Goal: Information Seeking & Learning: Learn about a topic

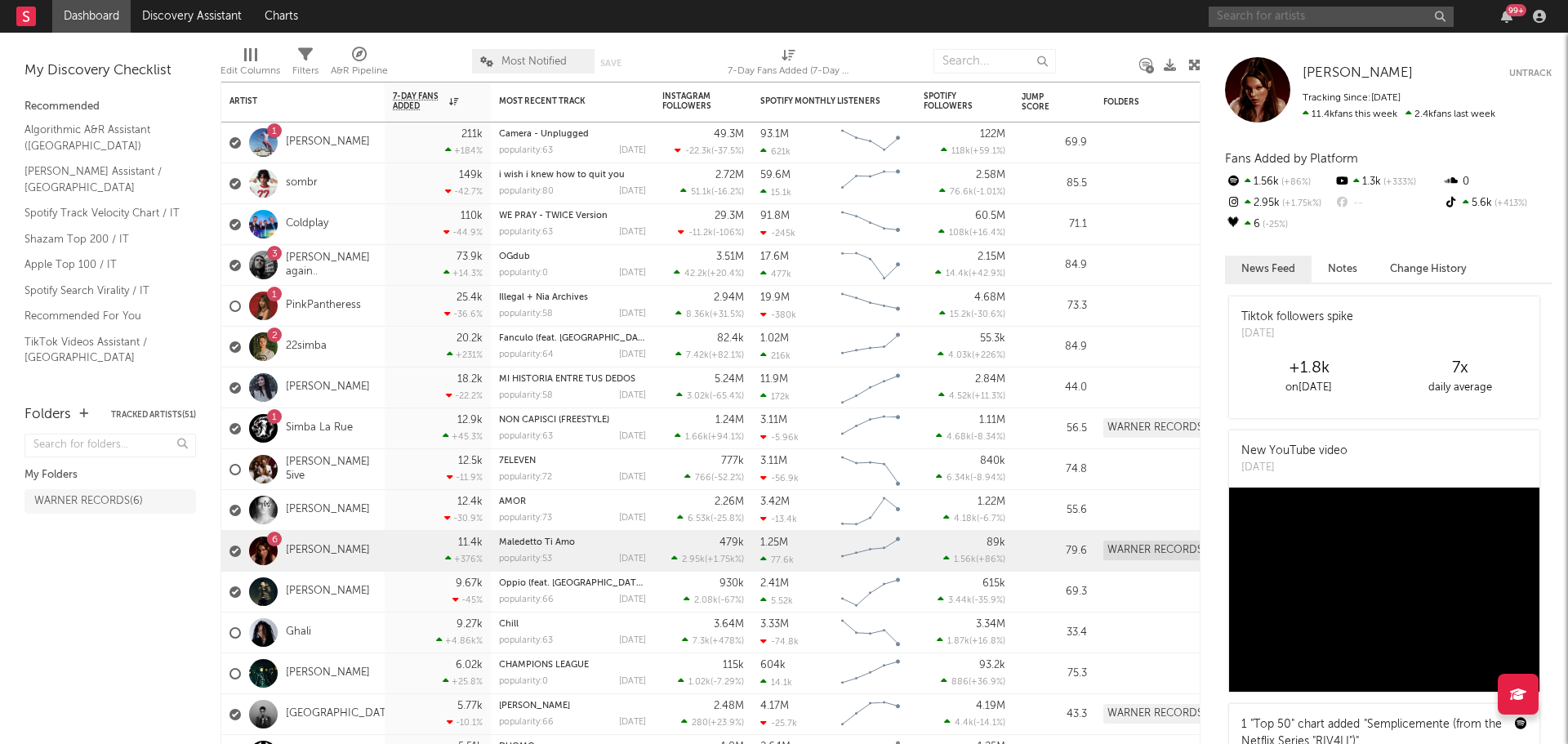
click at [1345, 7] on input "text" at bounding box center [1331, 17] width 245 height 20
click at [1313, 15] on input "text" at bounding box center [1331, 17] width 245 height 20
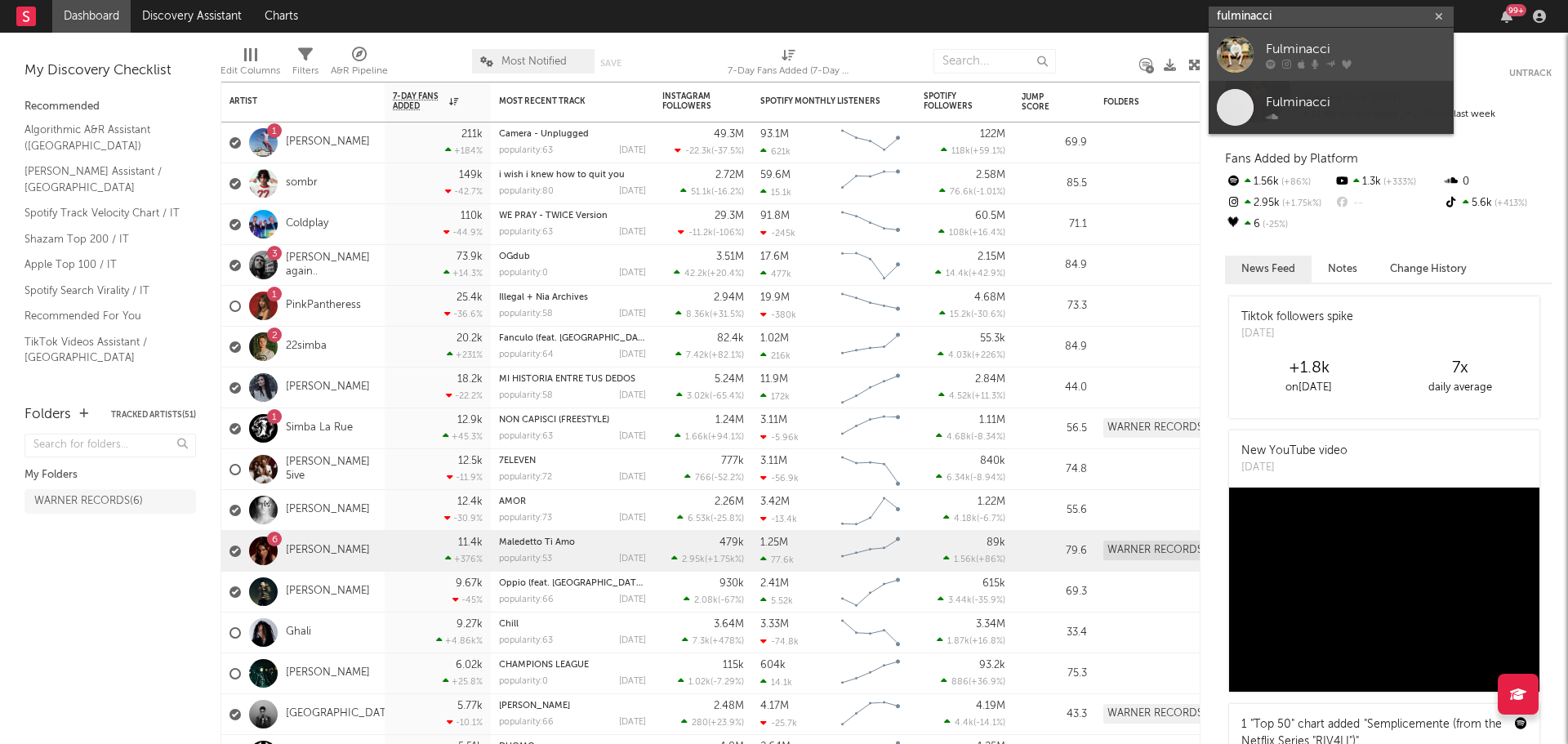
type input "fulminacci"
click at [1374, 44] on div "Fulminacci" at bounding box center [1356, 48] width 180 height 20
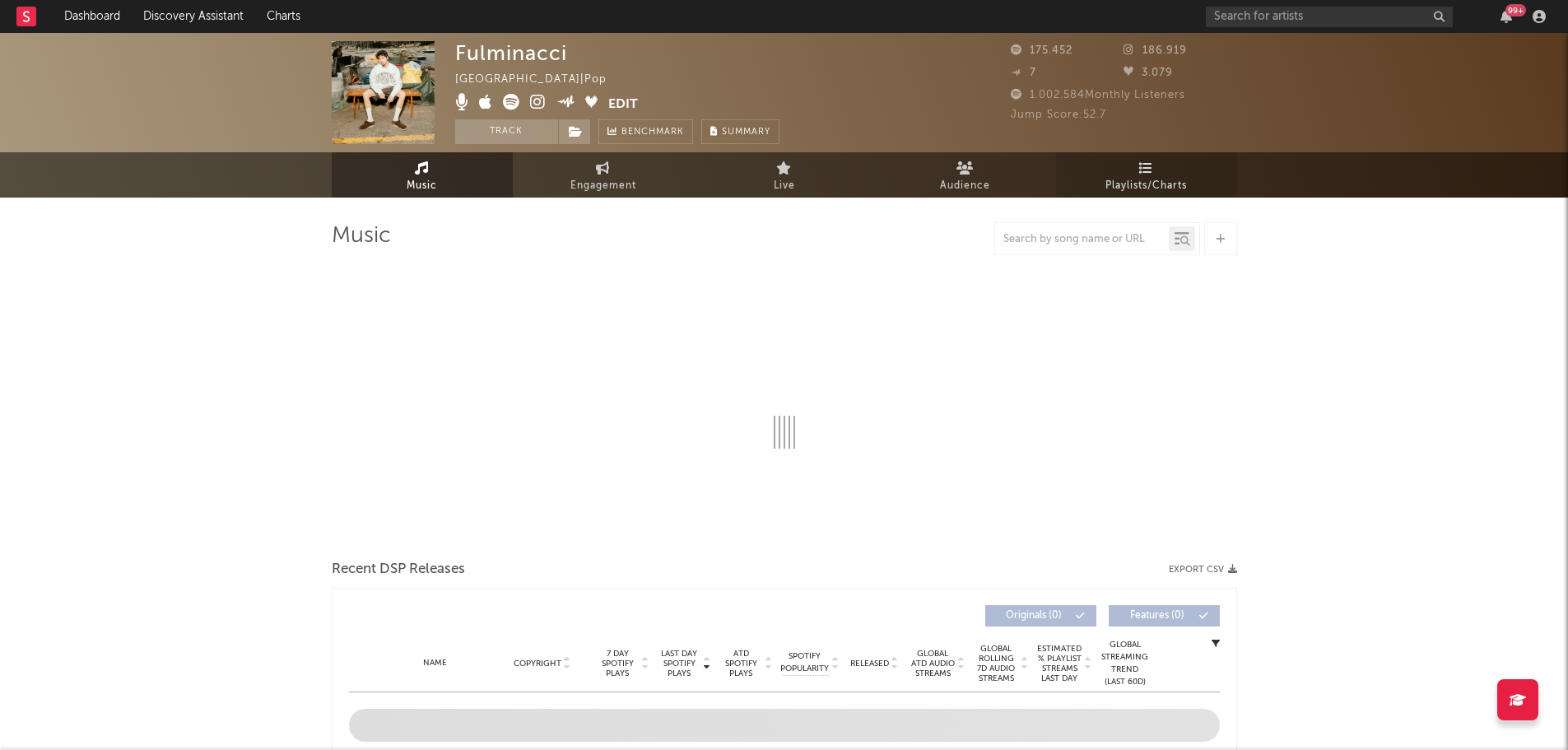
click at [1176, 178] on span "Playlists/Charts" at bounding box center [1146, 186] width 82 height 20
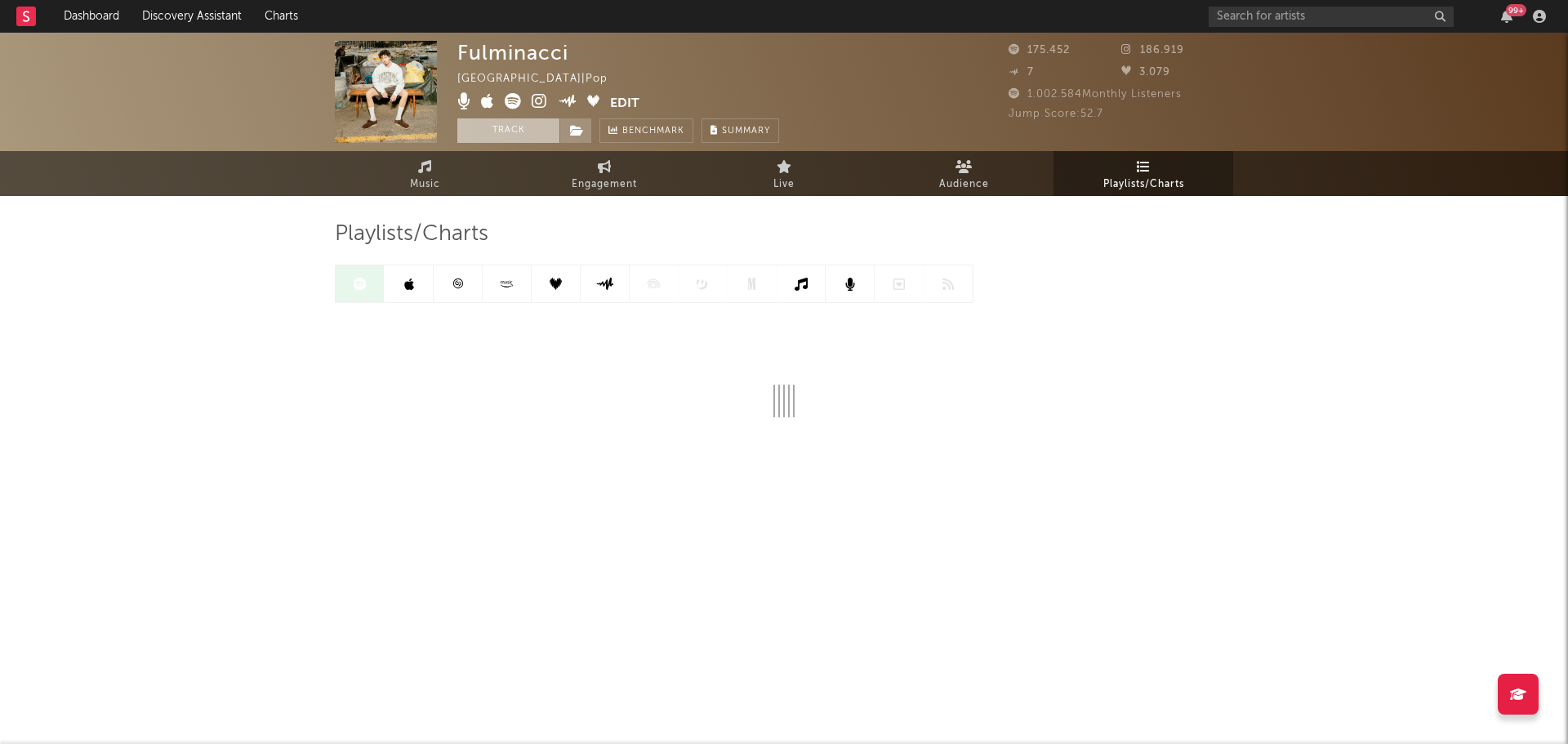
click at [491, 125] on button "Track" at bounding box center [509, 130] width 102 height 24
click at [568, 127] on span at bounding box center [575, 130] width 33 height 24
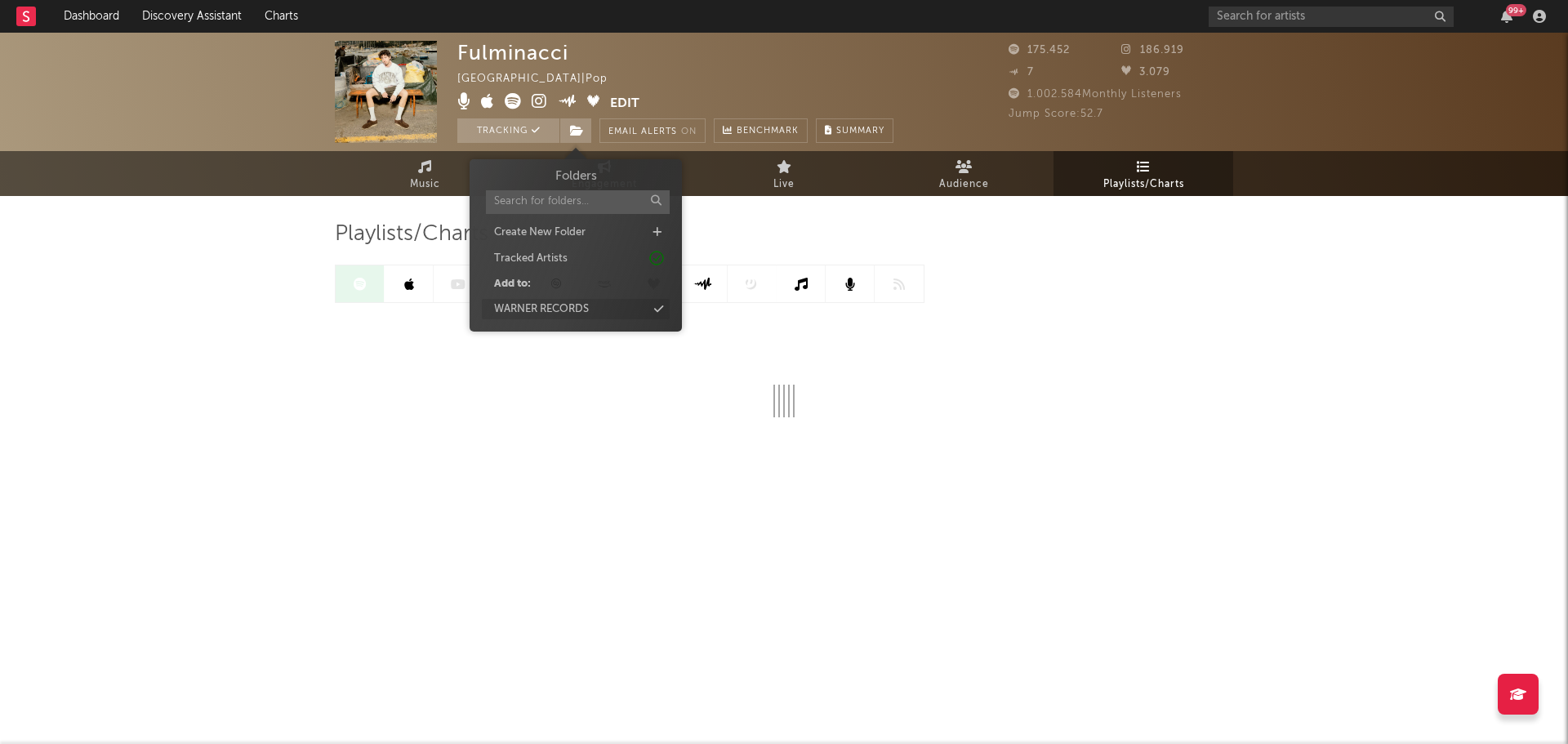
click at [606, 304] on div "WARNER RECORDS" at bounding box center [576, 309] width 188 height 21
drag, startPoint x: 191, startPoint y: 263, endPoint x: 281, endPoint y: 241, distance: 92.6
click at [191, 263] on div "Fulminacci Italy | Pop Edit Tracking ( 1 ) Email Alerts On Benchmark Summary 17…" at bounding box center [784, 302] width 1568 height 539
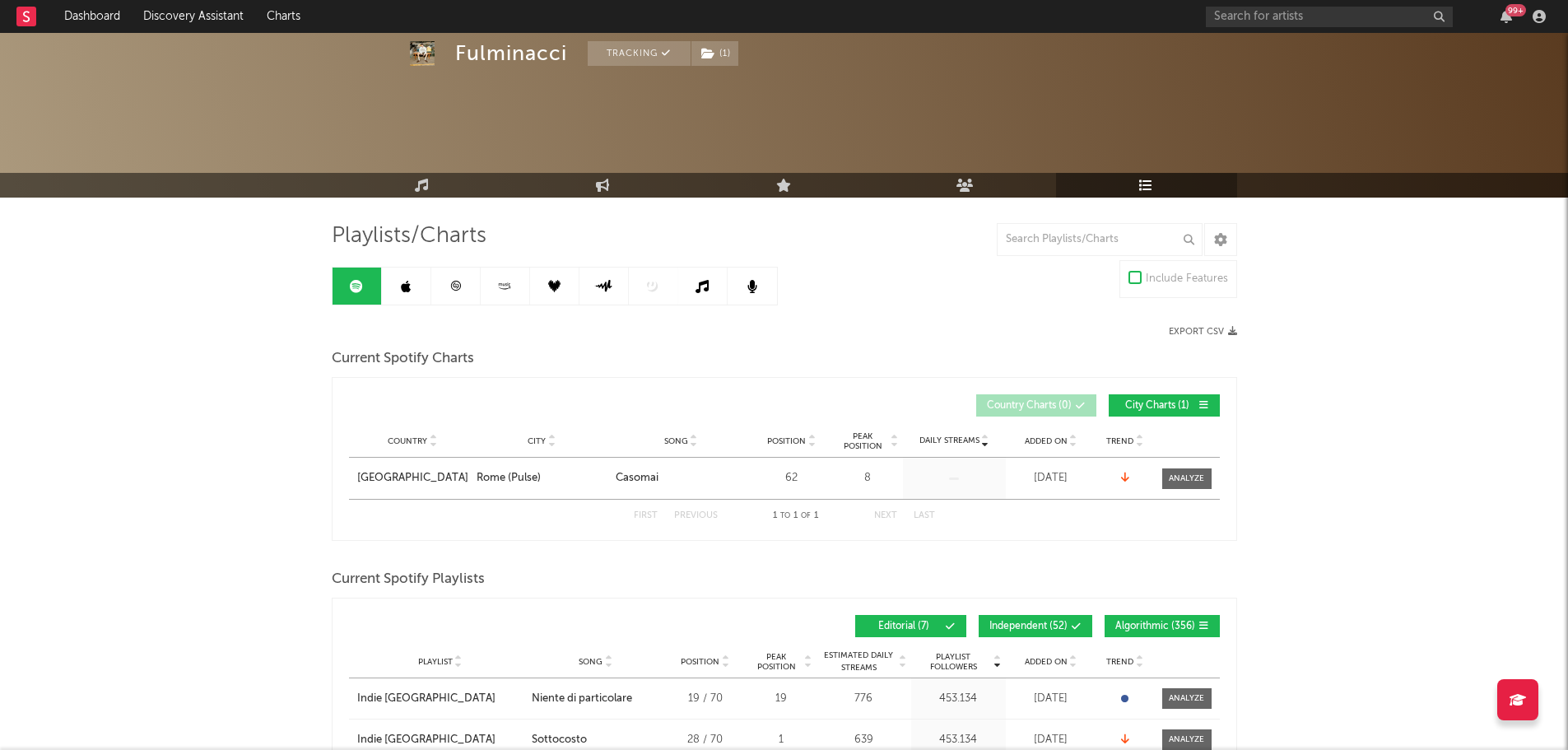
scroll to position [247, 0]
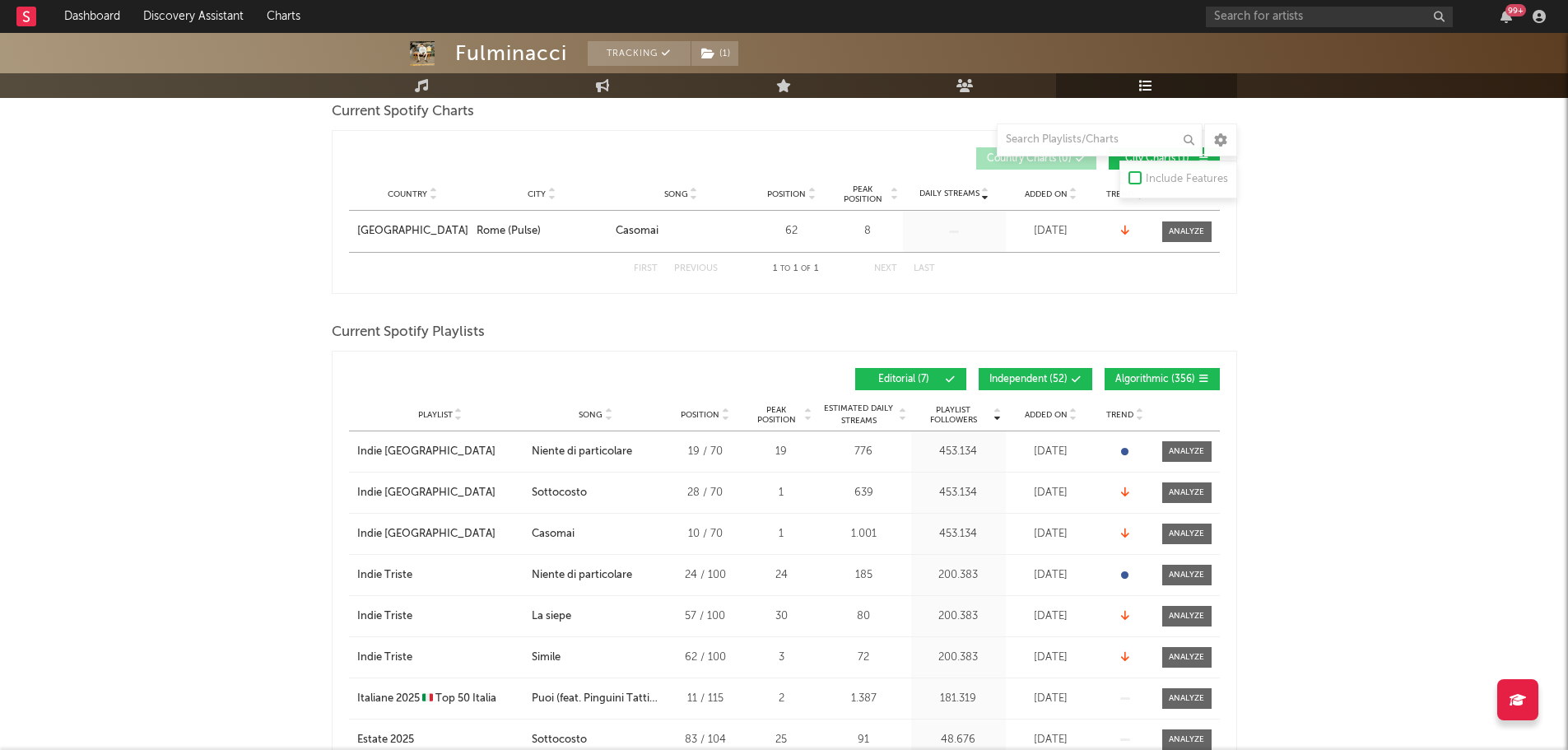
click at [1038, 364] on div "Playlist Followers Playlist Song Position Peak Position Playlist Followers Adde…" at bounding box center [784, 379] width 871 height 38
click at [1048, 374] on span at bounding box center [1048, 379] width 3 height 10
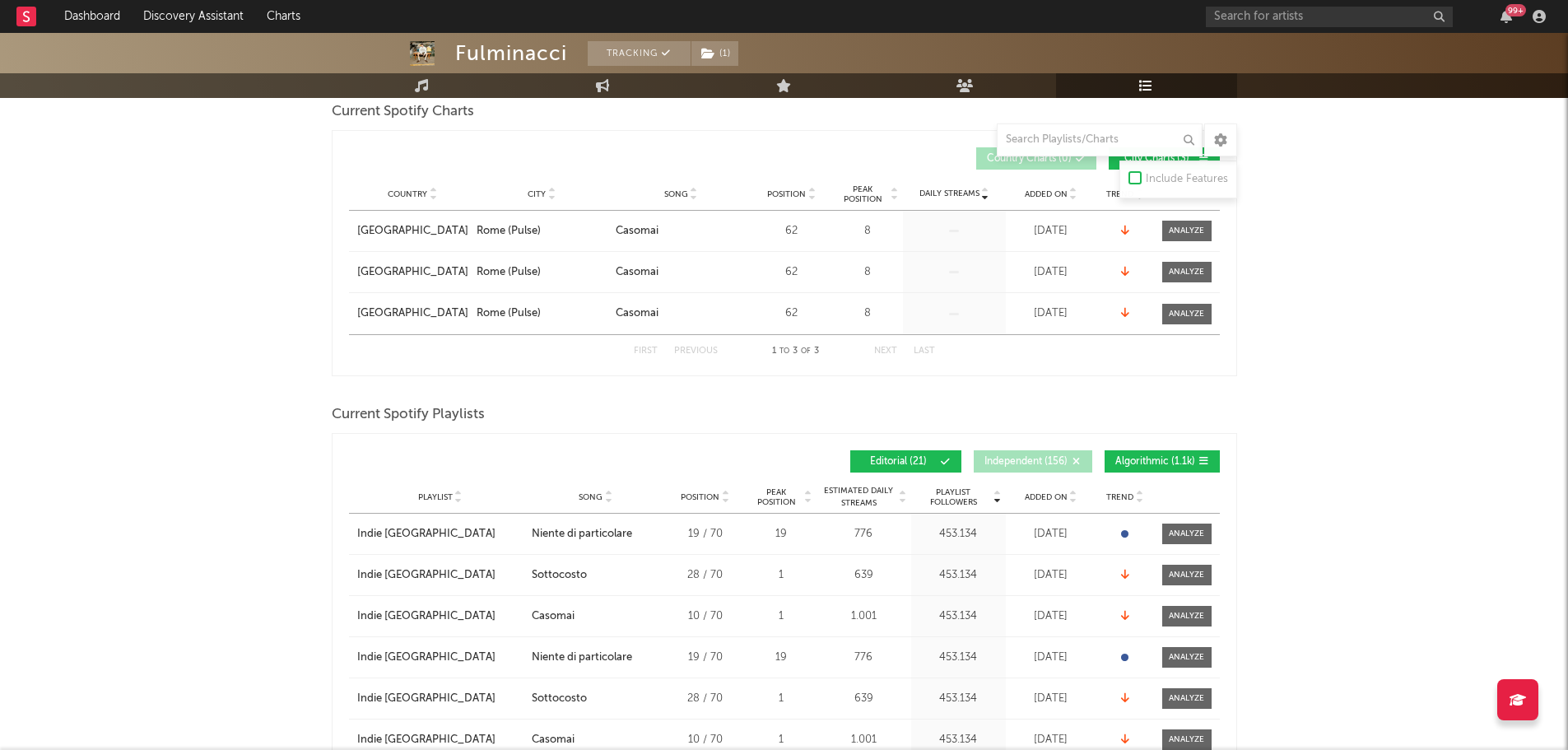
click at [1067, 414] on div "Current Spotify Playlists" at bounding box center [785, 414] width 906 height 28
click at [1063, 492] on span "Added On" at bounding box center [1047, 497] width 43 height 10
click at [1070, 491] on icon at bounding box center [1073, 493] width 8 height 7
click at [1069, 491] on icon at bounding box center [1073, 493] width 8 height 7
click at [1057, 494] on span "Added On" at bounding box center [1047, 497] width 43 height 10
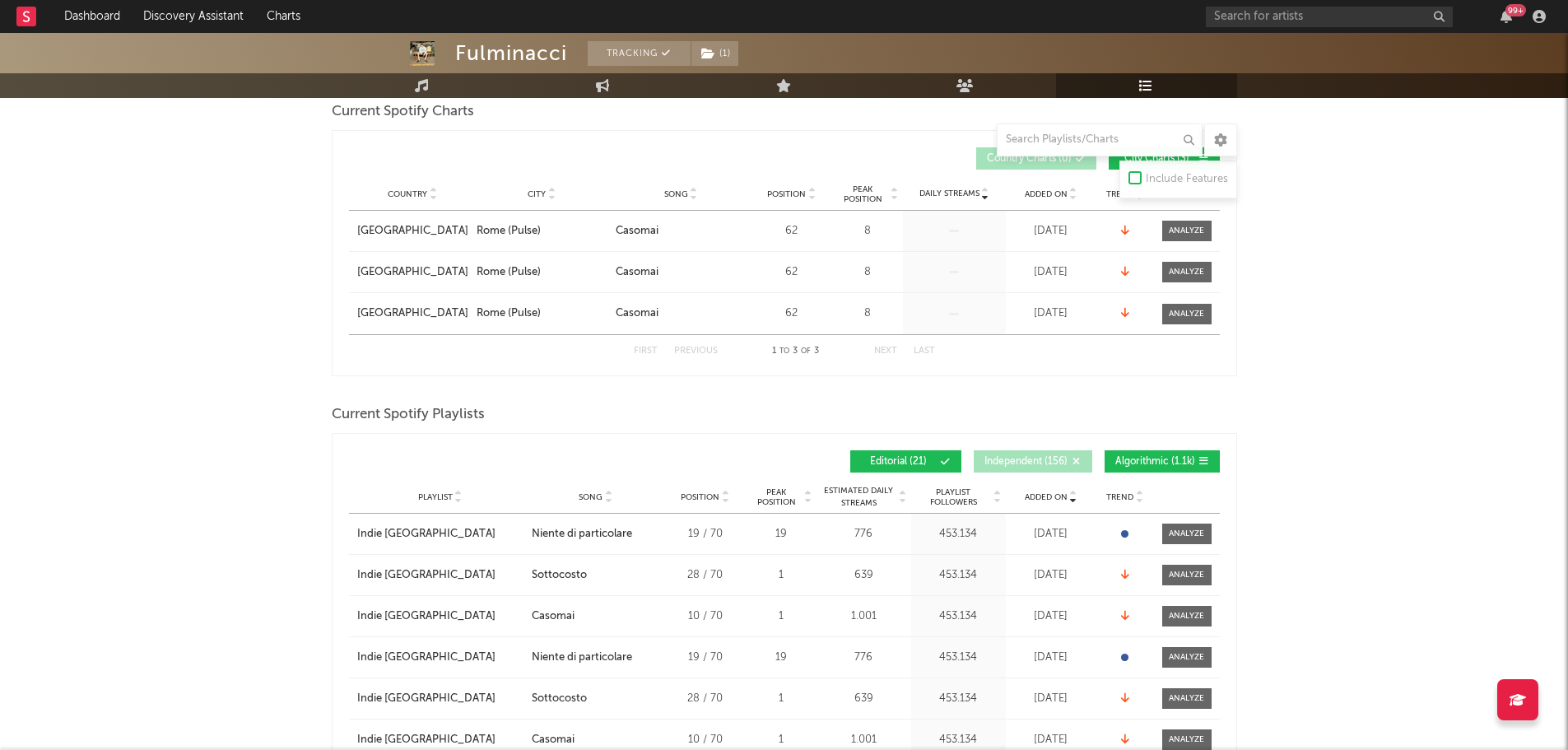
click at [1159, 450] on div "Added On Playlist Song Position Peak Position Playlist Followers Added On Trend…" at bounding box center [784, 460] width 871 height 38
click at [1160, 457] on span "Algorithmic ( 1.1k )" at bounding box center [1154, 461] width 80 height 10
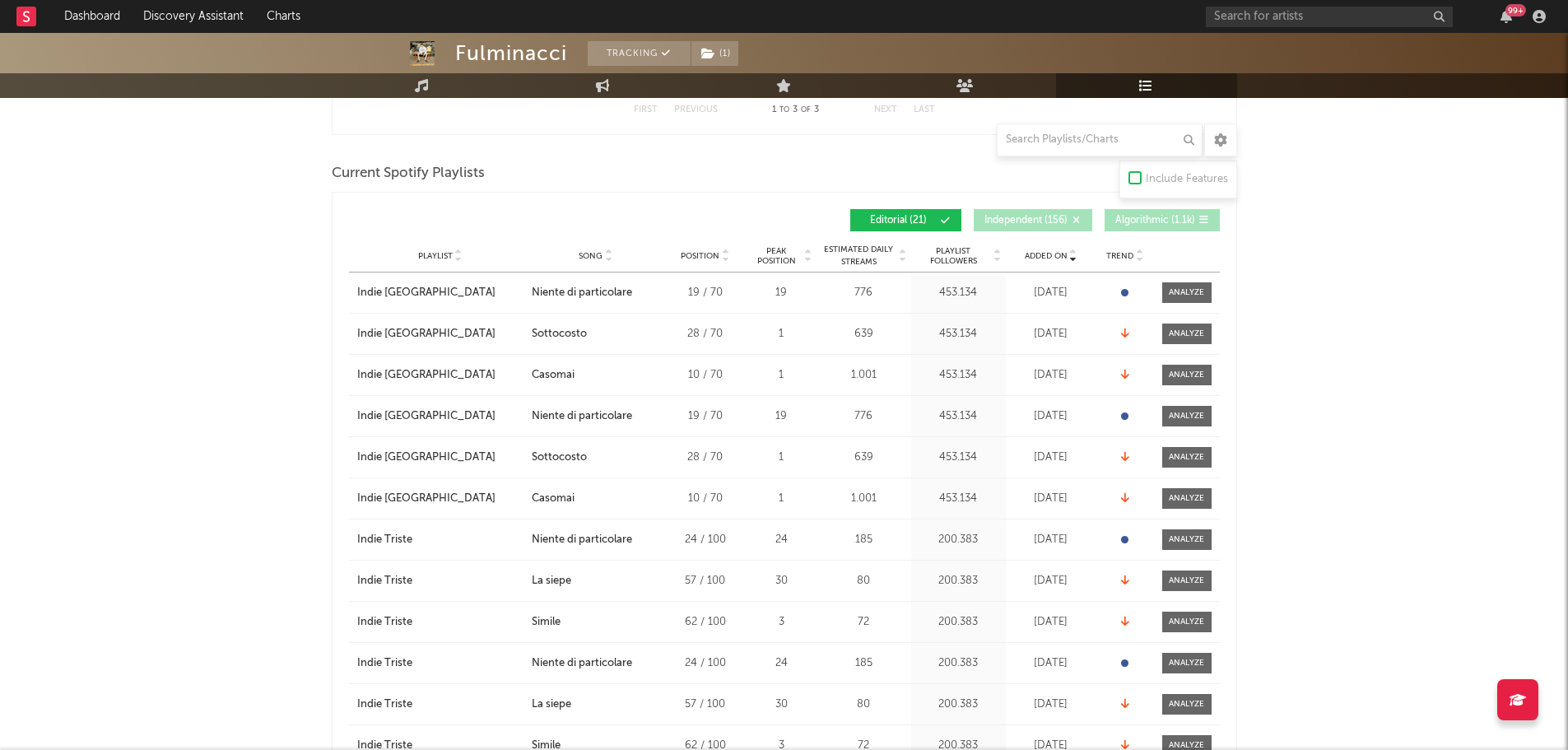
scroll to position [494, 0]
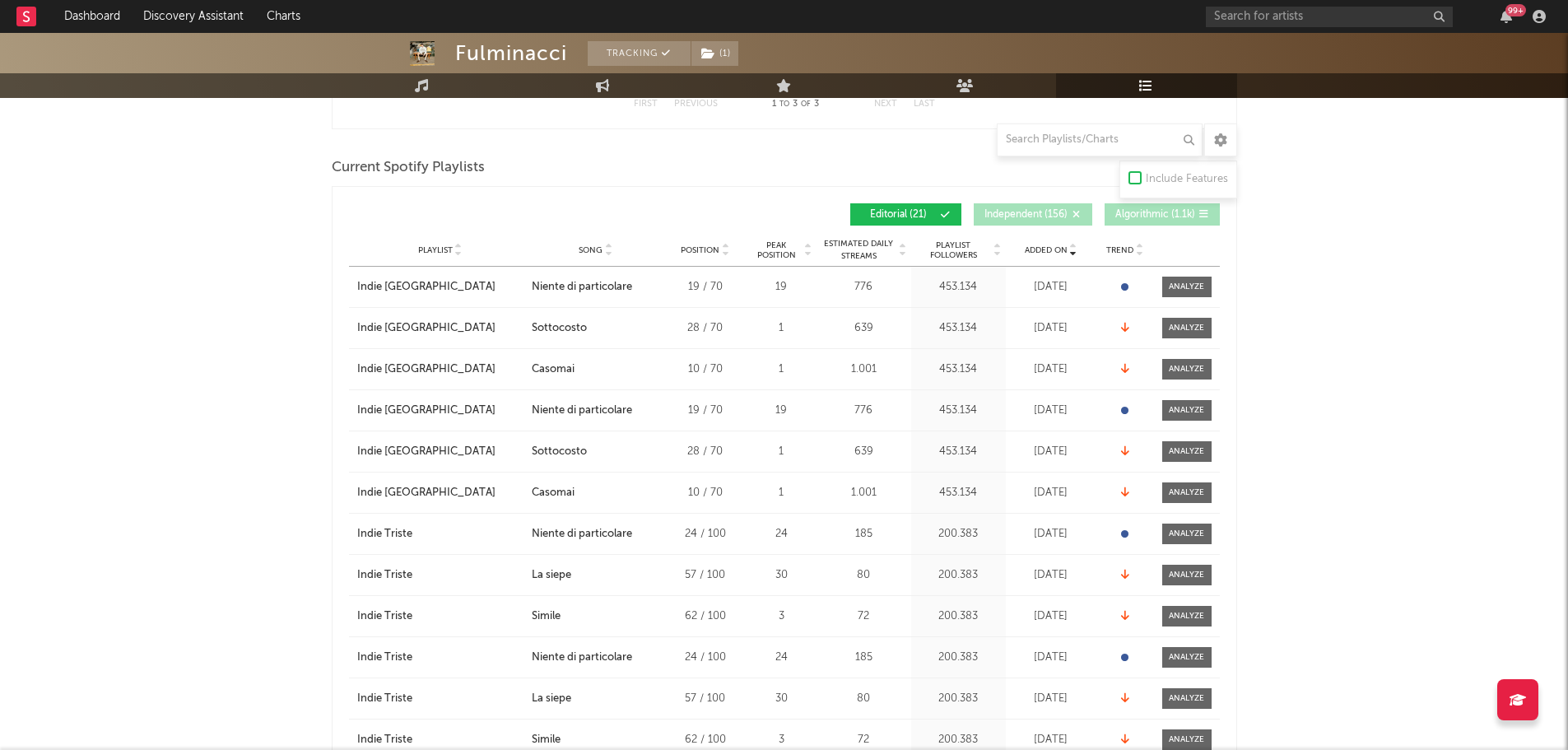
click at [1044, 248] on span "Added On" at bounding box center [1047, 250] width 43 height 10
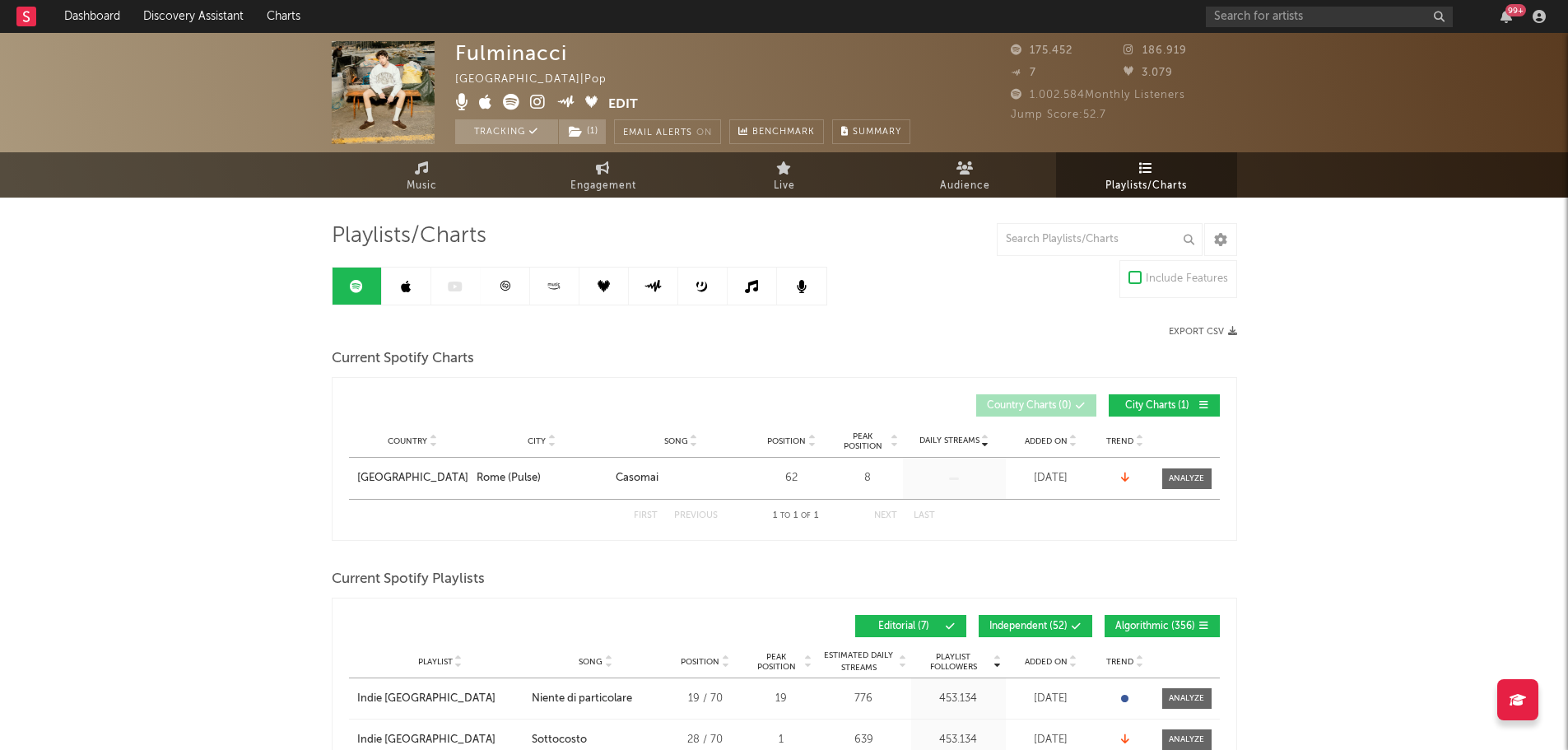
click at [1029, 618] on button "Independent ( 52 )" at bounding box center [1035, 626] width 113 height 22
click at [1128, 616] on button "Algorithmic ( 356 )" at bounding box center [1162, 626] width 115 height 22
click at [1027, 661] on span "Added On" at bounding box center [1047, 661] width 43 height 10
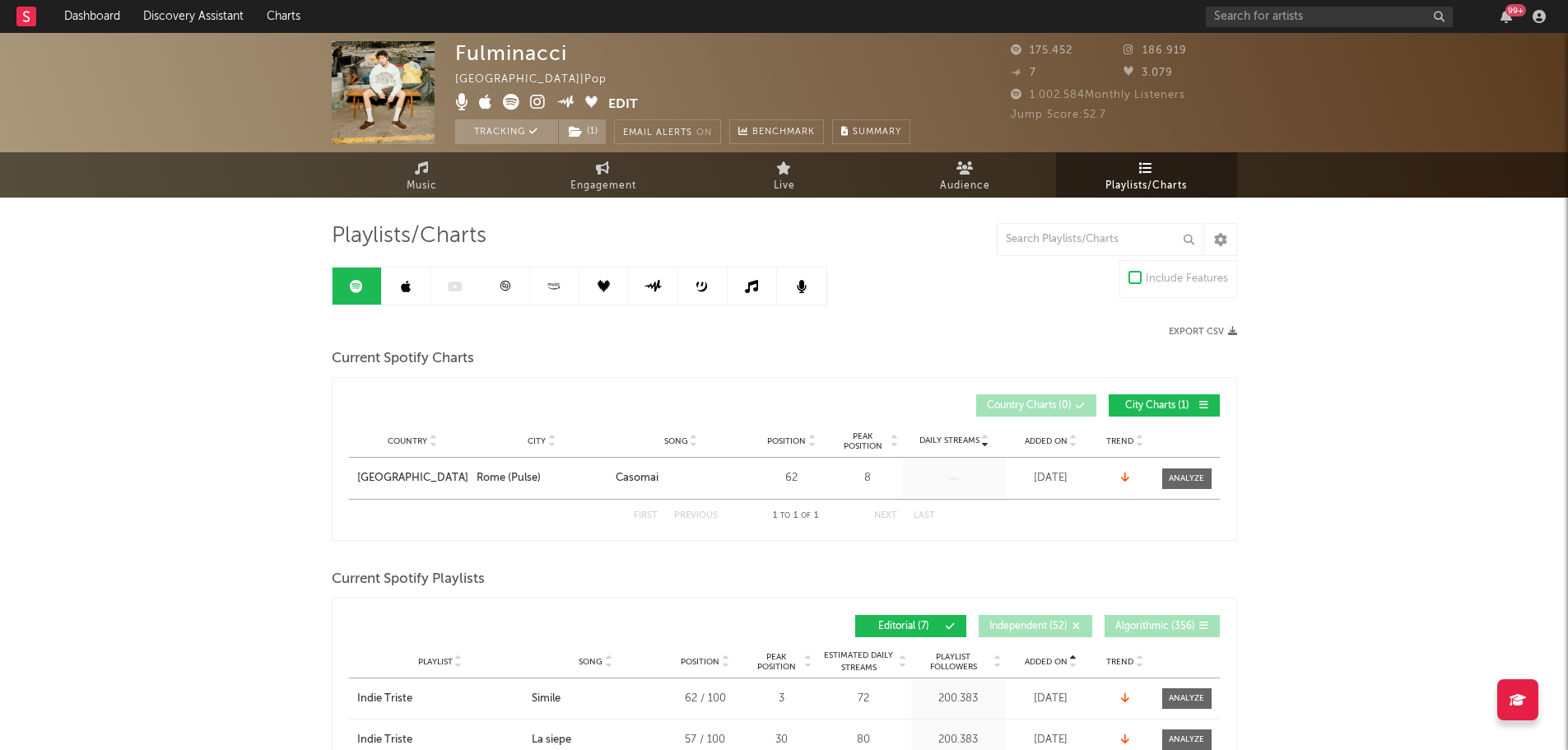
click at [1028, 660] on span "Added On" at bounding box center [1047, 661] width 43 height 10
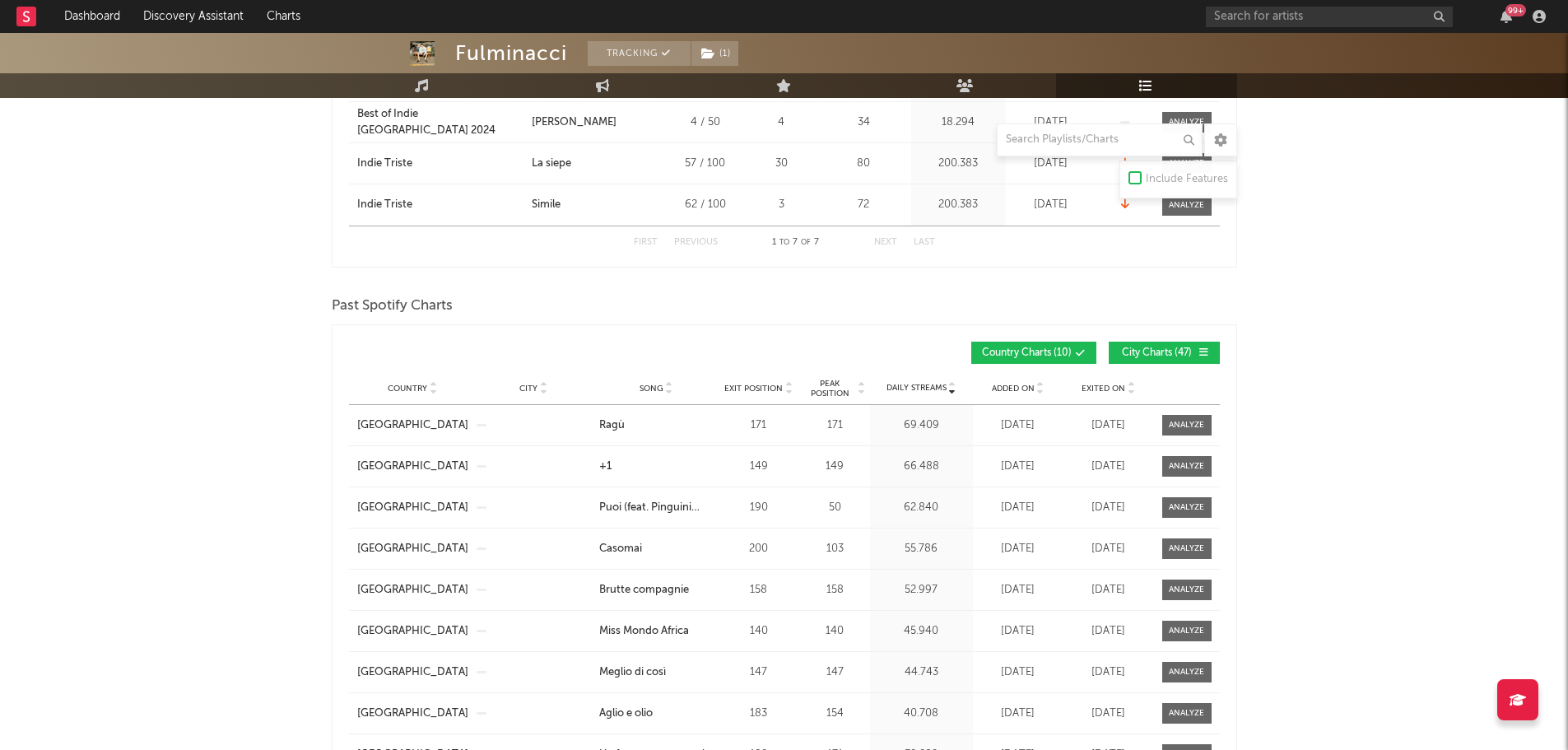
scroll to position [165, 0]
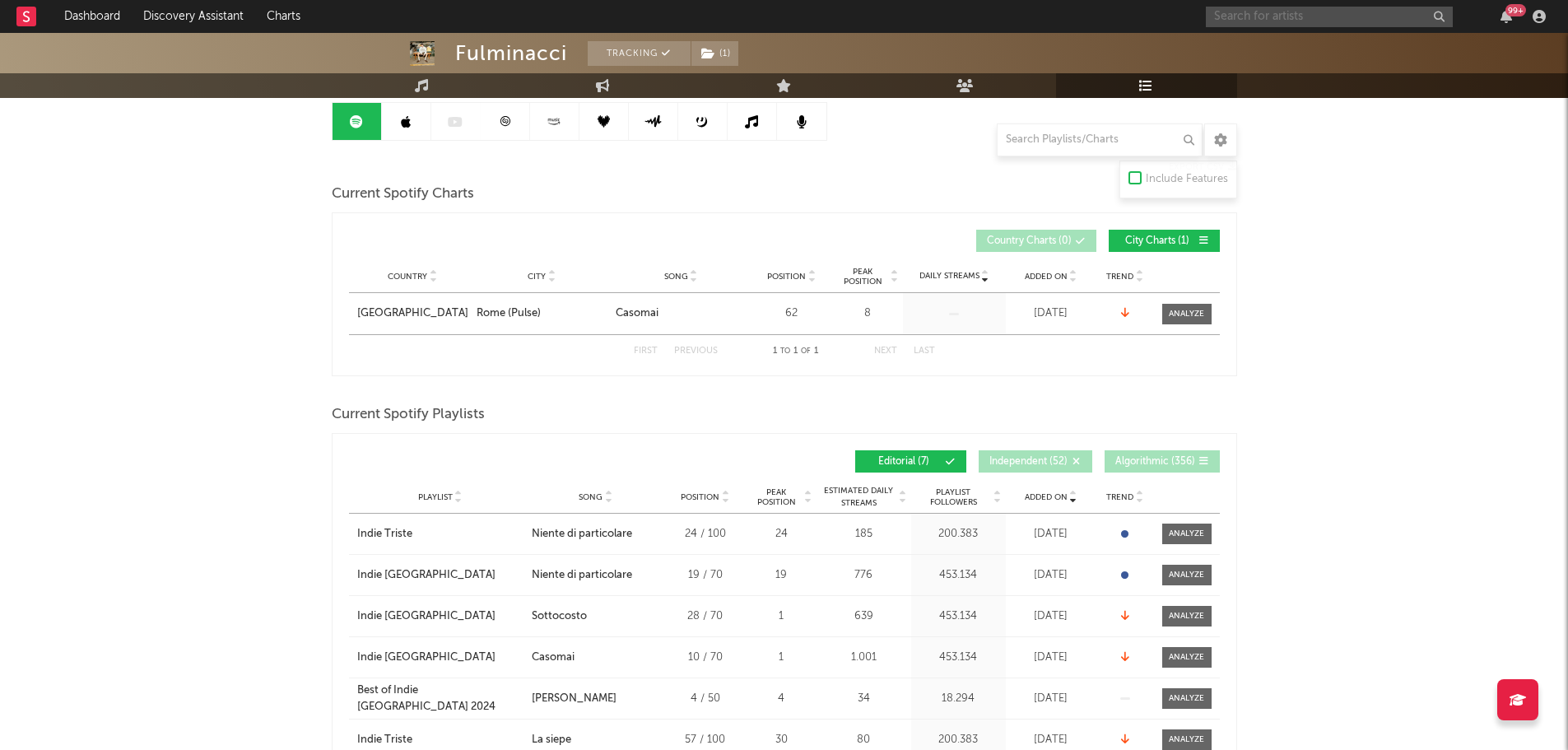
click at [1310, 16] on input "text" at bounding box center [1329, 17] width 247 height 21
type input "J"
click at [417, 118] on link at bounding box center [406, 122] width 50 height 38
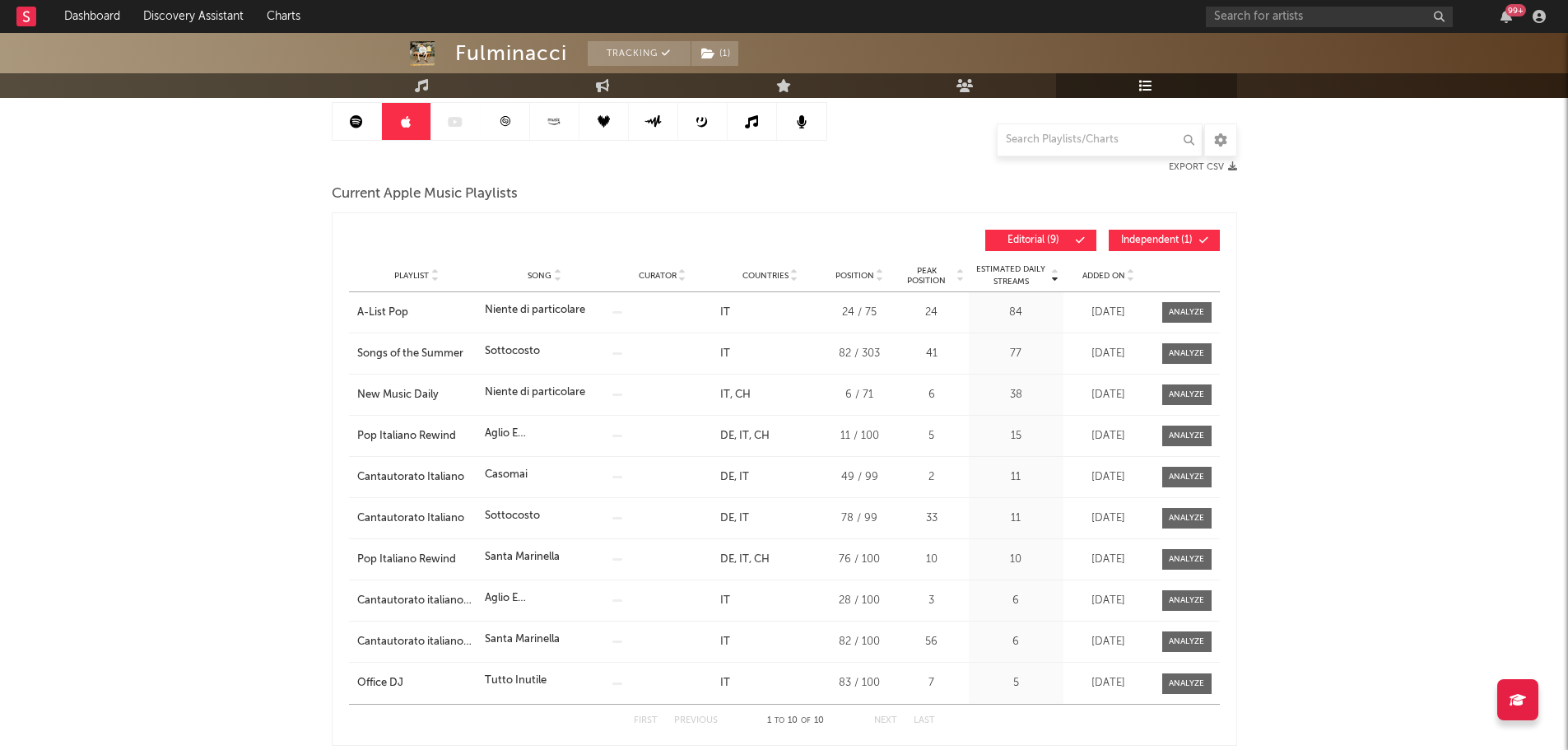
click at [1090, 272] on span "Added On" at bounding box center [1104, 276] width 43 height 10
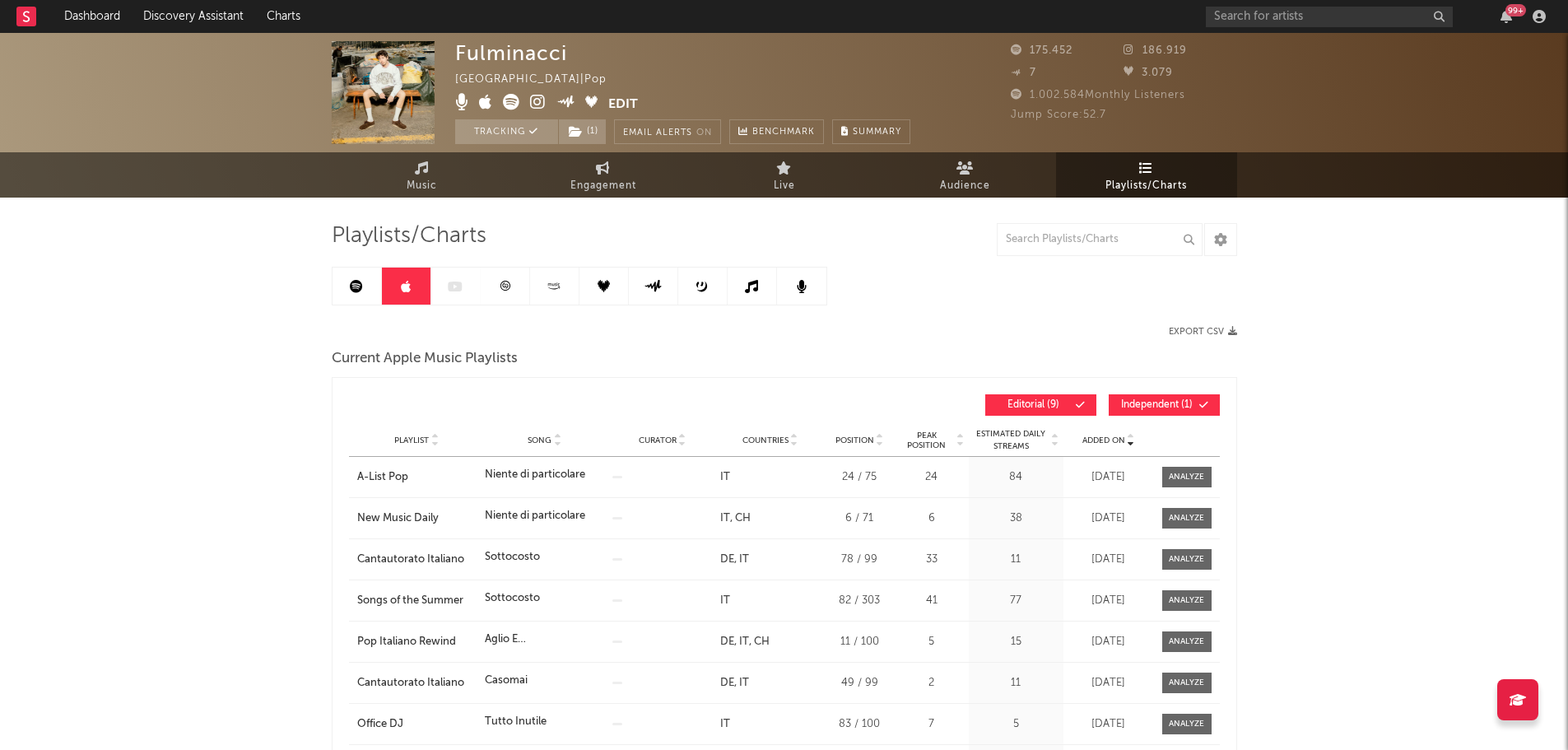
click at [368, 274] on link at bounding box center [357, 286] width 50 height 38
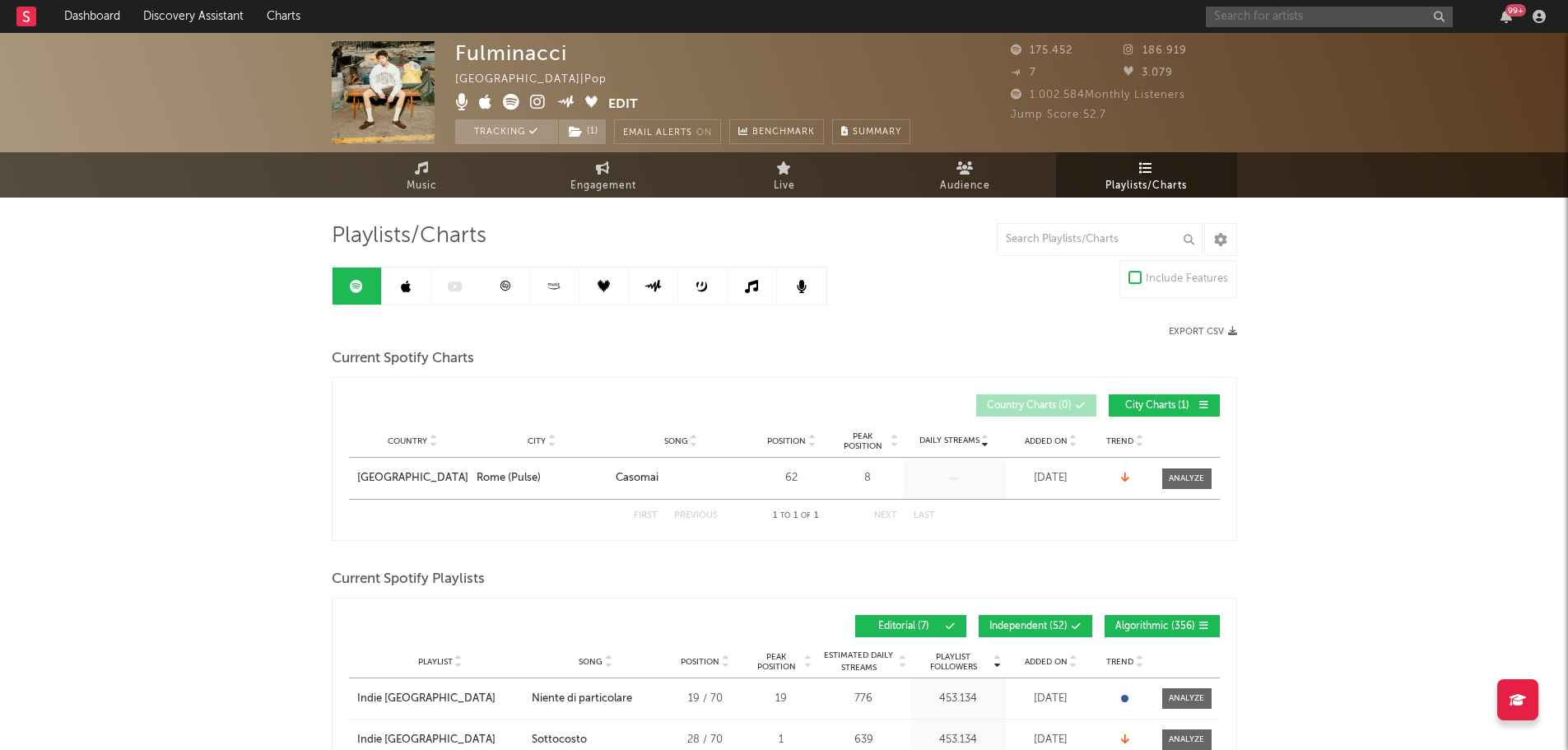
click at [1231, 15] on input "text" at bounding box center [1329, 17] width 247 height 21
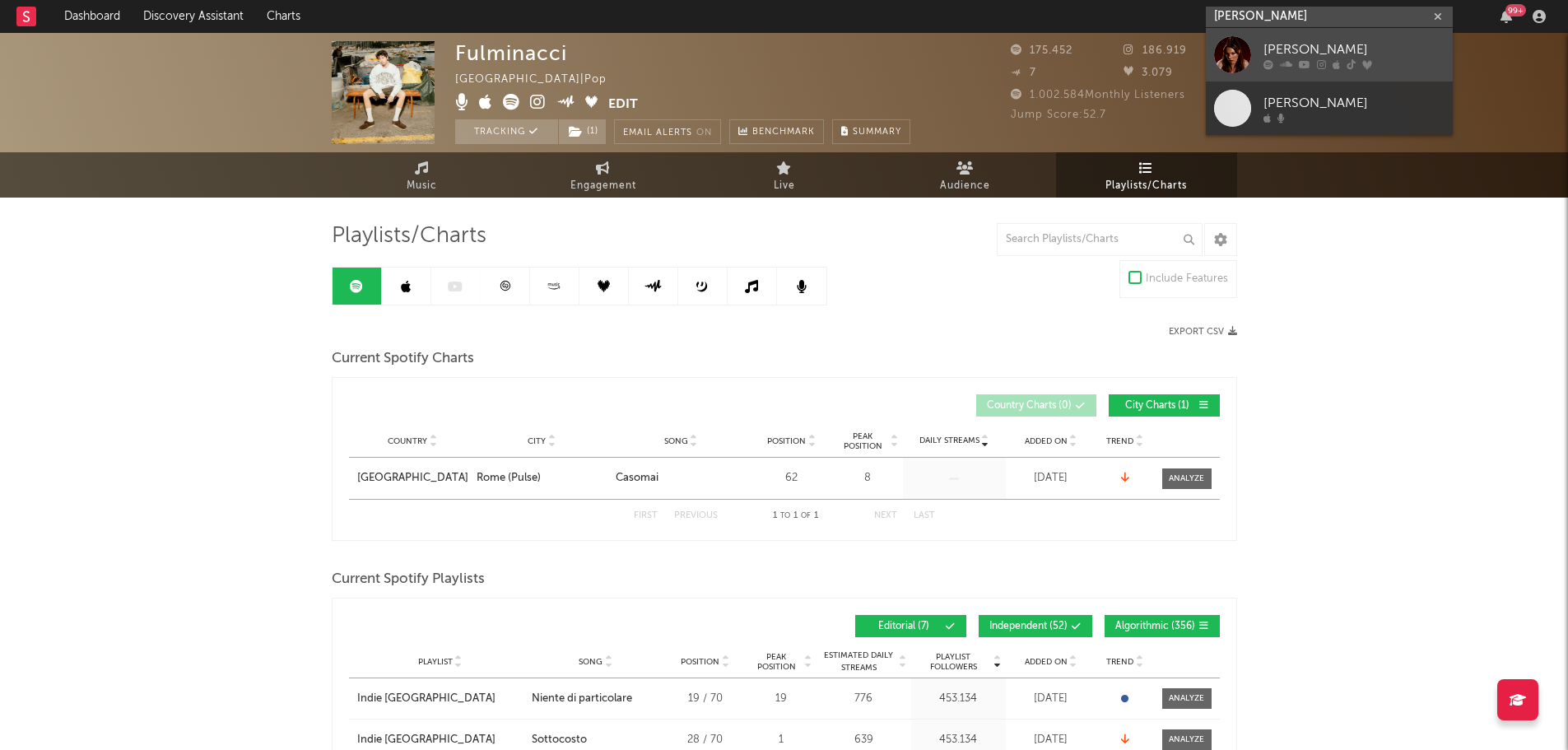
type input "[PERSON_NAME]"
click at [1326, 53] on div "[PERSON_NAME]" at bounding box center [1353, 49] width 181 height 20
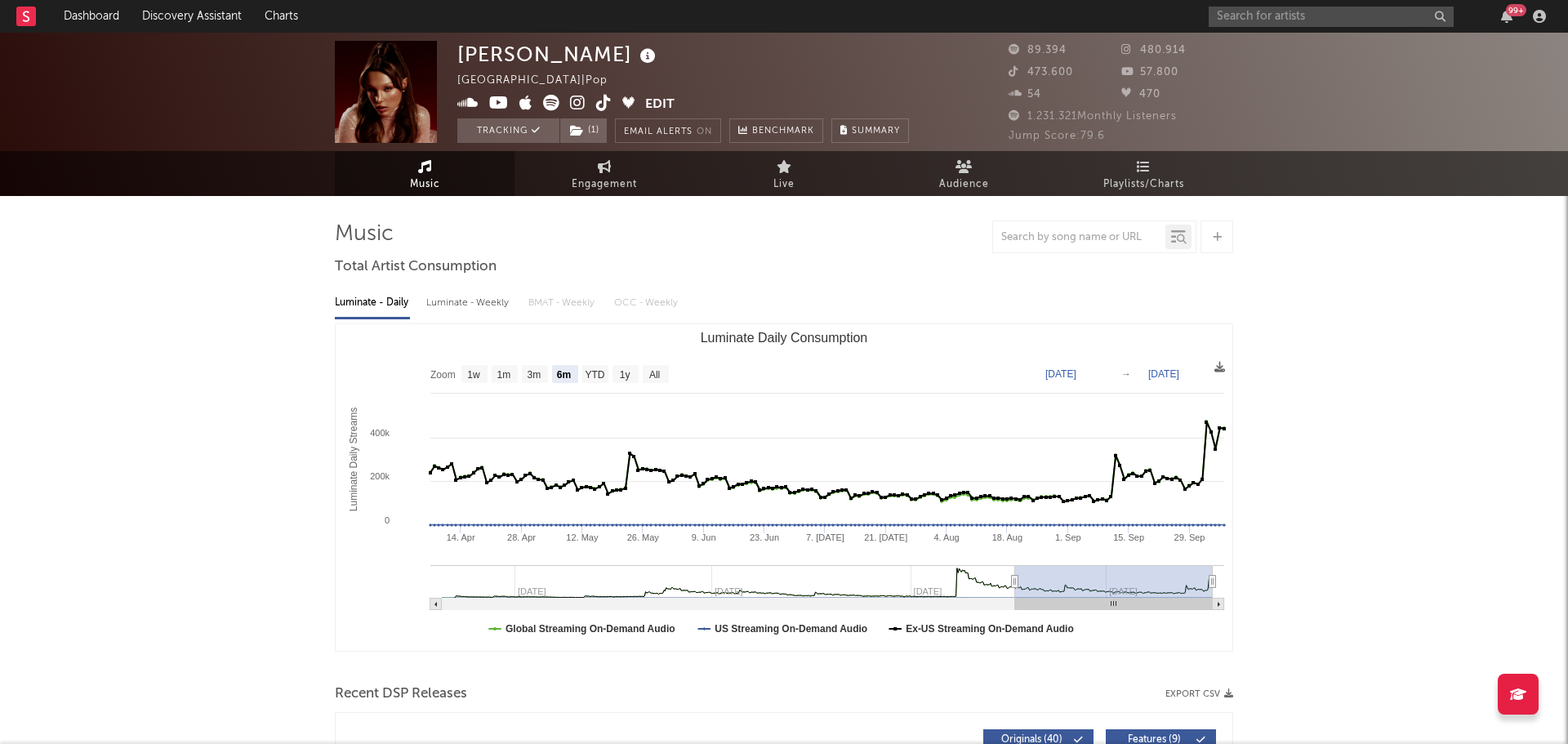
select select "6m"
click at [1064, 171] on link "Playlists/Charts" at bounding box center [1137, 173] width 180 height 45
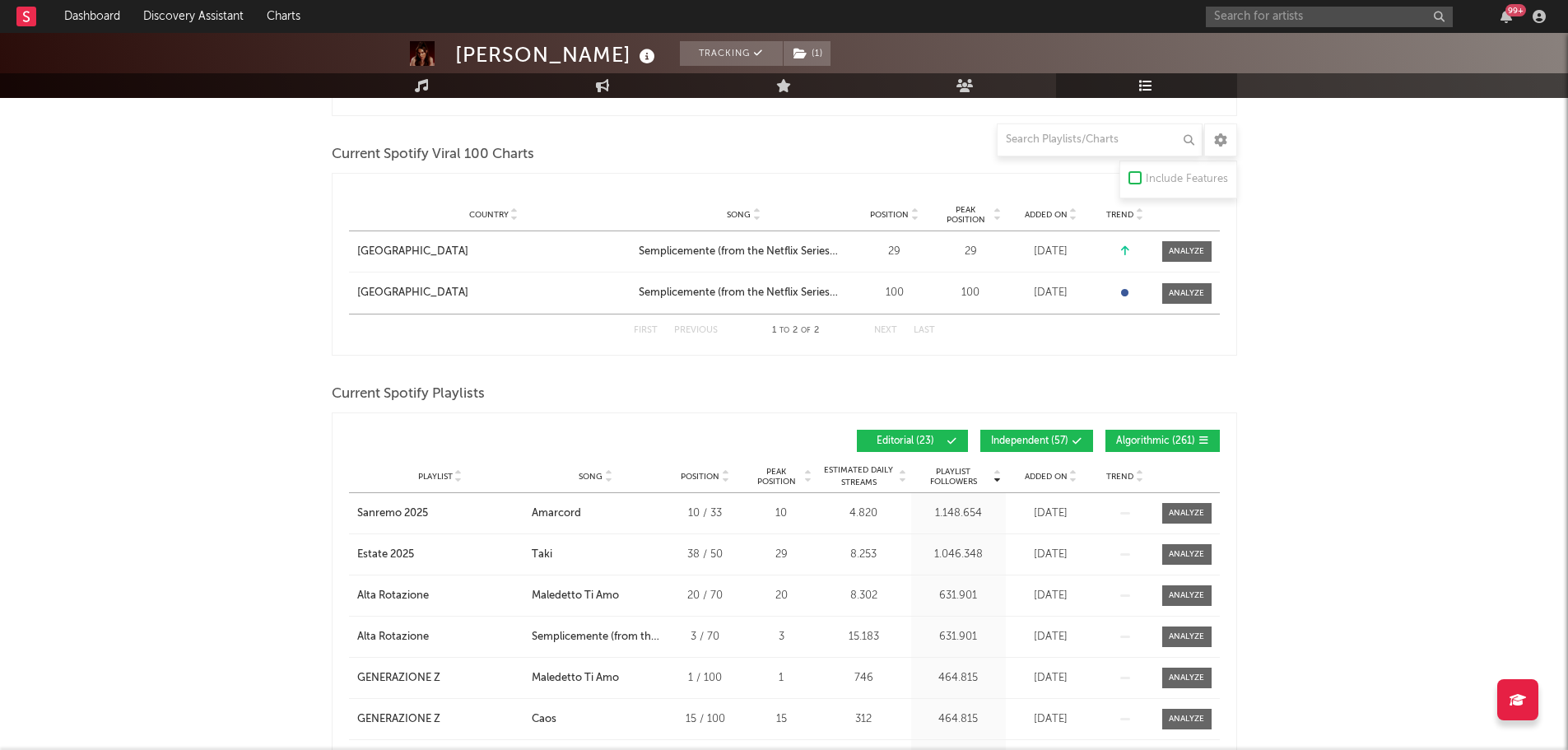
scroll to position [823, 0]
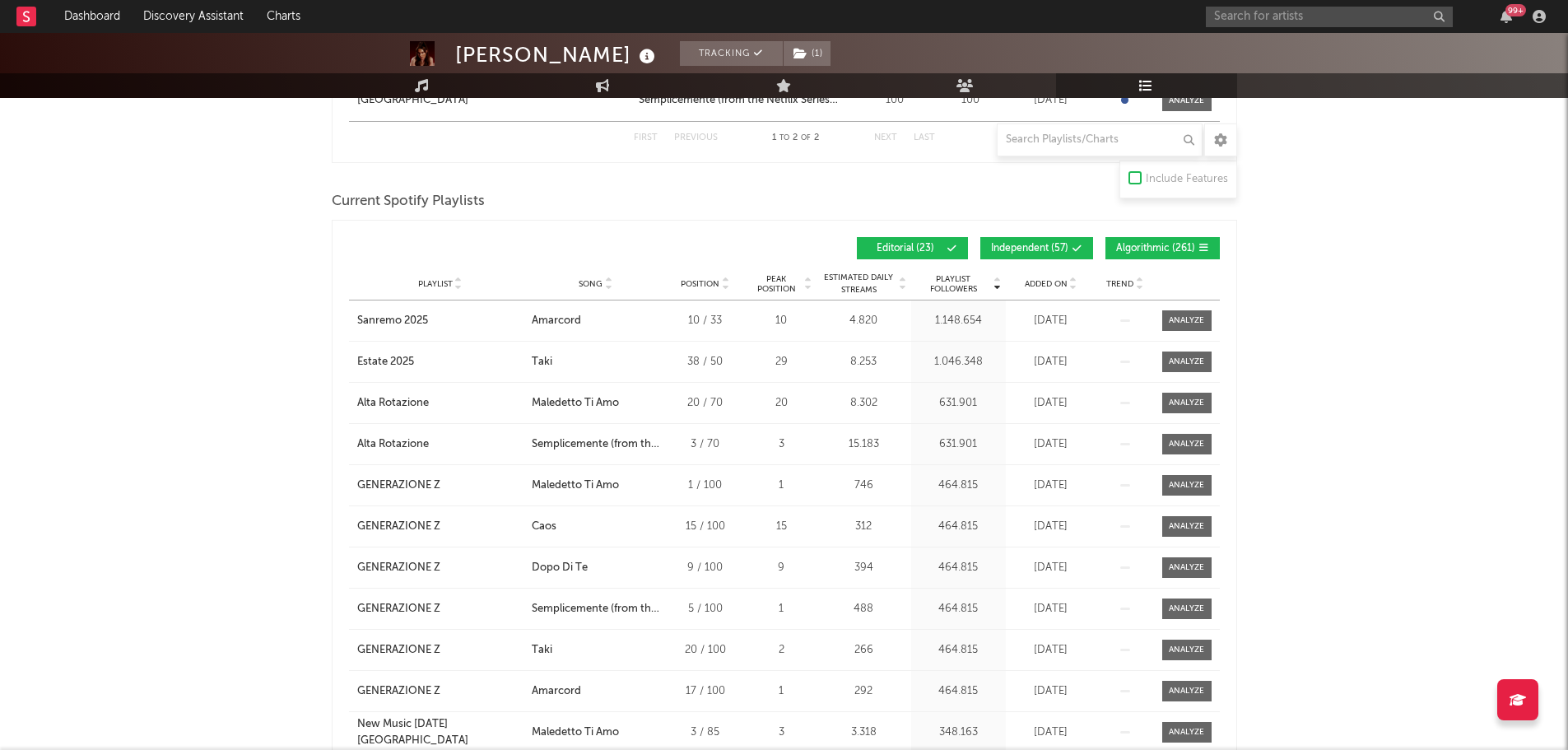
click at [1044, 245] on span "Independent ( 57 )" at bounding box center [1030, 248] width 78 height 10
click at [1133, 237] on button "Algorithmic ( 261 )" at bounding box center [1163, 248] width 114 height 22
click at [1057, 279] on span "Added On" at bounding box center [1047, 284] width 43 height 10
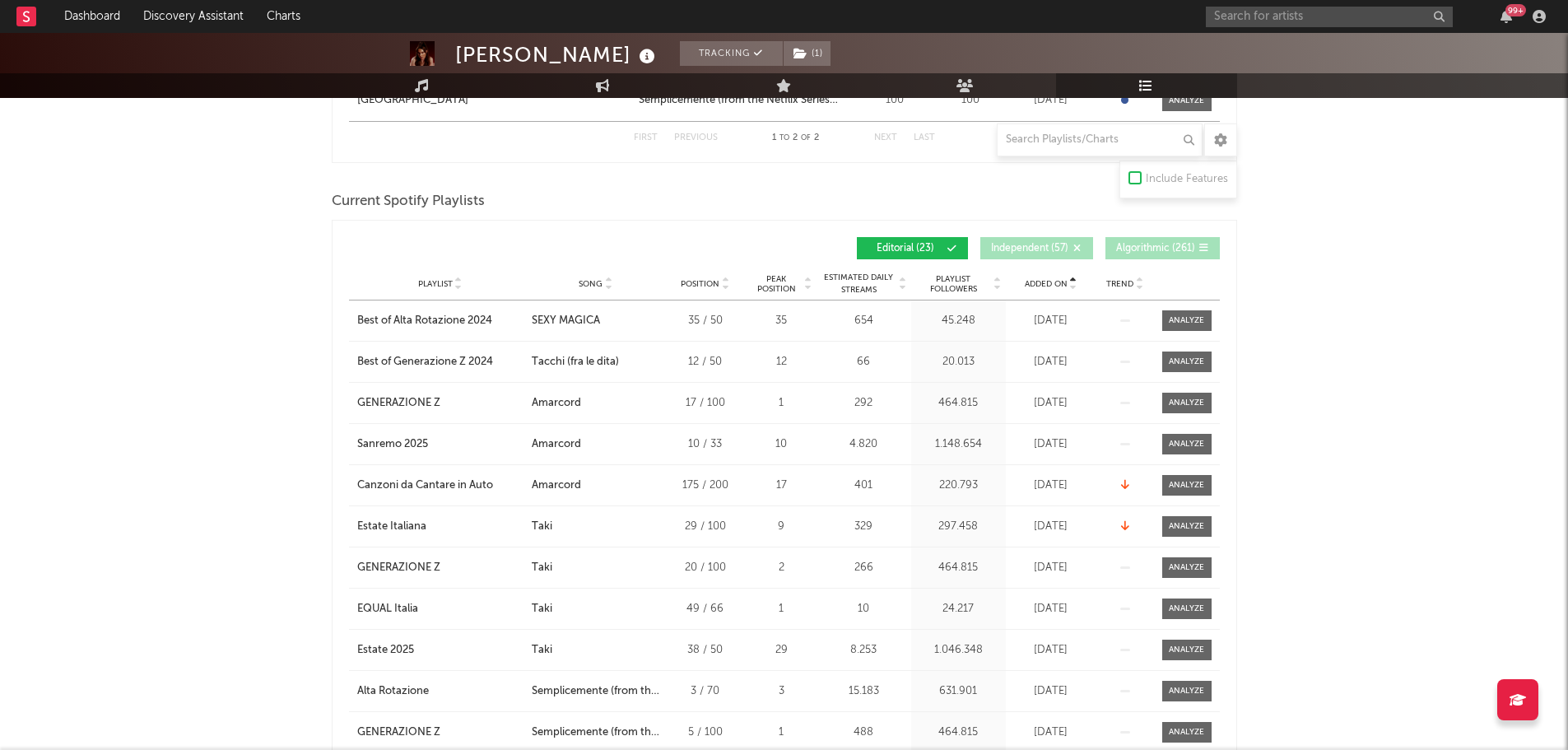
click at [1054, 279] on span "Added On" at bounding box center [1047, 284] width 43 height 10
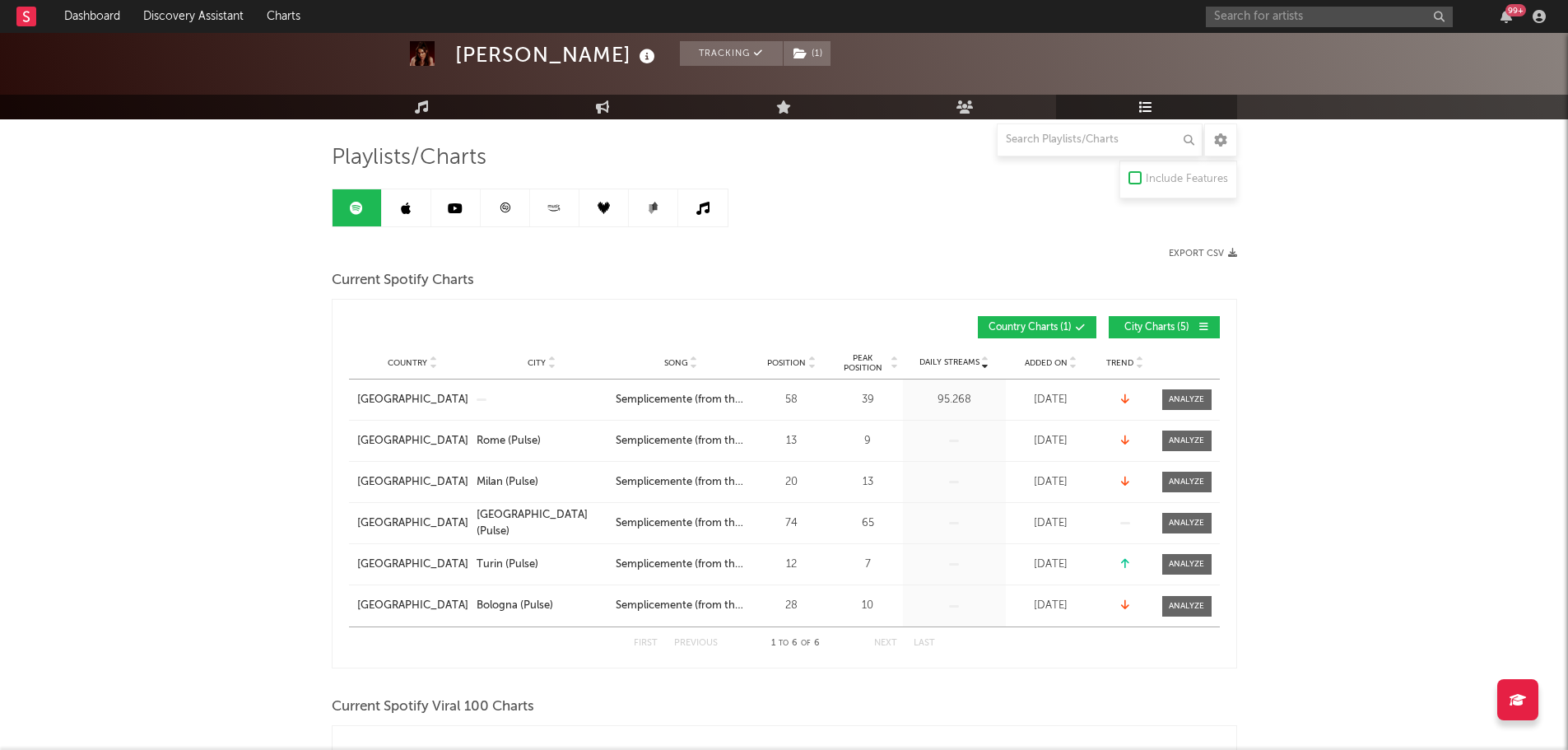
scroll to position [0, 0]
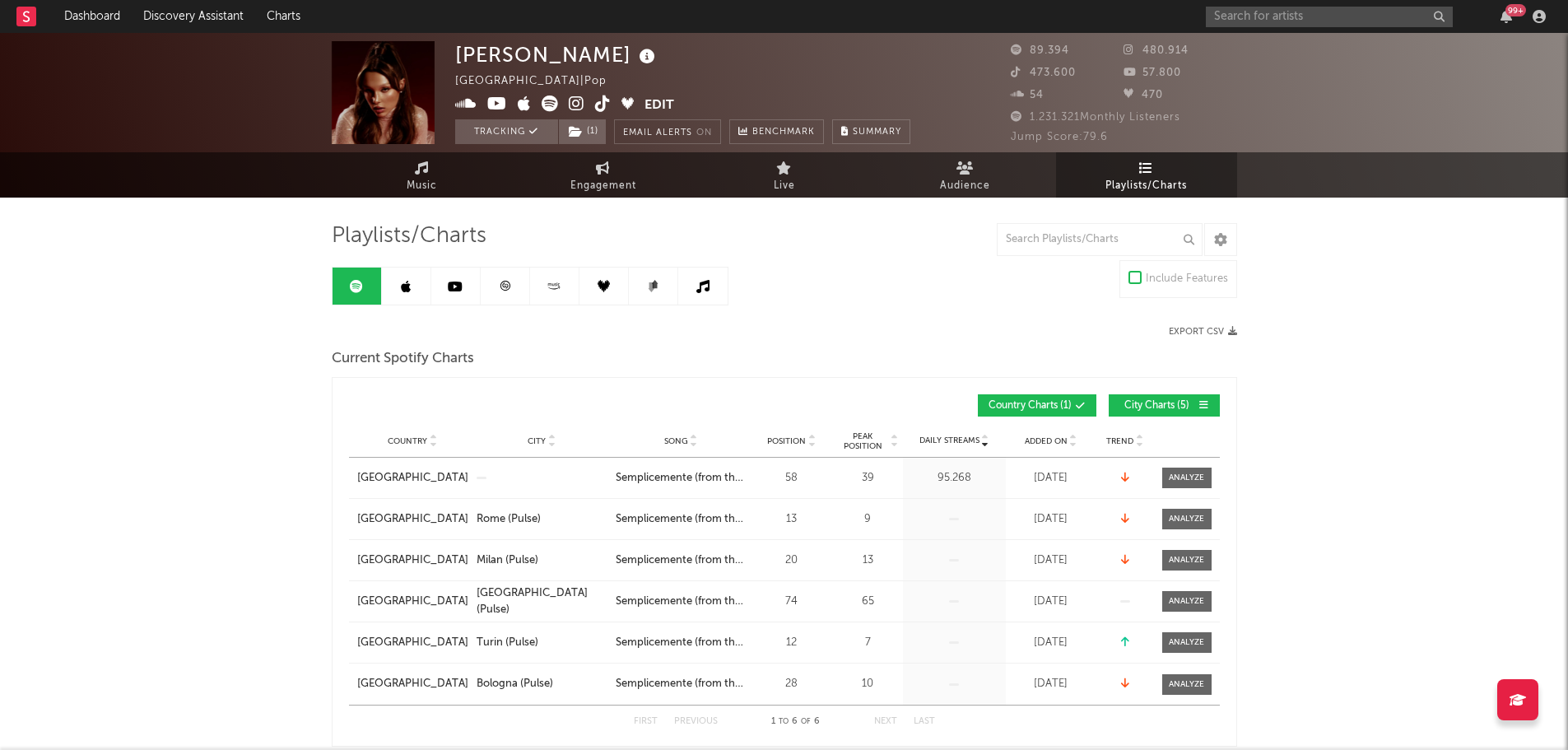
click at [400, 292] on link at bounding box center [406, 286] width 50 height 38
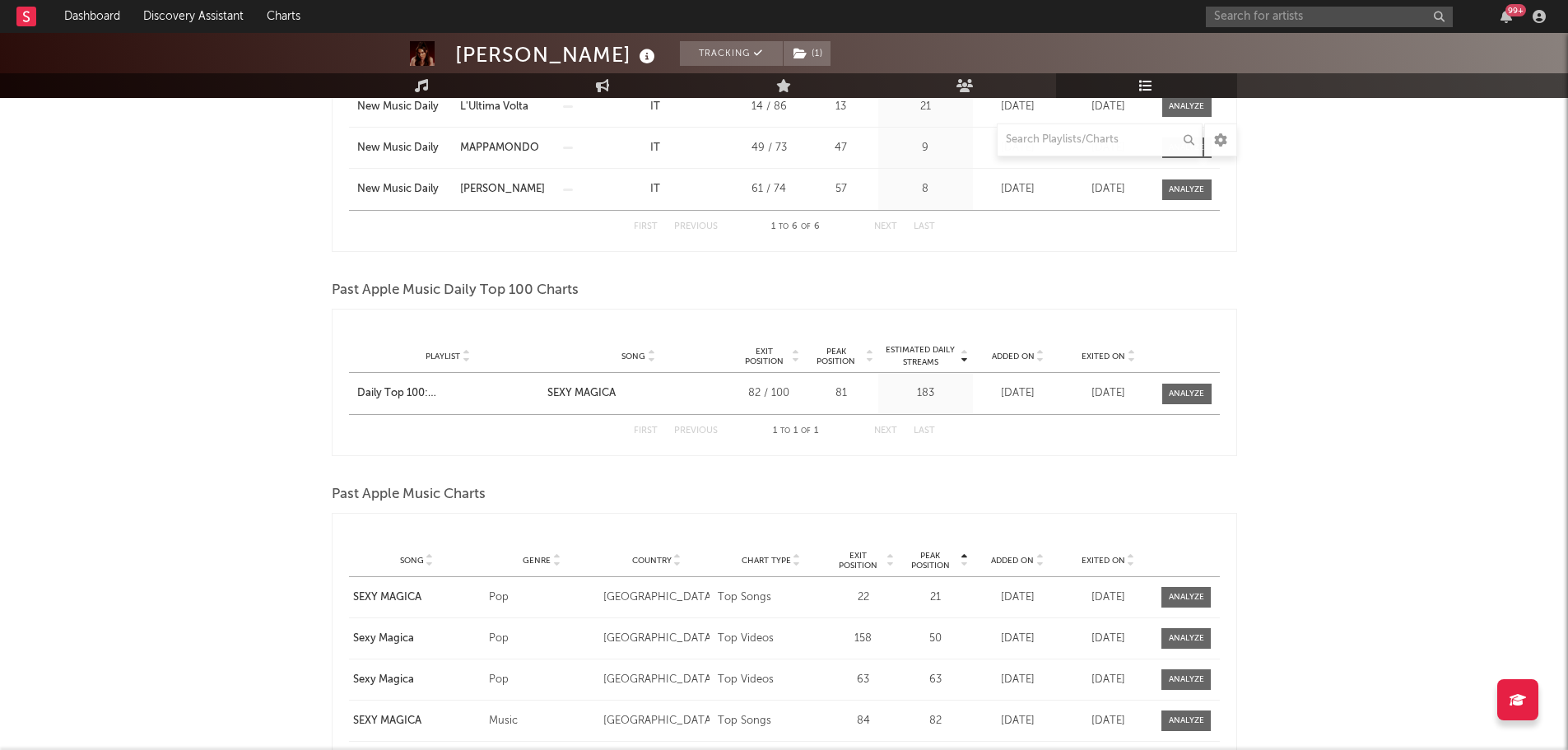
scroll to position [82, 0]
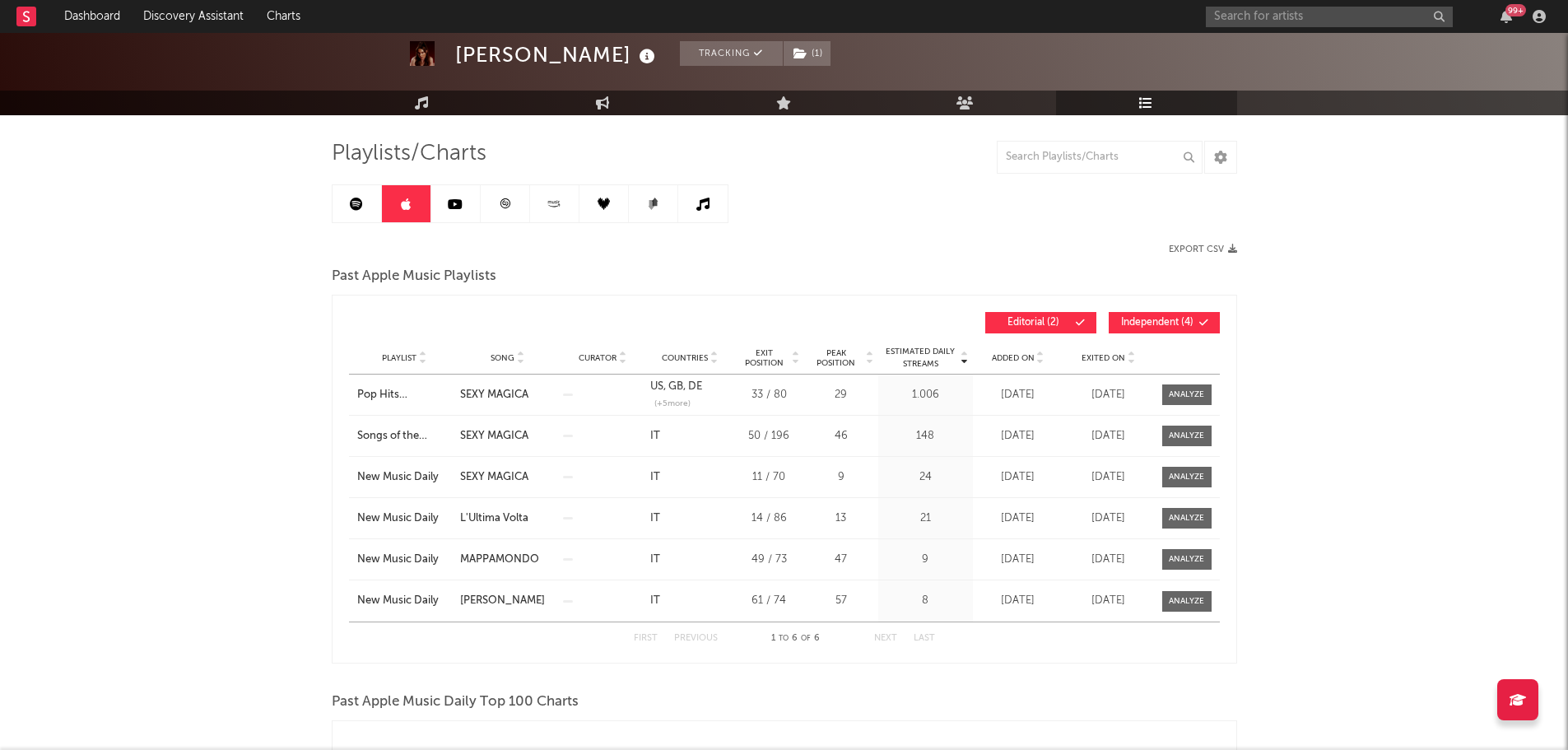
click at [1154, 326] on span "Independent ( 4 )" at bounding box center [1157, 322] width 76 height 10
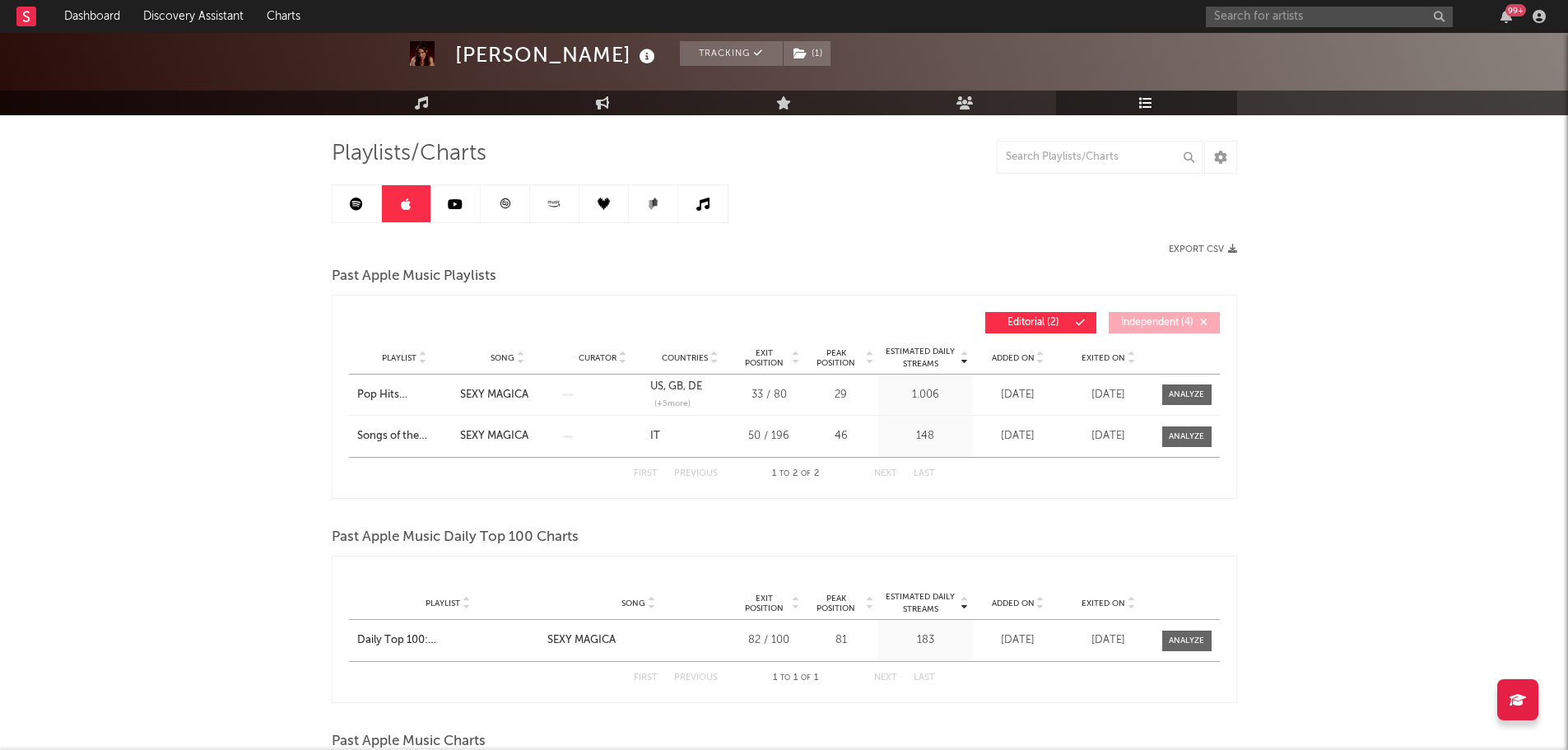
click at [1037, 353] on icon at bounding box center [1040, 354] width 8 height 7
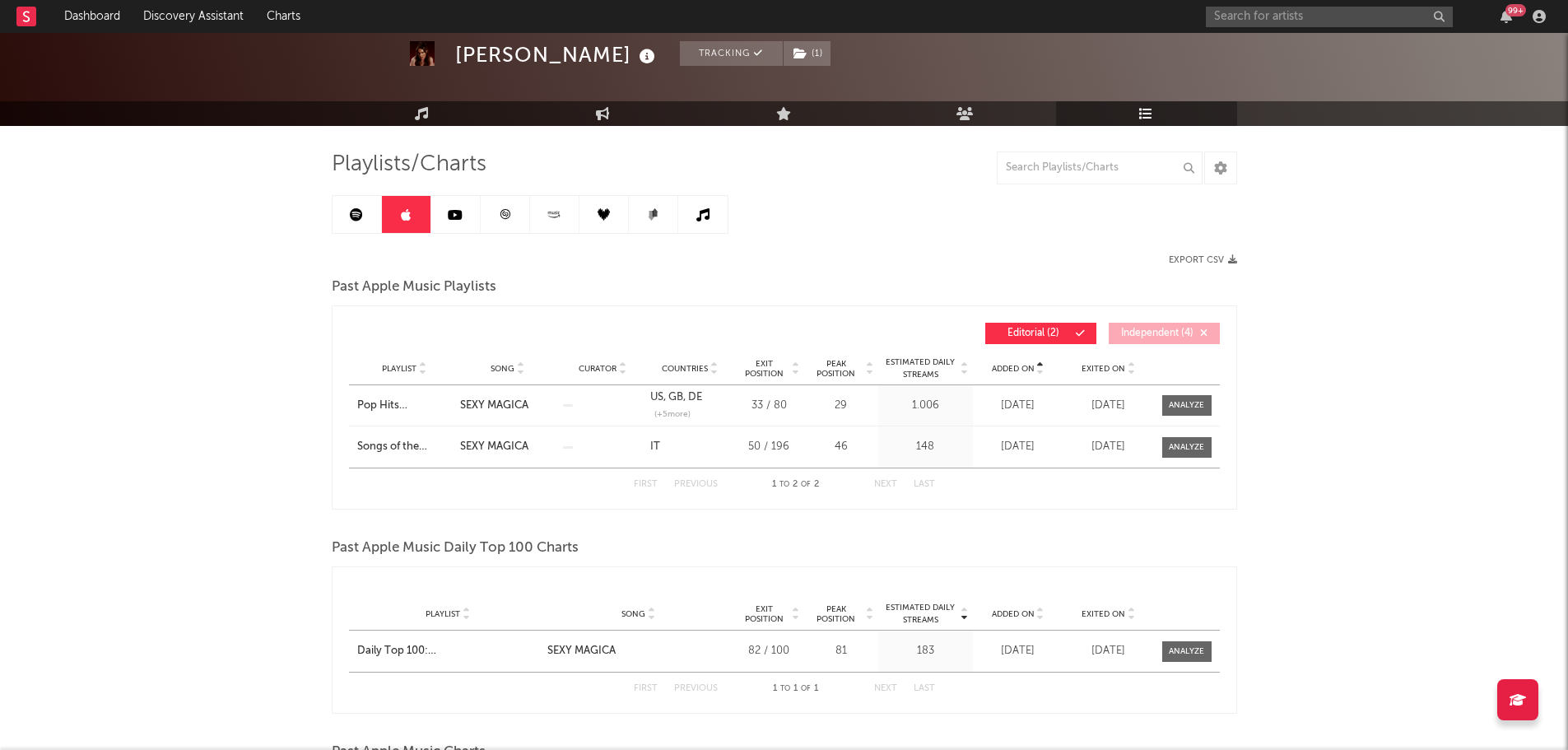
scroll to position [0, 0]
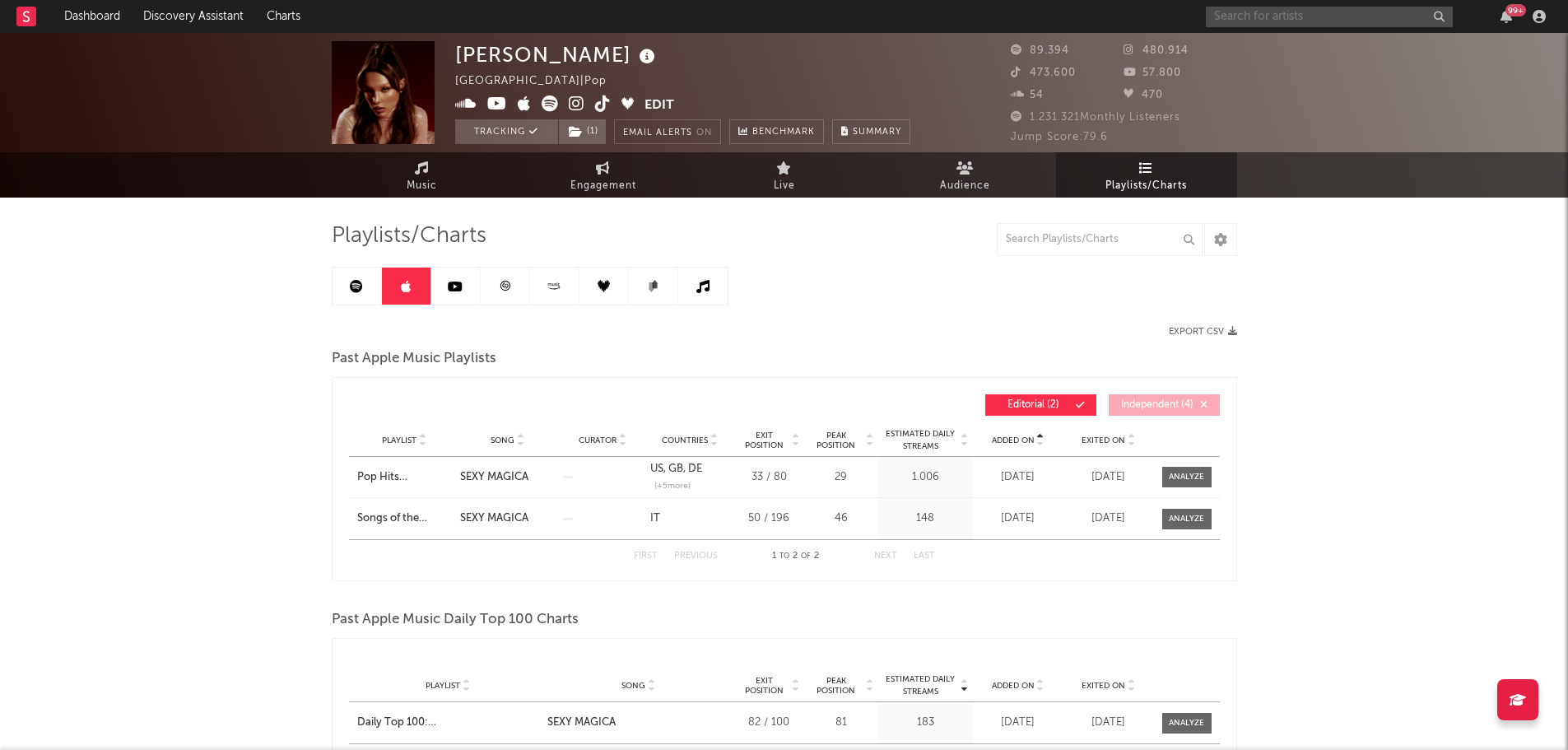
click at [1254, 13] on input "text" at bounding box center [1329, 17] width 247 height 21
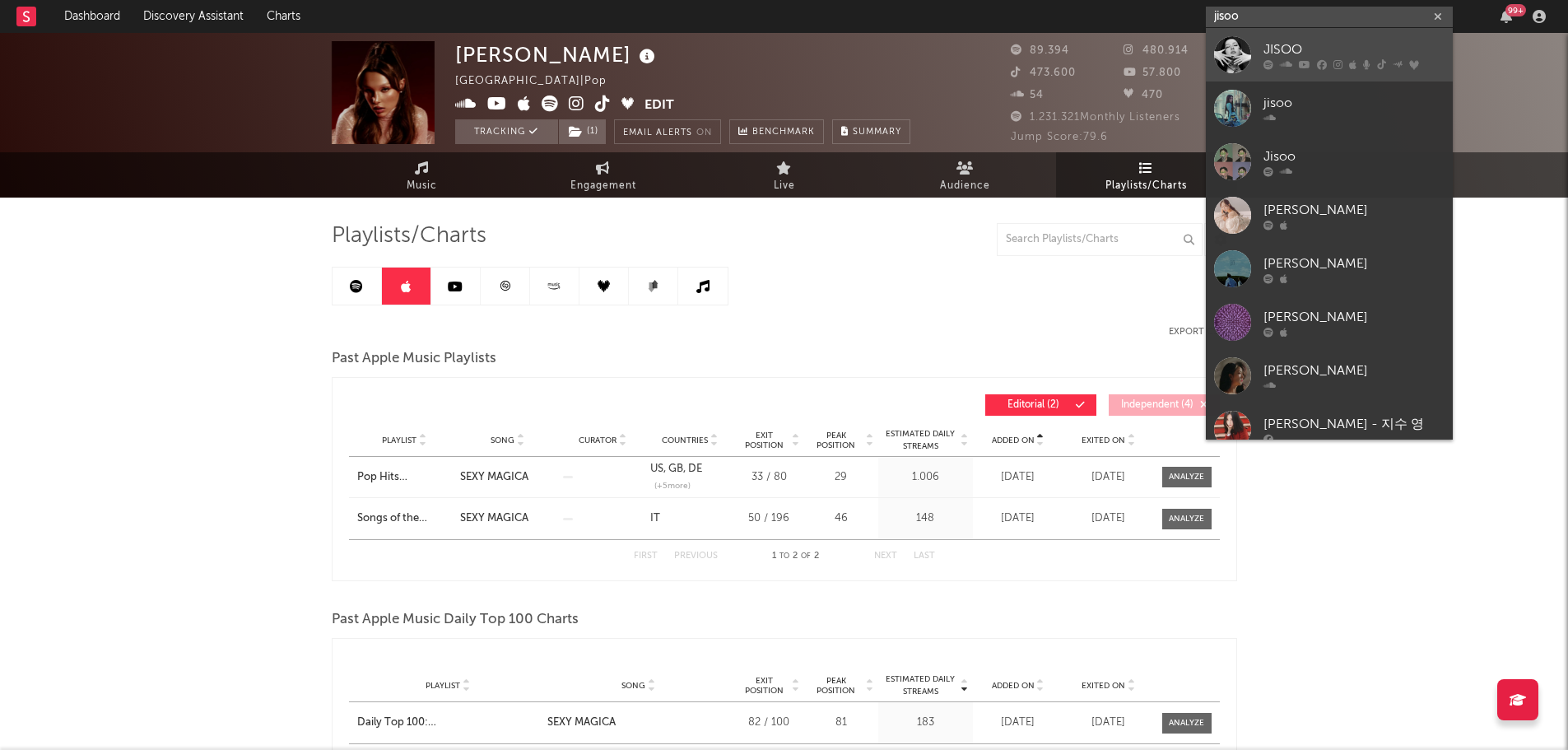
type input "jisoo"
click at [1304, 38] on link "JISOO" at bounding box center [1329, 54] width 247 height 53
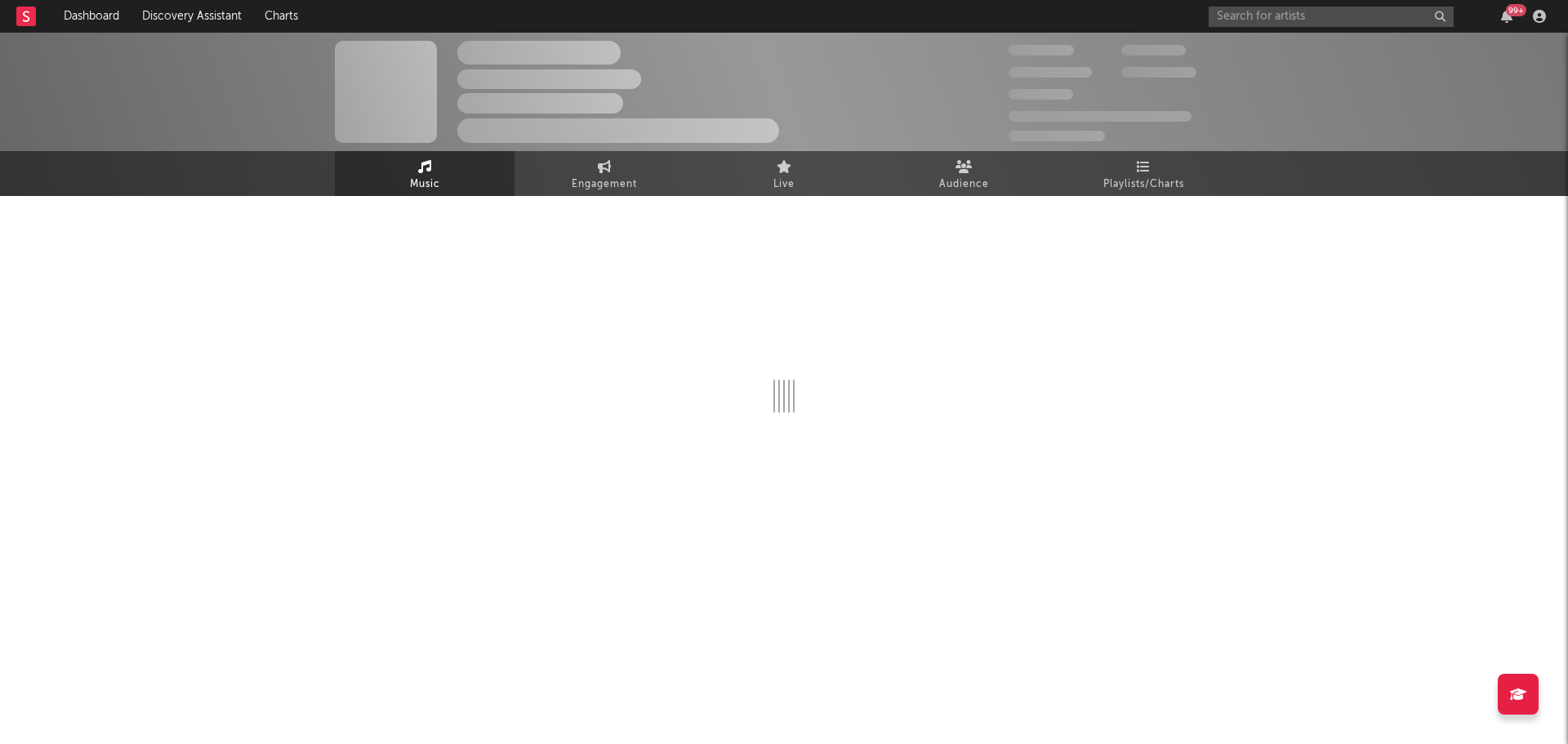
select select "6m"
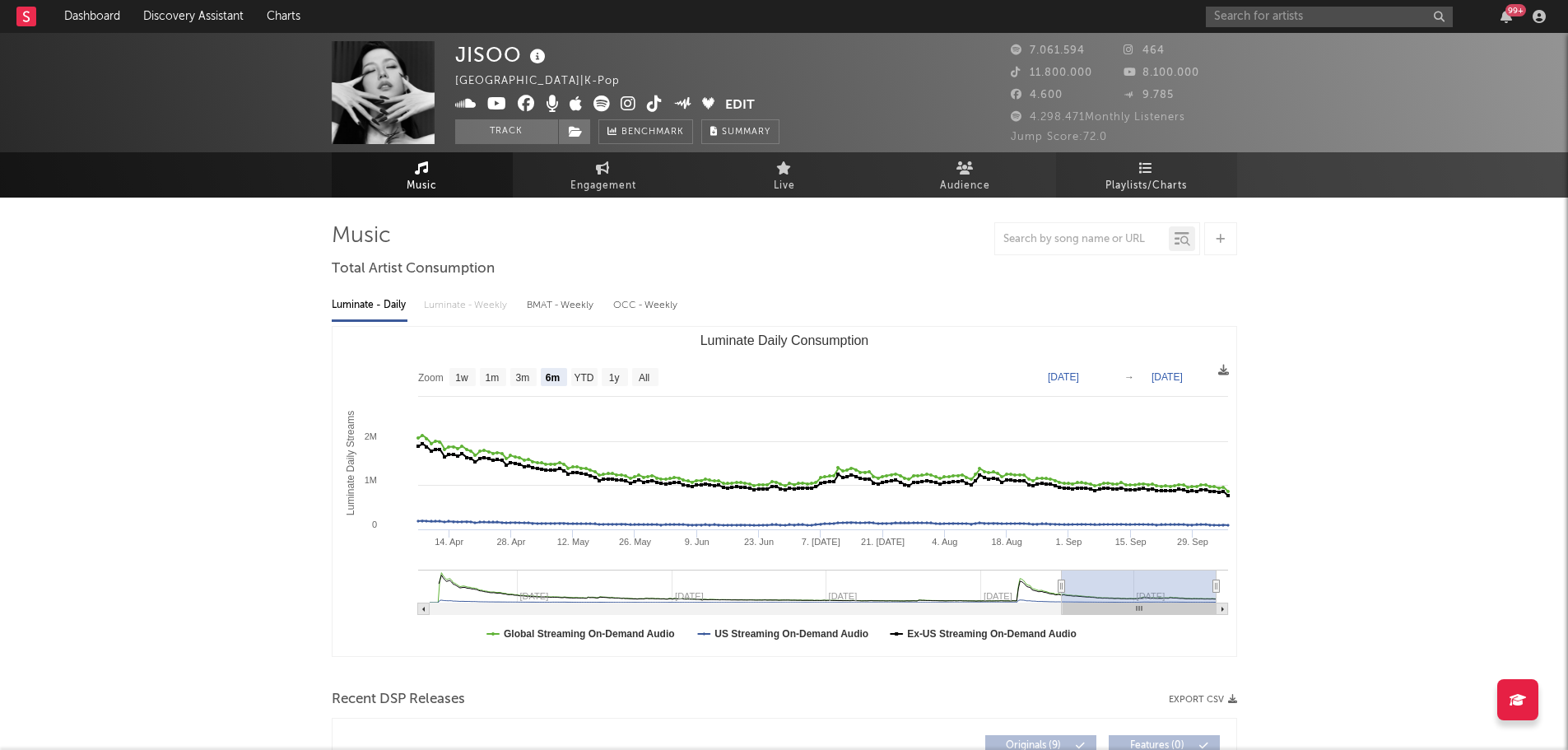
click at [1144, 176] on span "Playlists/Charts" at bounding box center [1146, 186] width 82 height 20
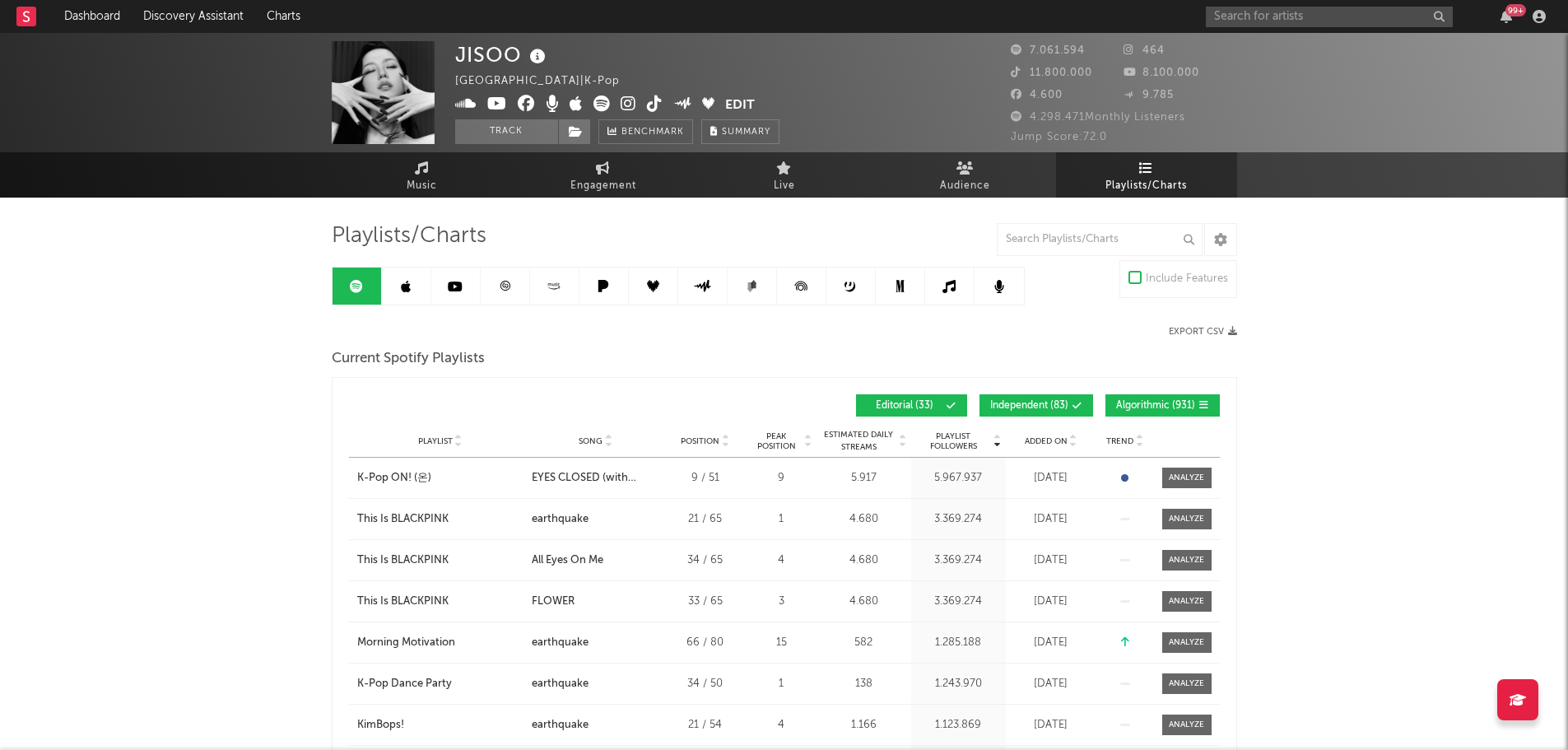
click at [1079, 394] on button "Independent ( 83 )" at bounding box center [1036, 405] width 113 height 22
click at [1153, 408] on span "Algorithmic ( 931 )" at bounding box center [1155, 405] width 79 height 10
click at [1069, 439] on icon at bounding box center [1073, 437] width 8 height 7
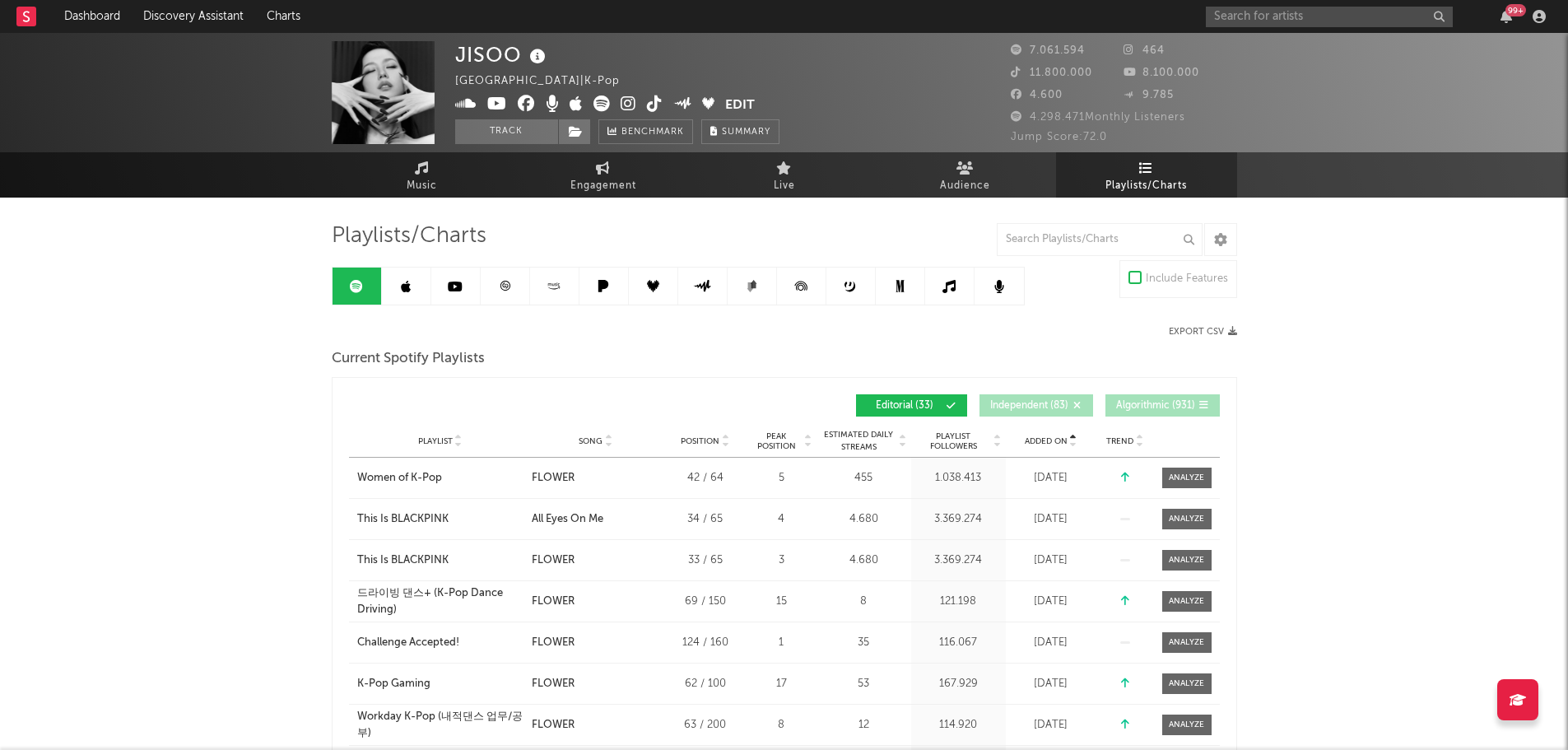
click at [1067, 441] on div at bounding box center [1072, 440] width 10 height 12
click at [1295, 28] on div "99 +" at bounding box center [1379, 16] width 346 height 33
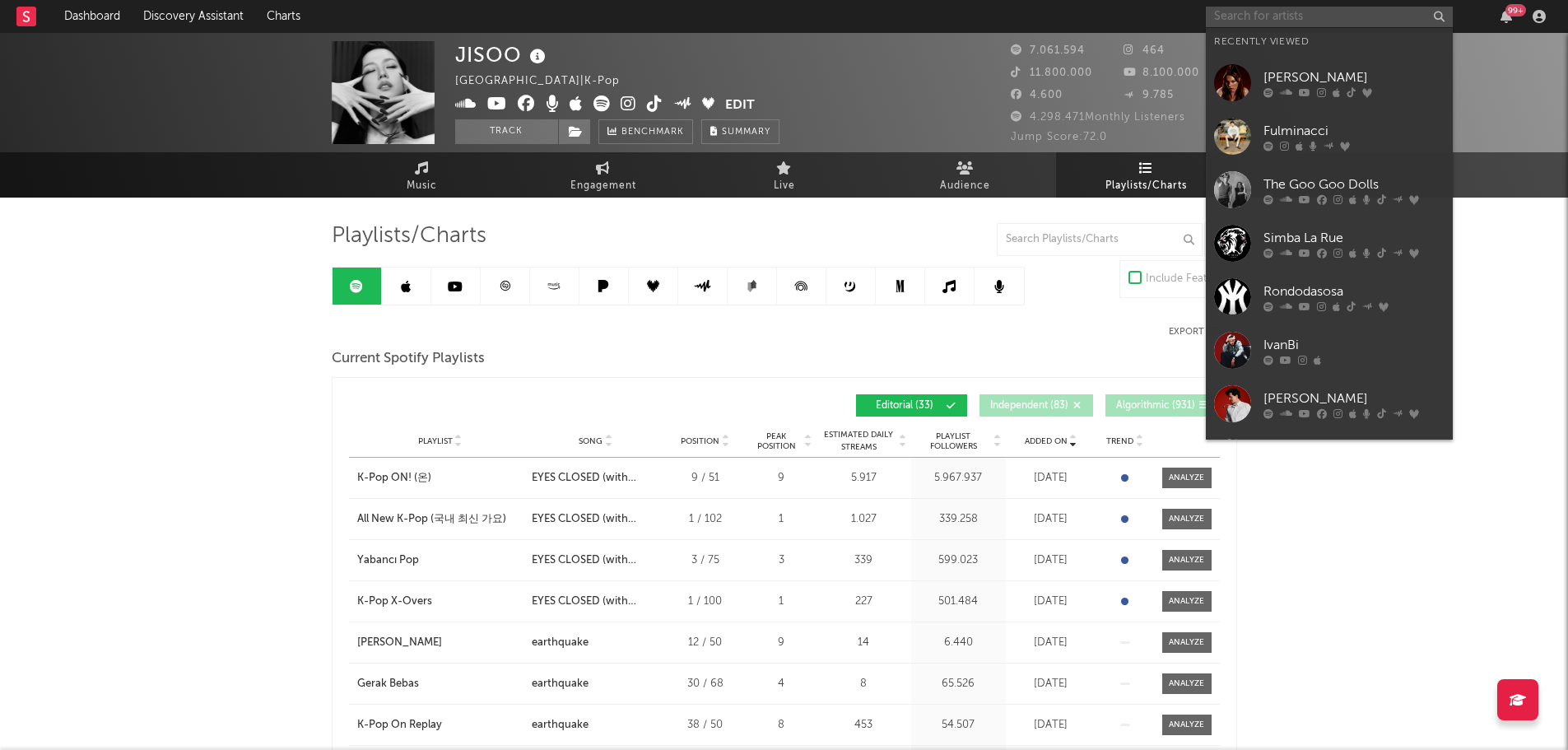
click at [1295, 16] on input "text" at bounding box center [1329, 17] width 247 height 21
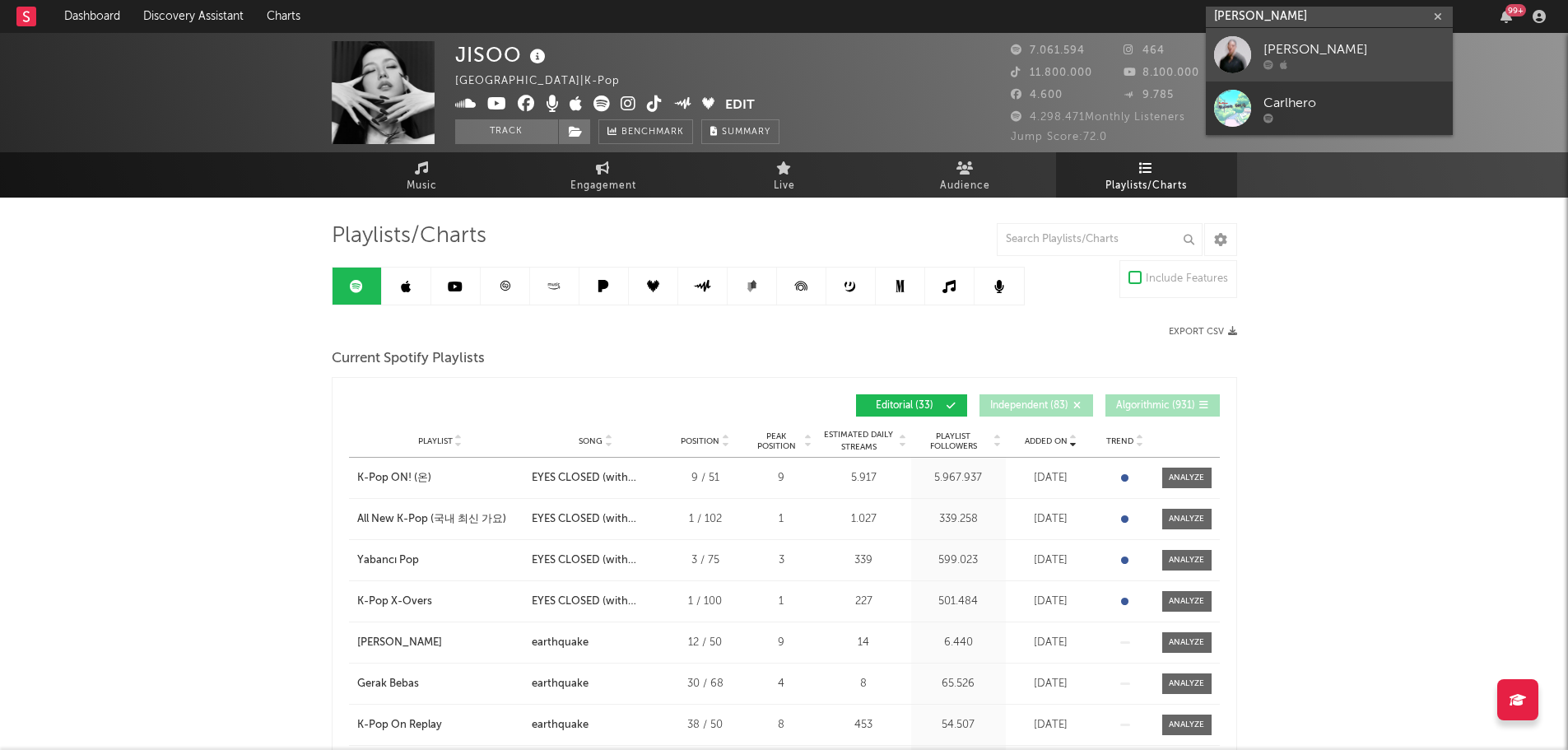
type input "[PERSON_NAME]"
click at [1310, 51] on div "[PERSON_NAME]" at bounding box center [1353, 49] width 181 height 20
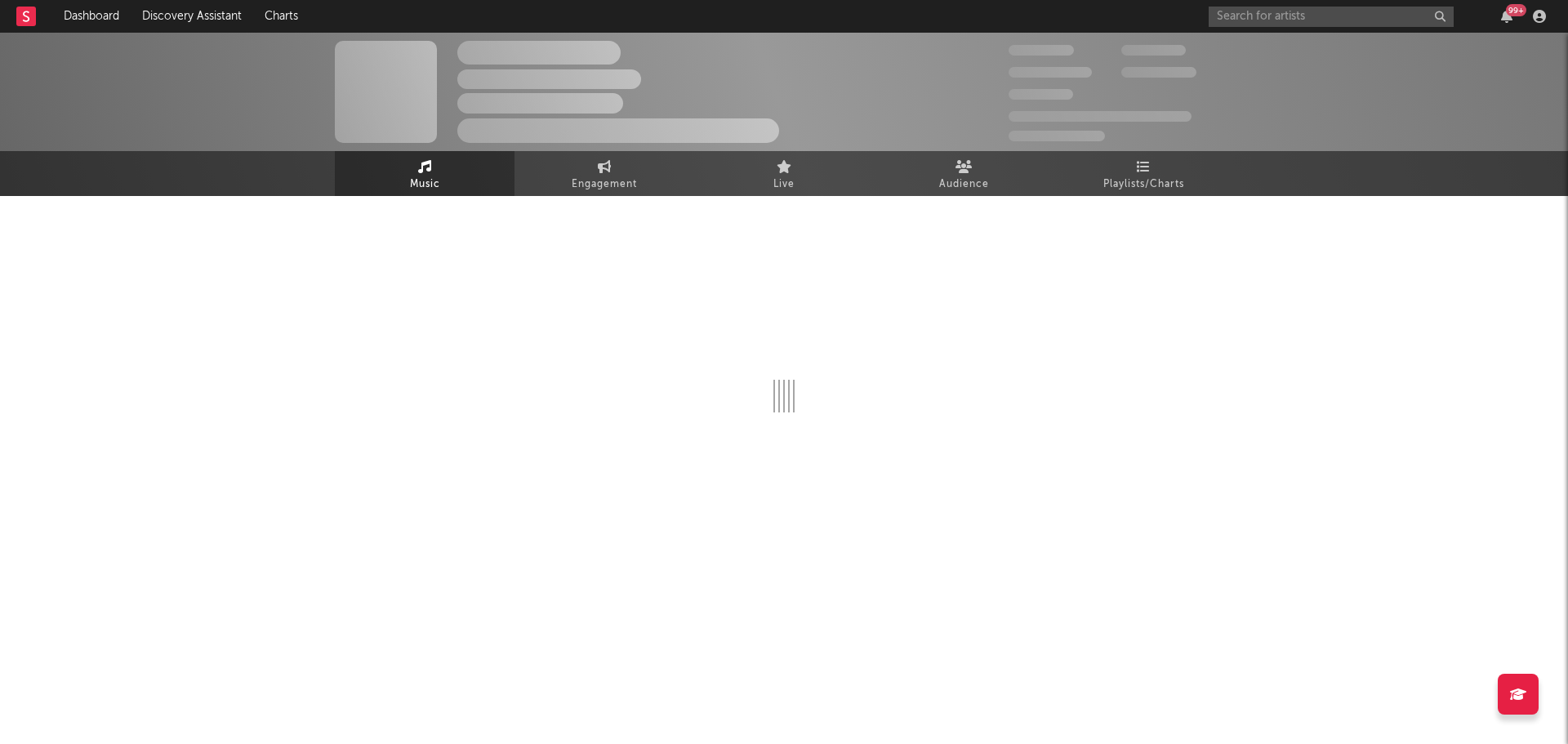
select select "6m"
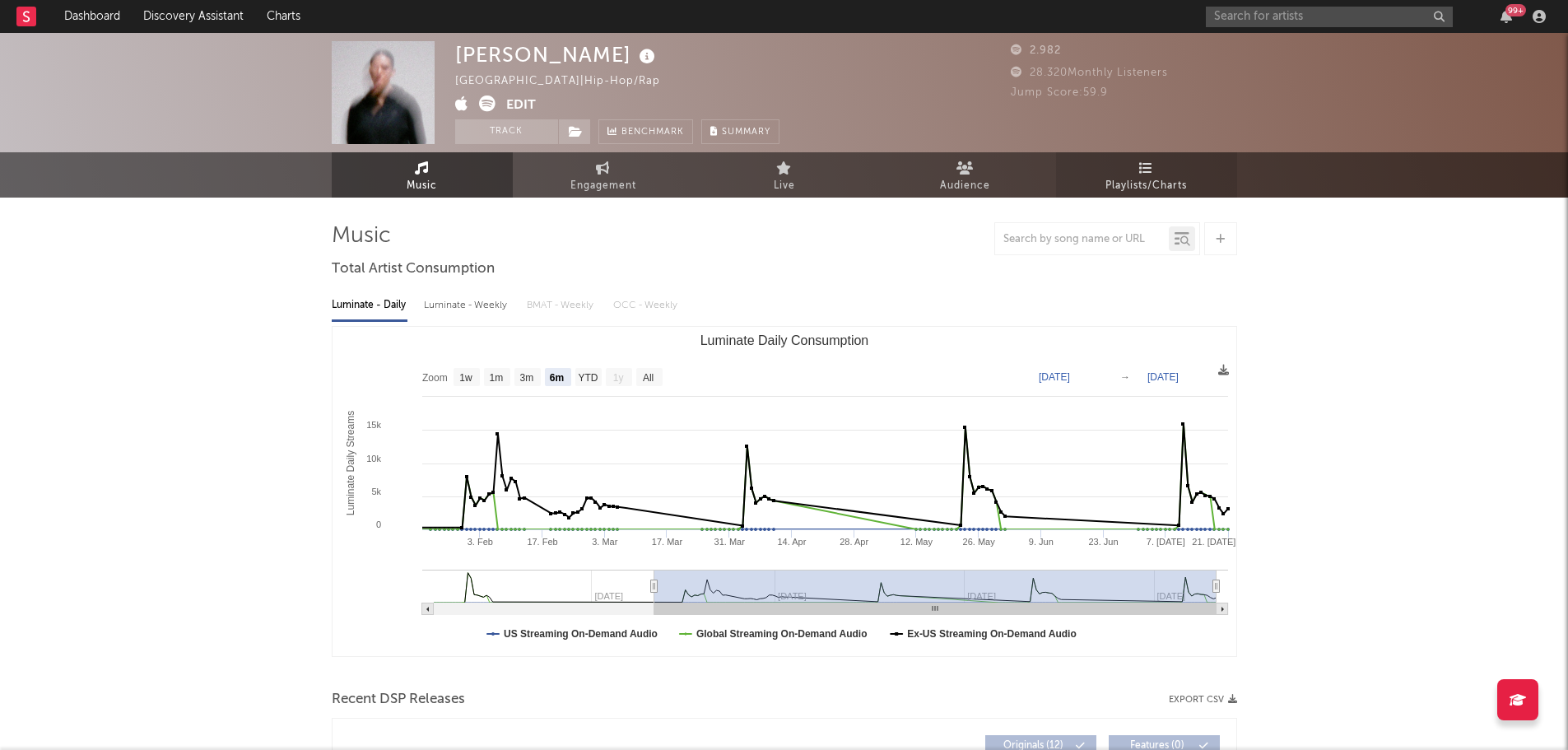
click at [1145, 161] on icon at bounding box center [1146, 168] width 14 height 13
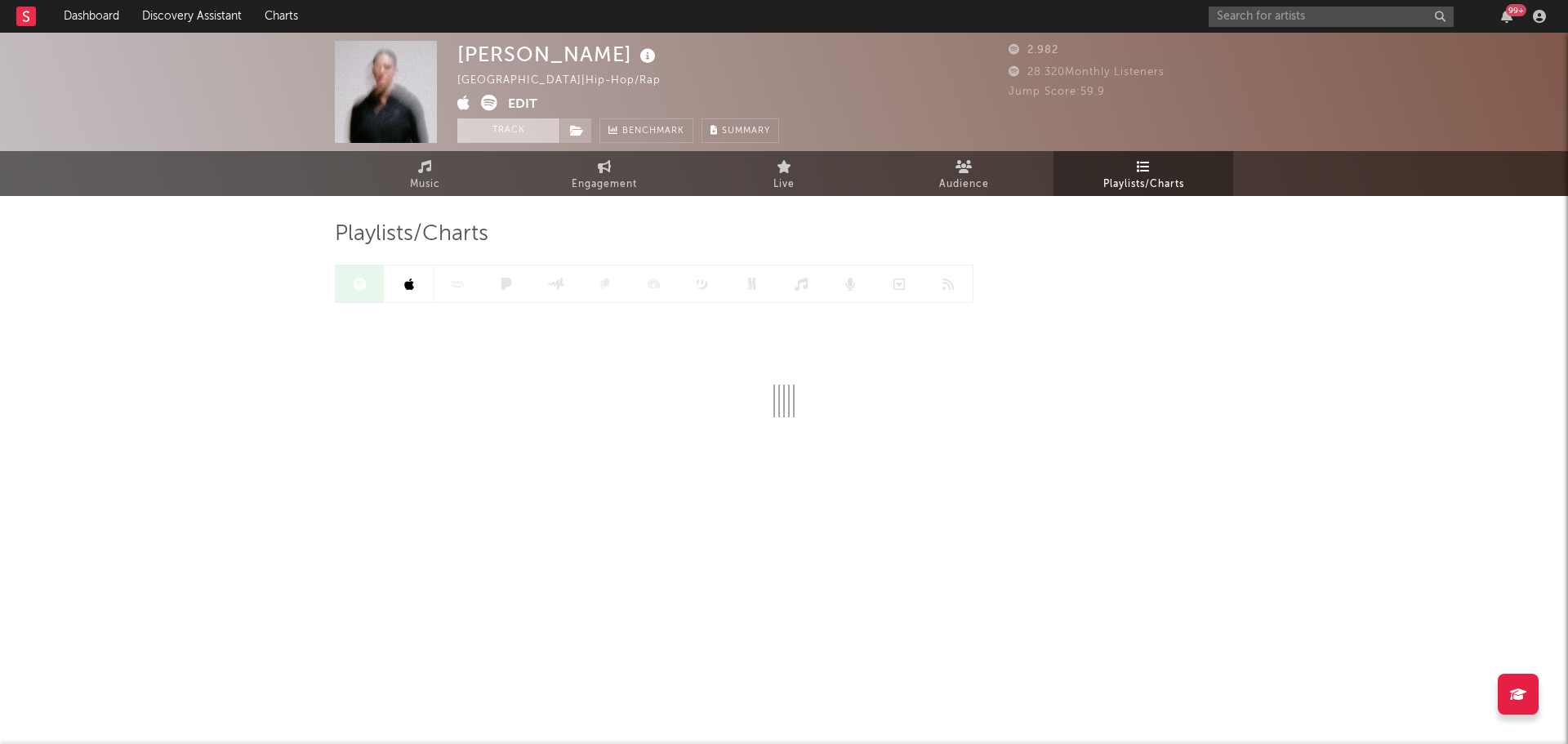
click at [491, 126] on button "Track" at bounding box center [509, 130] width 102 height 24
click at [572, 132] on icon at bounding box center [577, 130] width 14 height 11
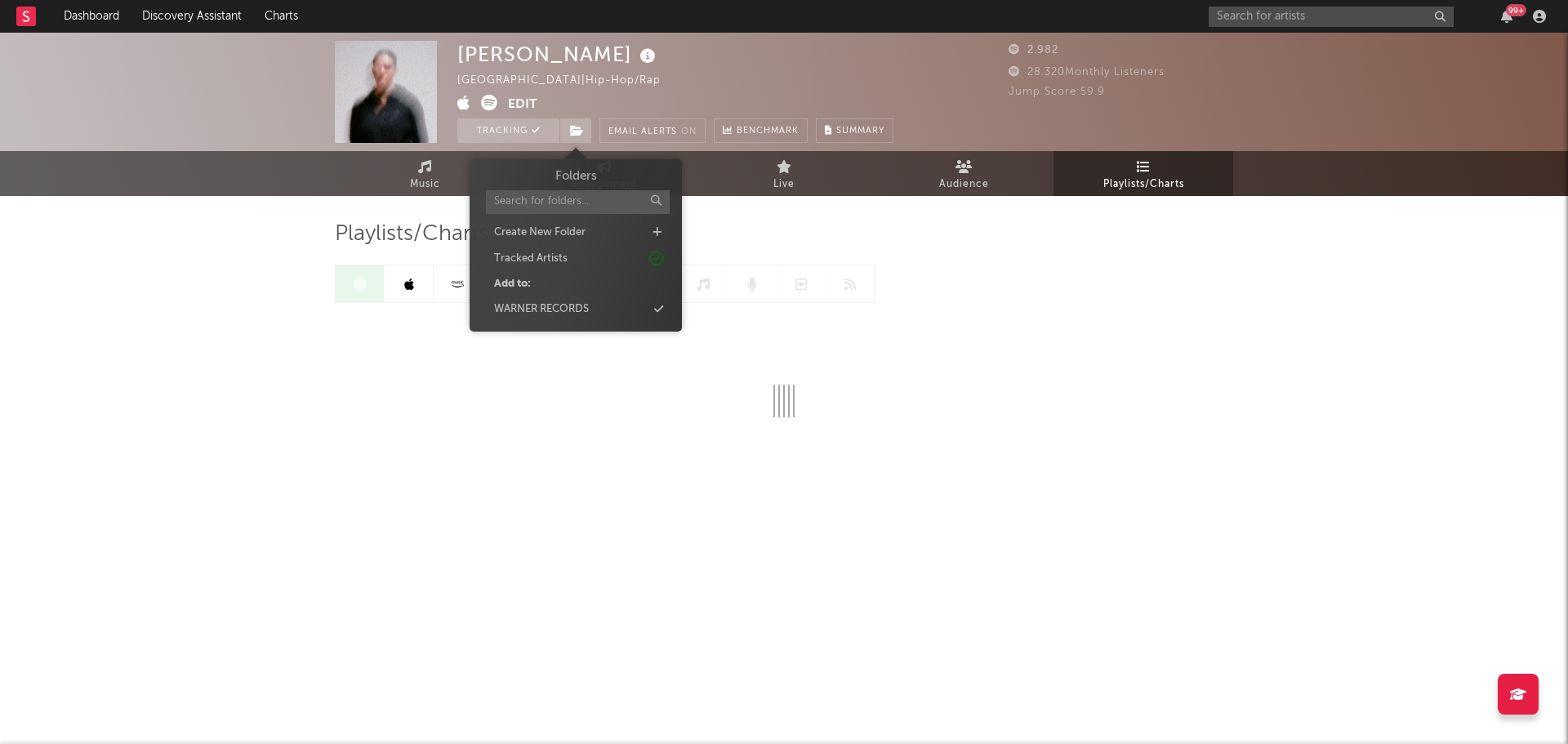
click at [628, 298] on div "Folders Create New Folder Tracked Artists Add to: WARNER RECORDS" at bounding box center [576, 243] width 188 height 152
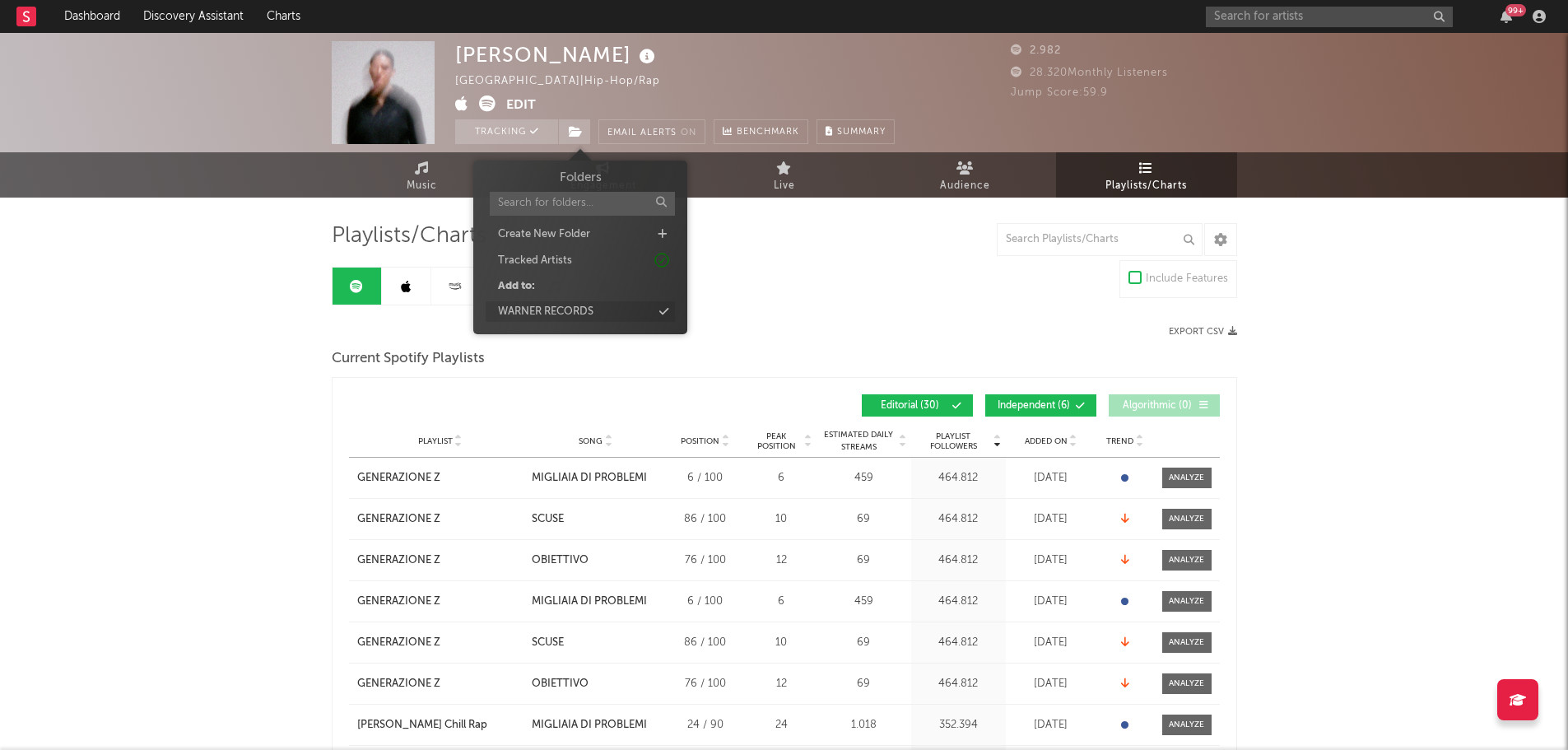
click at [632, 311] on div "WARNER RECORDS" at bounding box center [580, 311] width 189 height 22
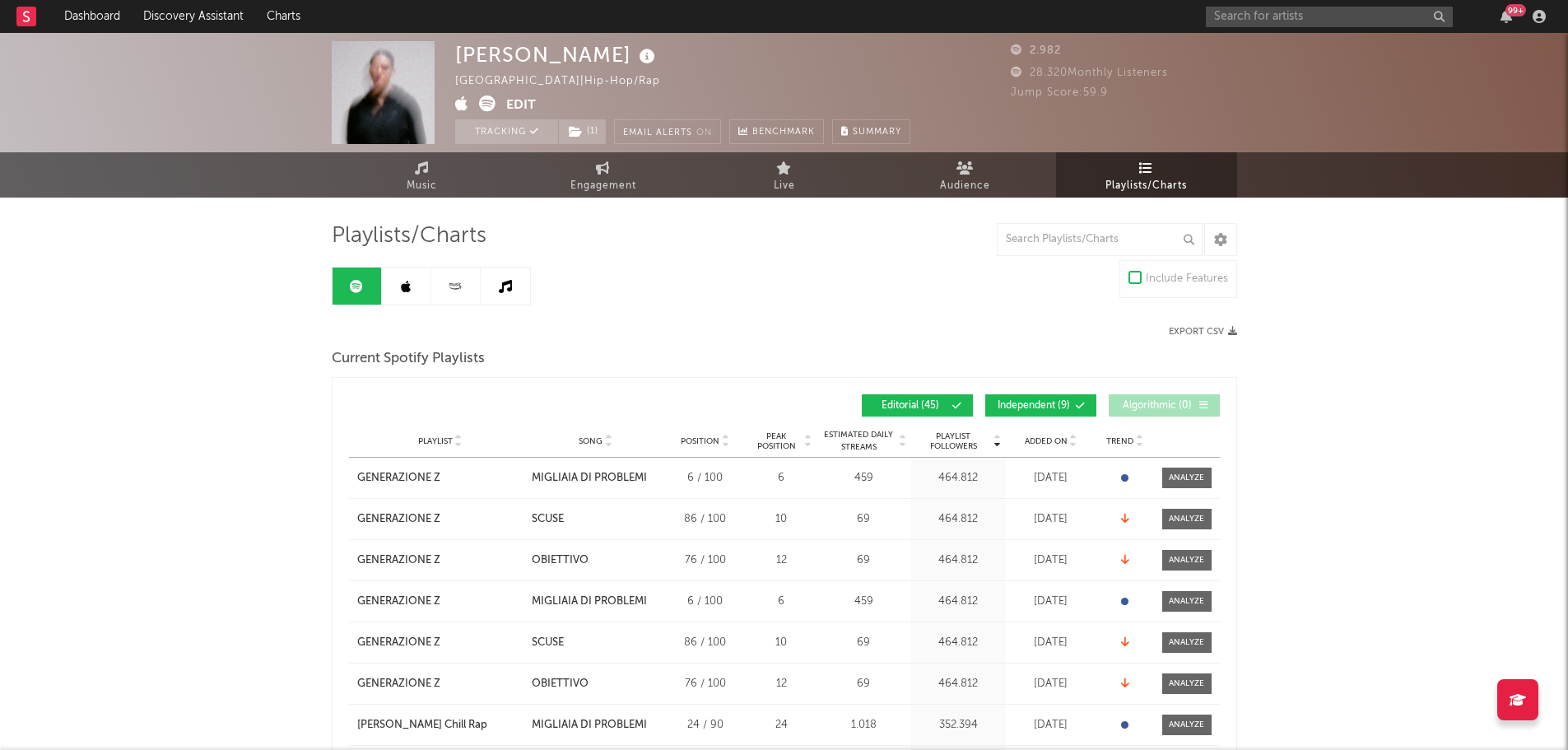
click at [1038, 437] on span "Added On" at bounding box center [1047, 441] width 43 height 10
click at [1040, 437] on span "Added On" at bounding box center [1047, 441] width 43 height 10
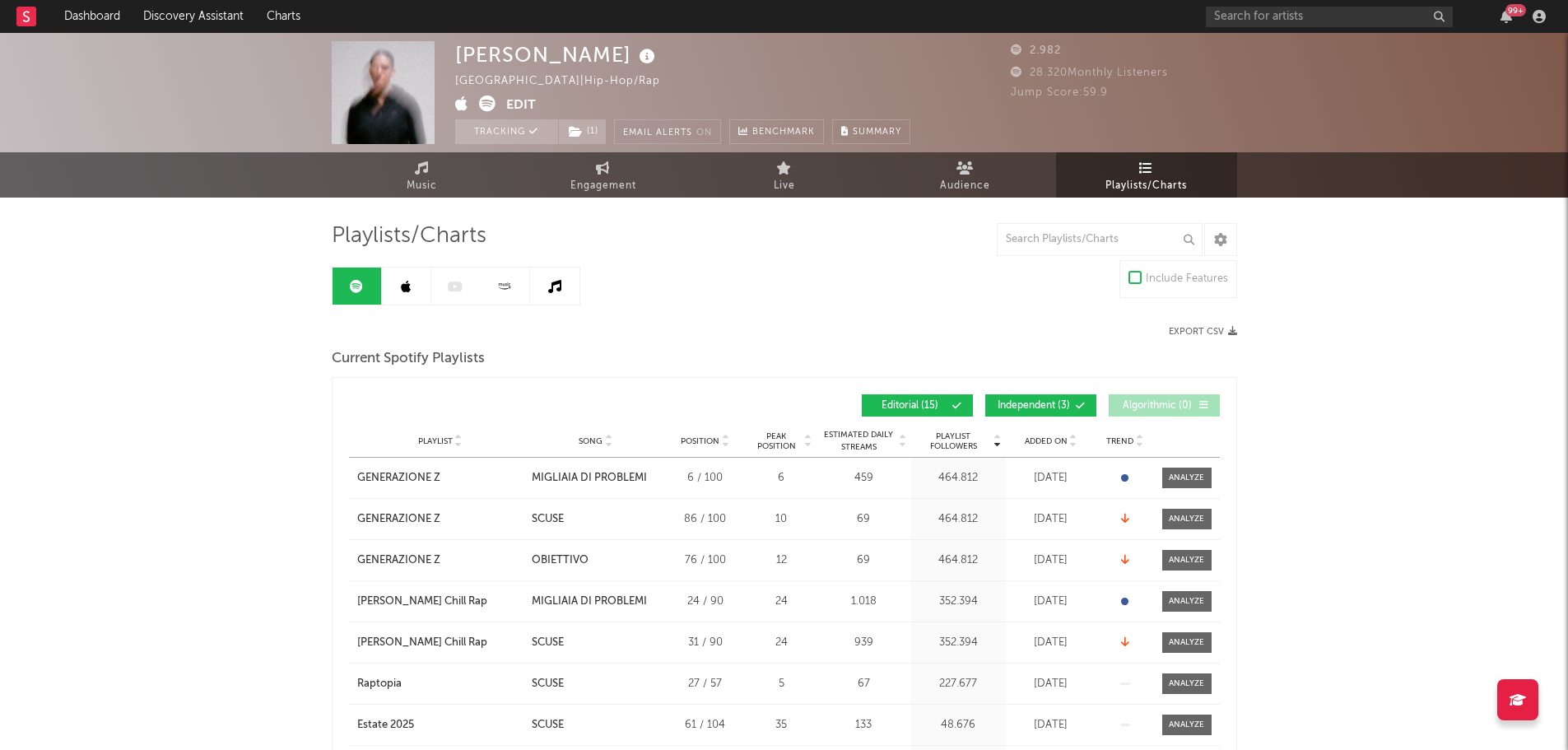
click at [1043, 448] on div "Playlist City Song Position Peak Position Estimated Daily Streams Playlist Foll…" at bounding box center [784, 441] width 871 height 33
click at [1047, 442] on span "Added On" at bounding box center [1047, 441] width 43 height 10
click at [1070, 442] on icon at bounding box center [1073, 443] width 8 height 7
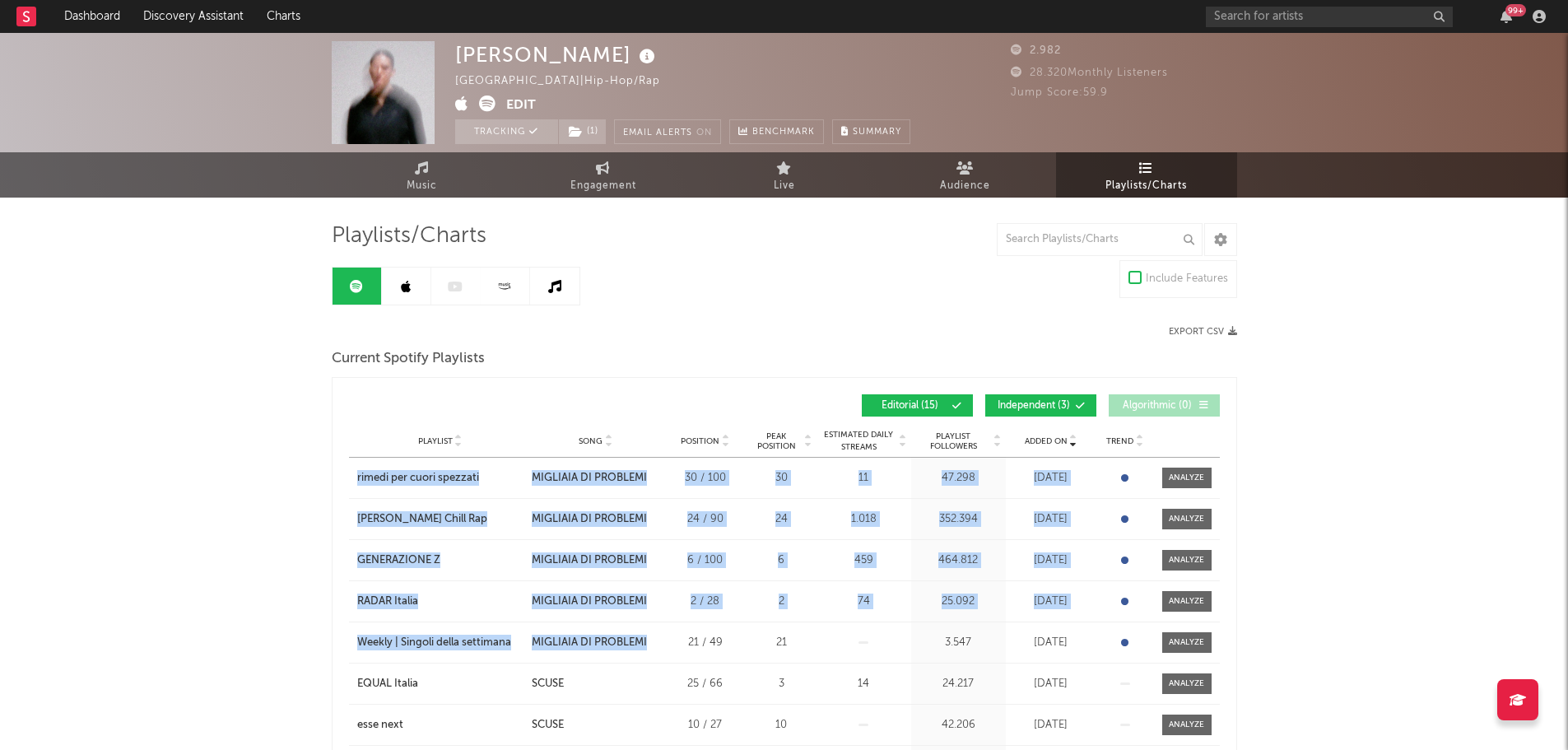
drag, startPoint x: 350, startPoint y: 471, endPoint x: 663, endPoint y: 644, distance: 357.6
drag, startPoint x: 663, startPoint y: 644, endPoint x: 285, endPoint y: 570, distance: 385.2
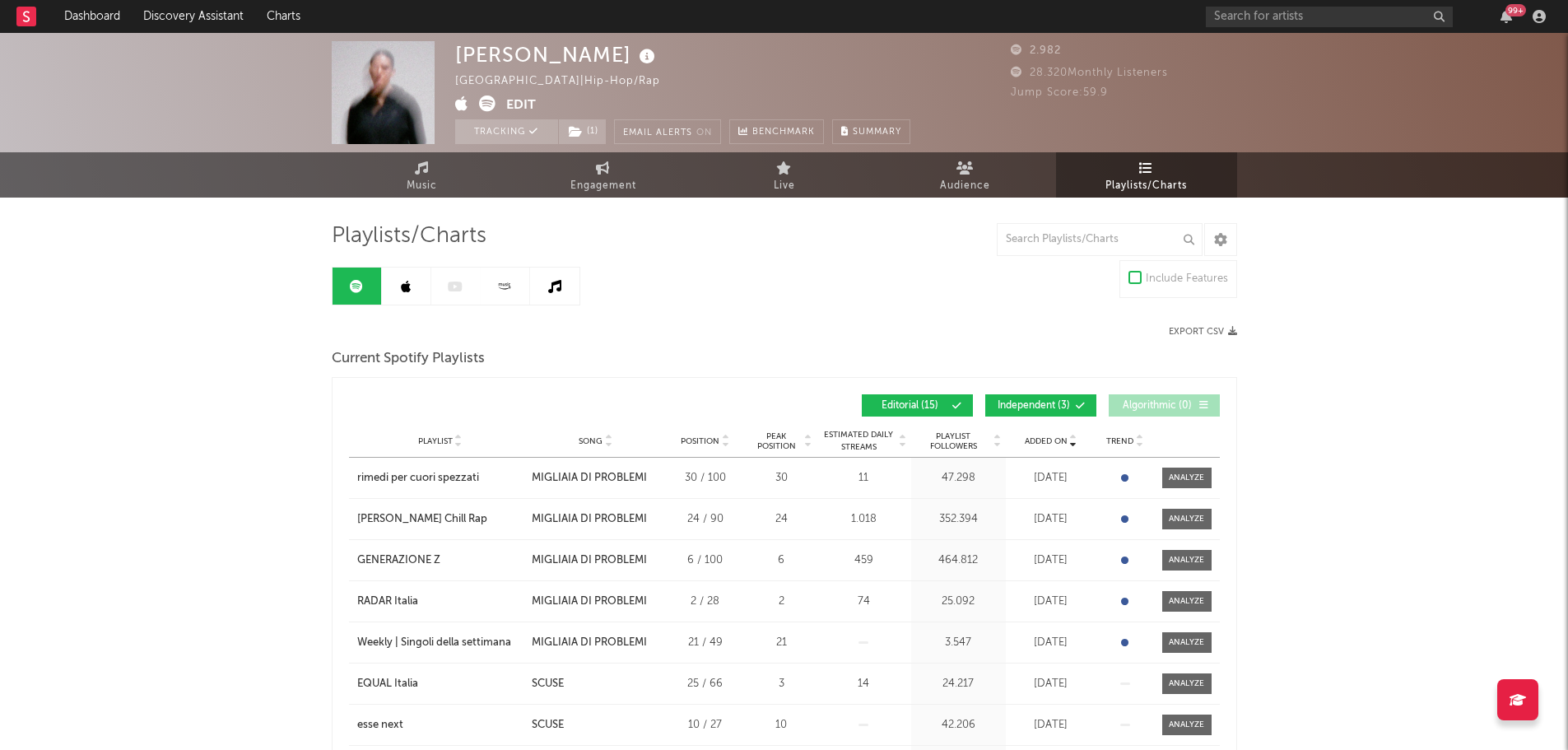
click at [1020, 402] on span "Independent ( 3 )" at bounding box center [1033, 405] width 76 height 10
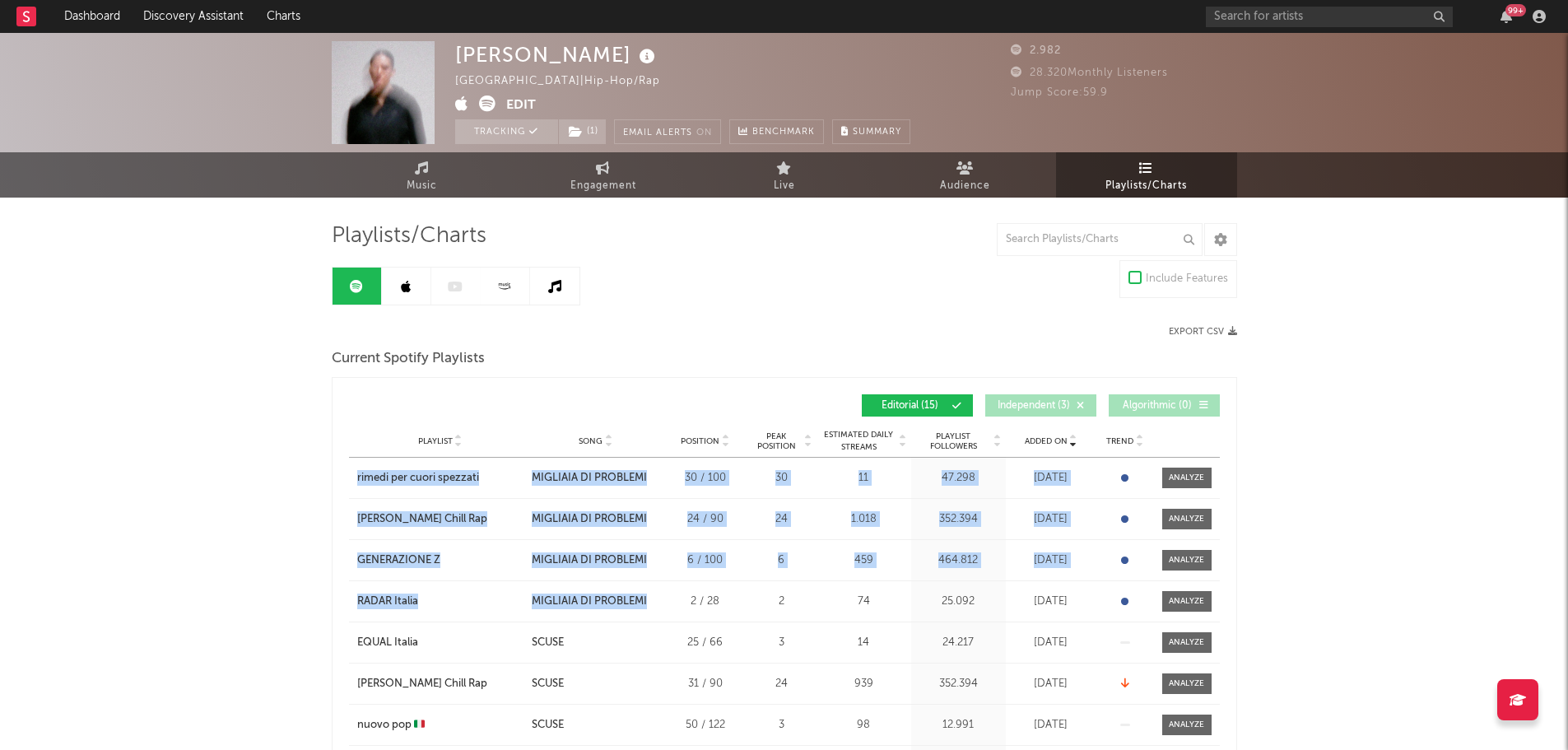
drag, startPoint x: 339, startPoint y: 471, endPoint x: 658, endPoint y: 601, distance: 344.5
click at [658, 601] on div "Added On Playlist Song Position Peak Position Playlist Followers Added On Trend…" at bounding box center [785, 746] width 906 height 740
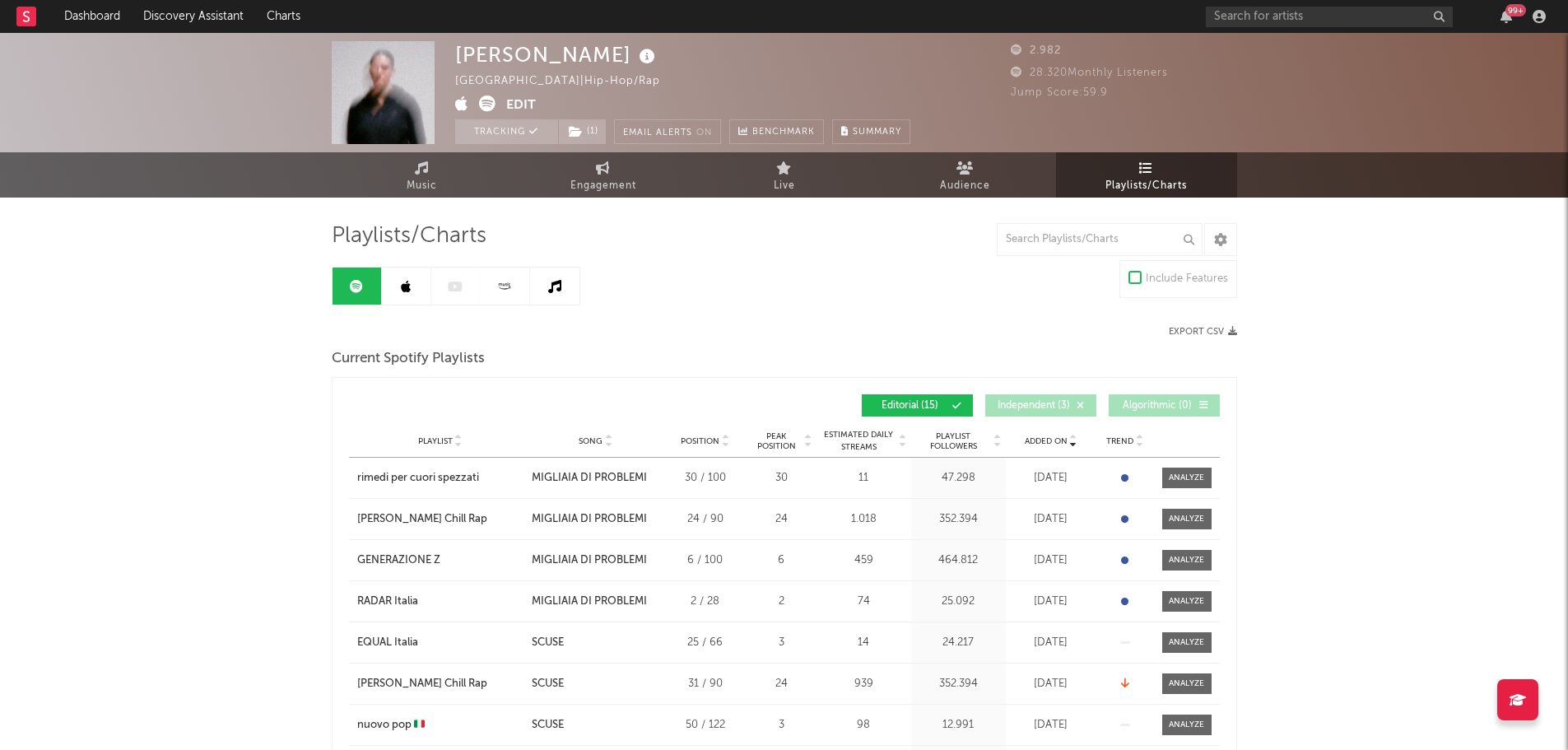
drag, startPoint x: 658, startPoint y: 601, endPoint x: 633, endPoint y: 609, distance: 26.2
click at [657, 609] on div "Playlist RADAR Italia City Song MIGLIAIA DI PROBLEMI Position 2 / 28 Peak Posit…" at bounding box center [784, 601] width 871 height 40
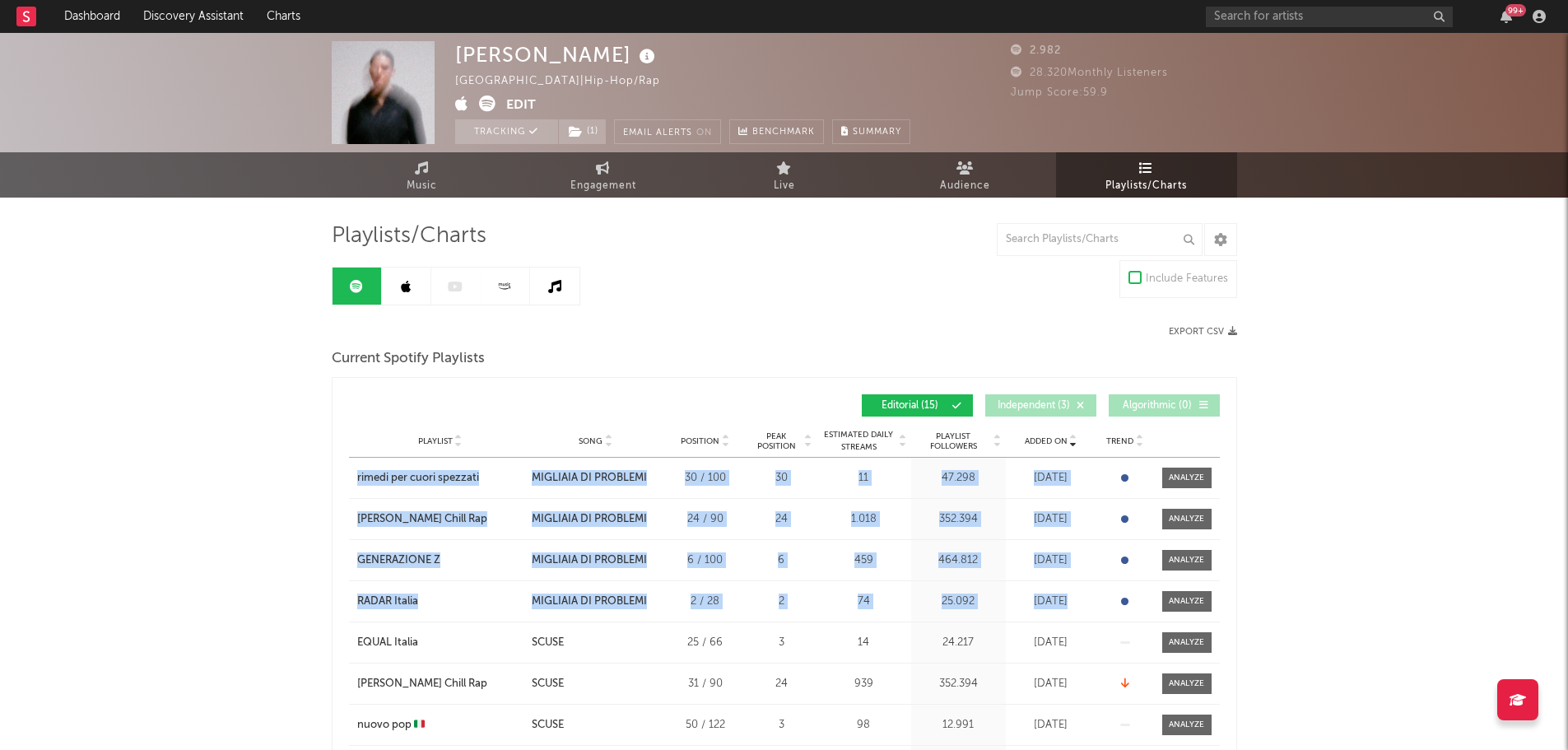
drag, startPoint x: 345, startPoint y: 475, endPoint x: 1135, endPoint y: 599, distance: 799.7
click at [1135, 599] on div "Added On Playlist Song Position Peak Position Playlist Followers Added On Trend…" at bounding box center [785, 746] width 906 height 740
copy div "rimedi per cuori spezzati City Song MIGLIAIA DI PROBLEMI Position 30 / 100 Peak…"
click at [408, 279] on icon at bounding box center [405, 286] width 10 height 13
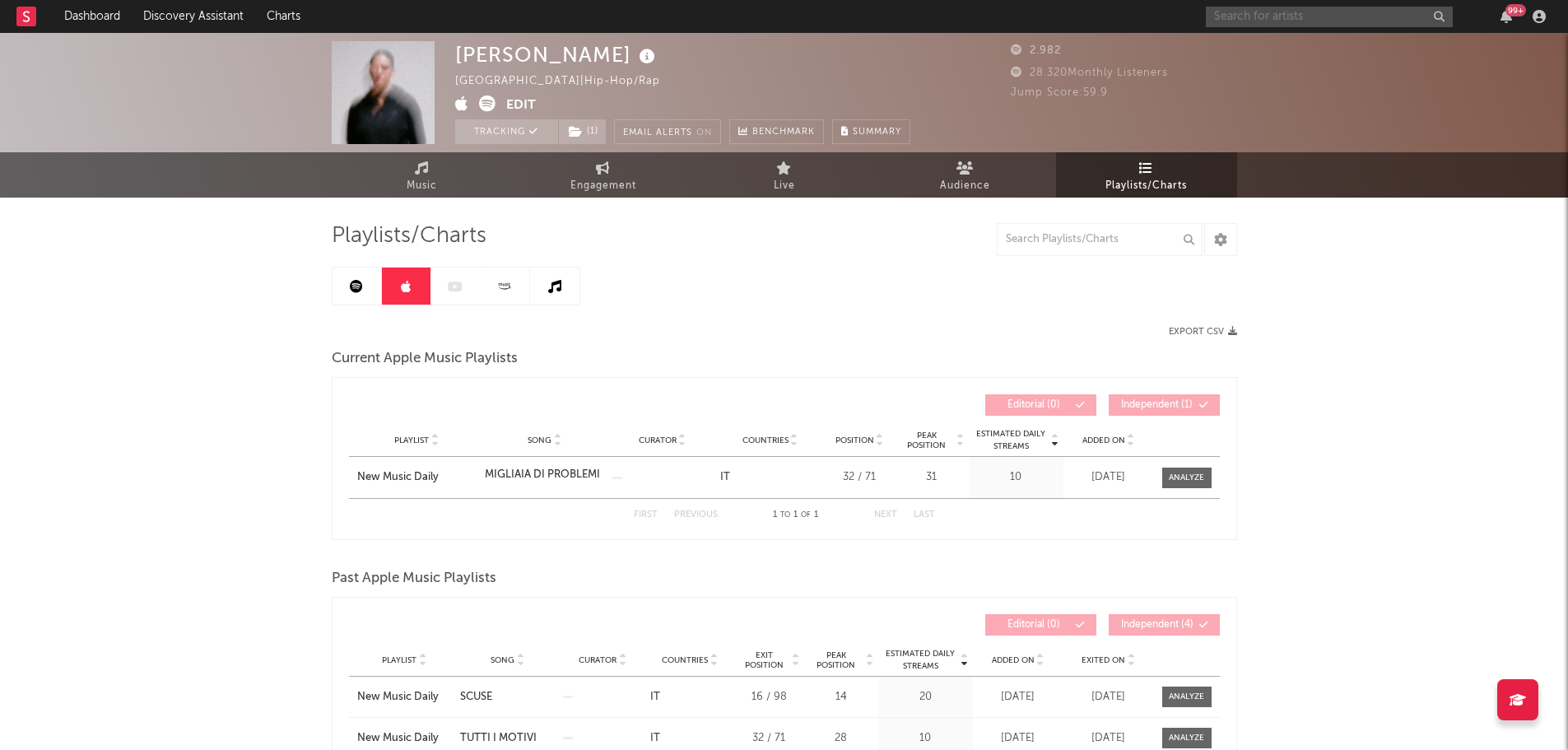
click at [1337, 19] on input "text" at bounding box center [1329, 17] width 247 height 21
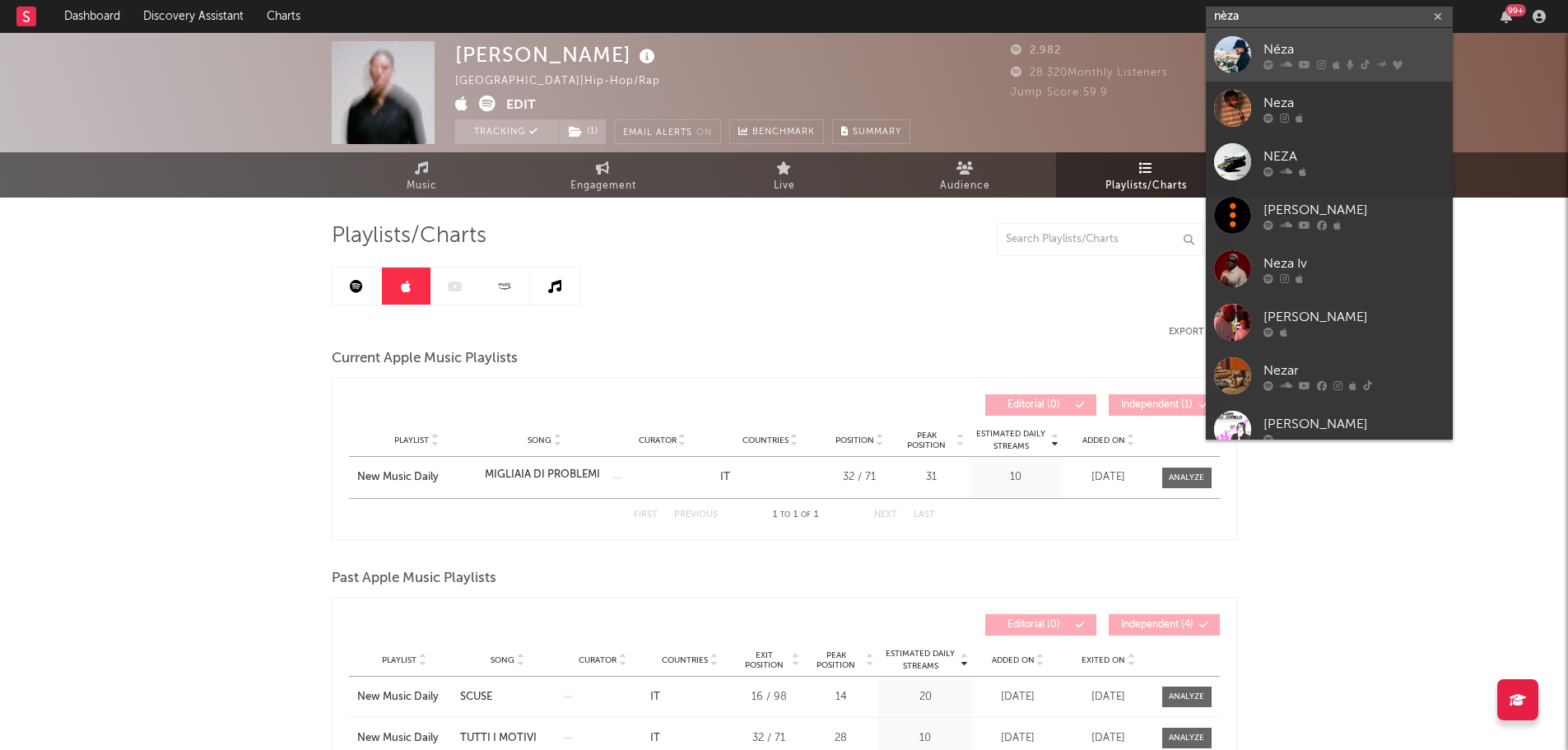
type input "nèza"
click at [1334, 50] on div "Néza" at bounding box center [1353, 49] width 181 height 20
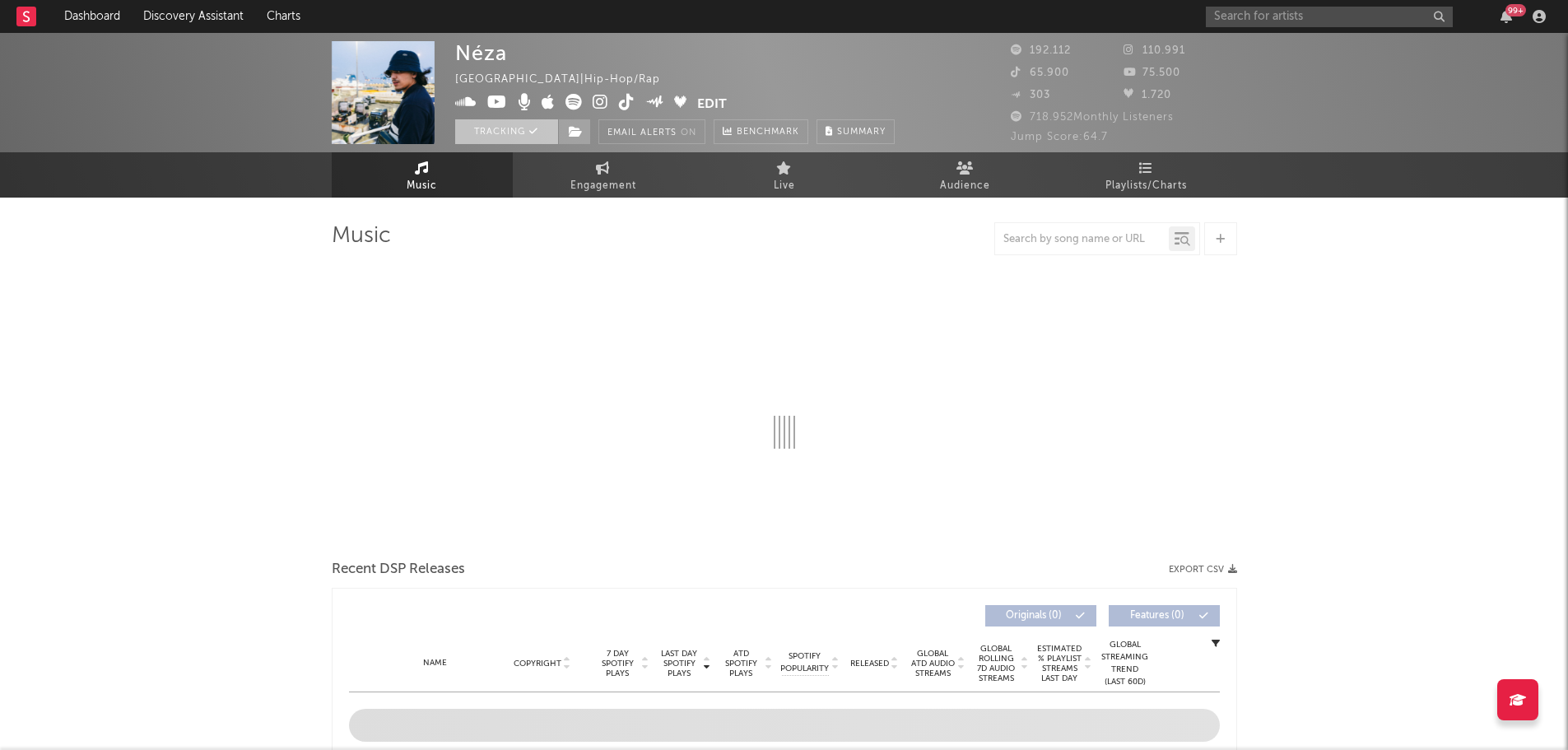
select select "6m"
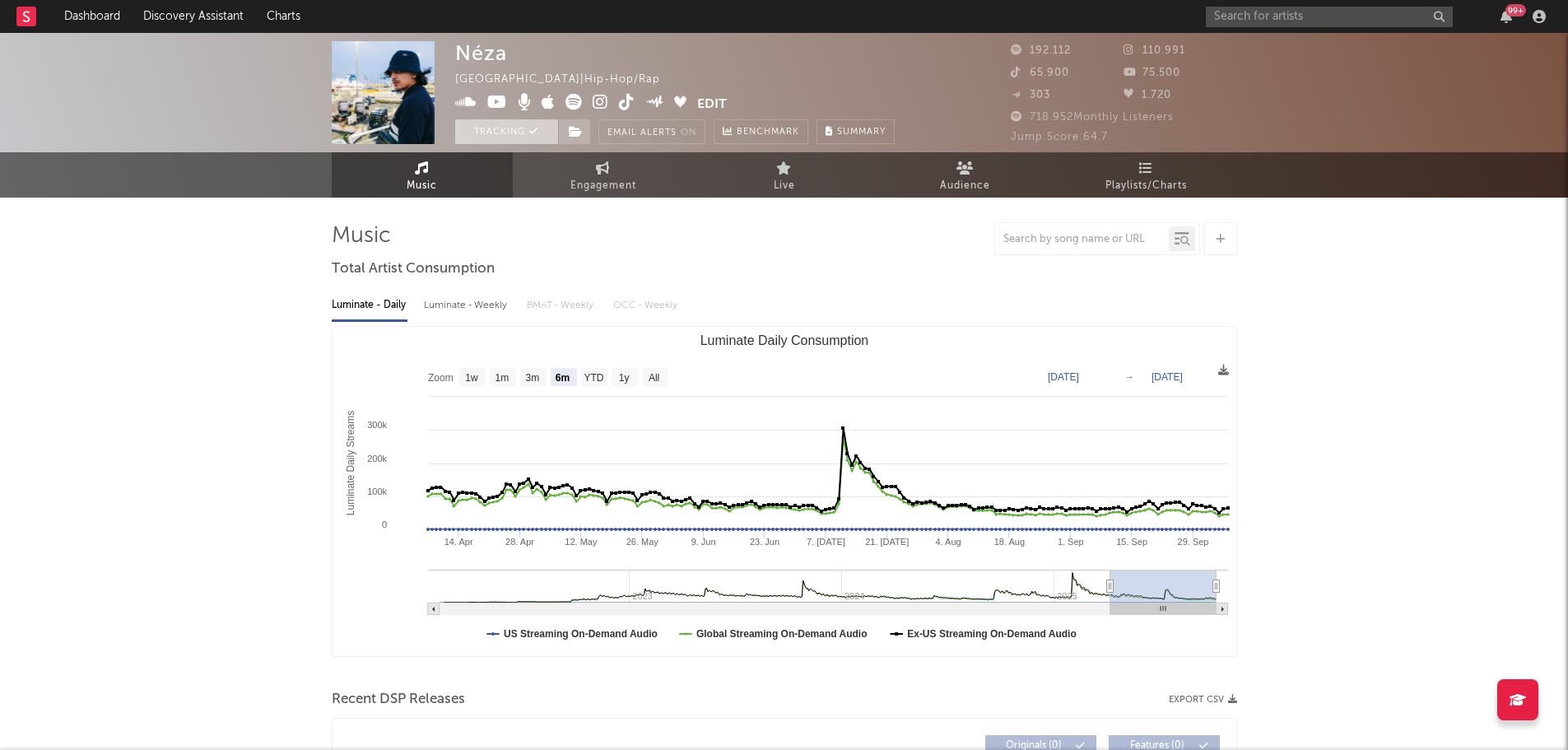
select select "6m"
click at [560, 125] on span at bounding box center [574, 131] width 33 height 24
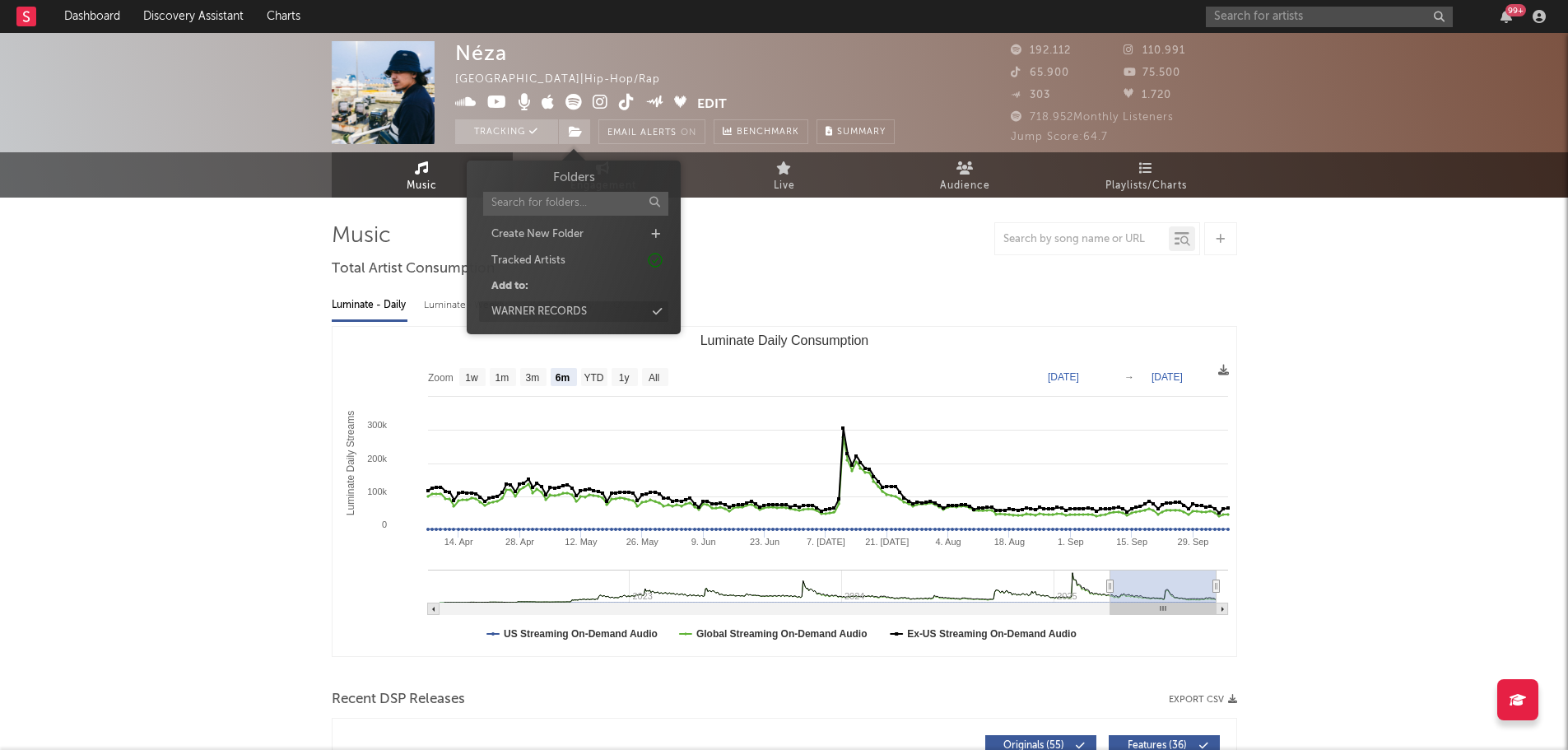
click at [621, 304] on div "WARNER RECORDS" at bounding box center [574, 311] width 189 height 22
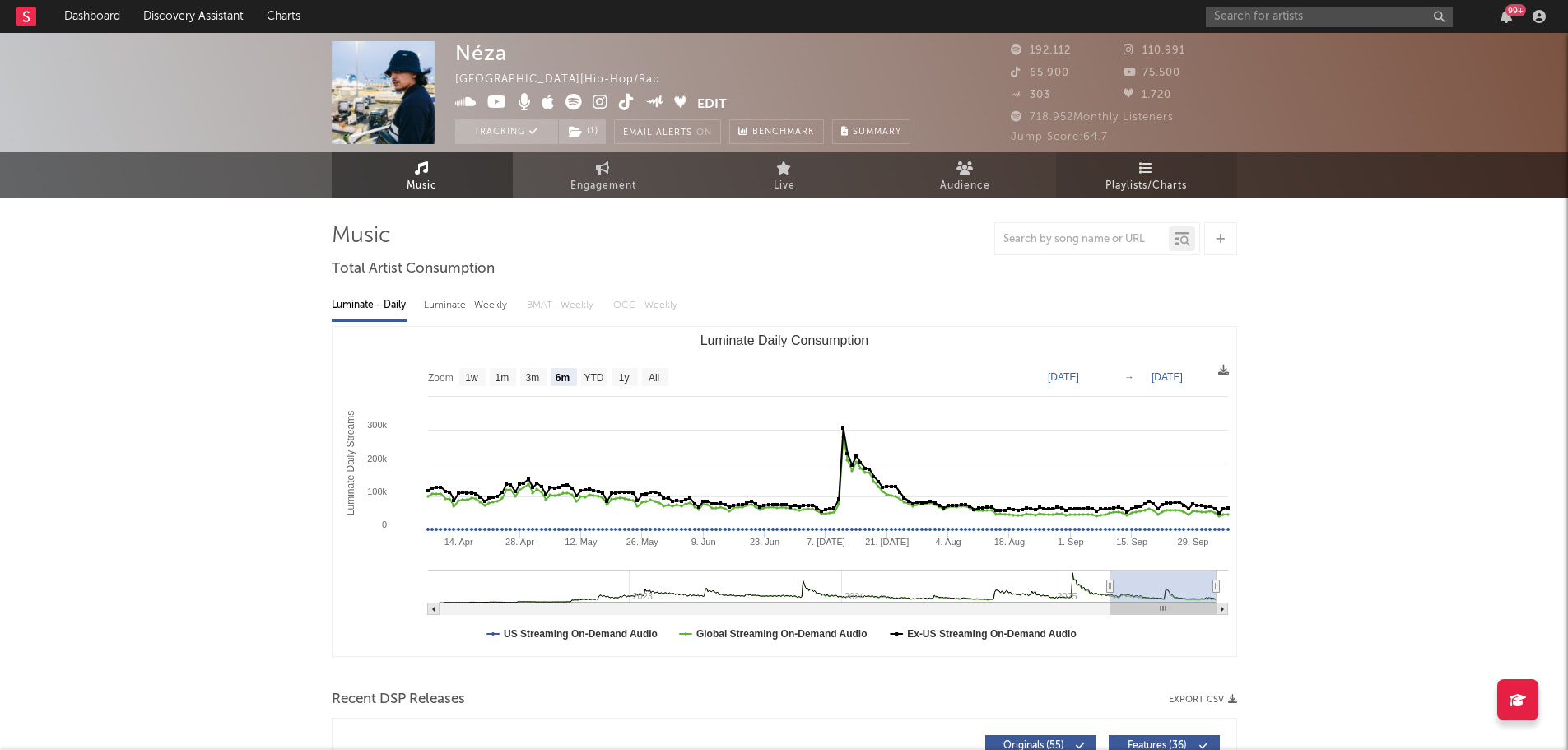
click at [1159, 172] on link "Playlists/Charts" at bounding box center [1146, 174] width 181 height 45
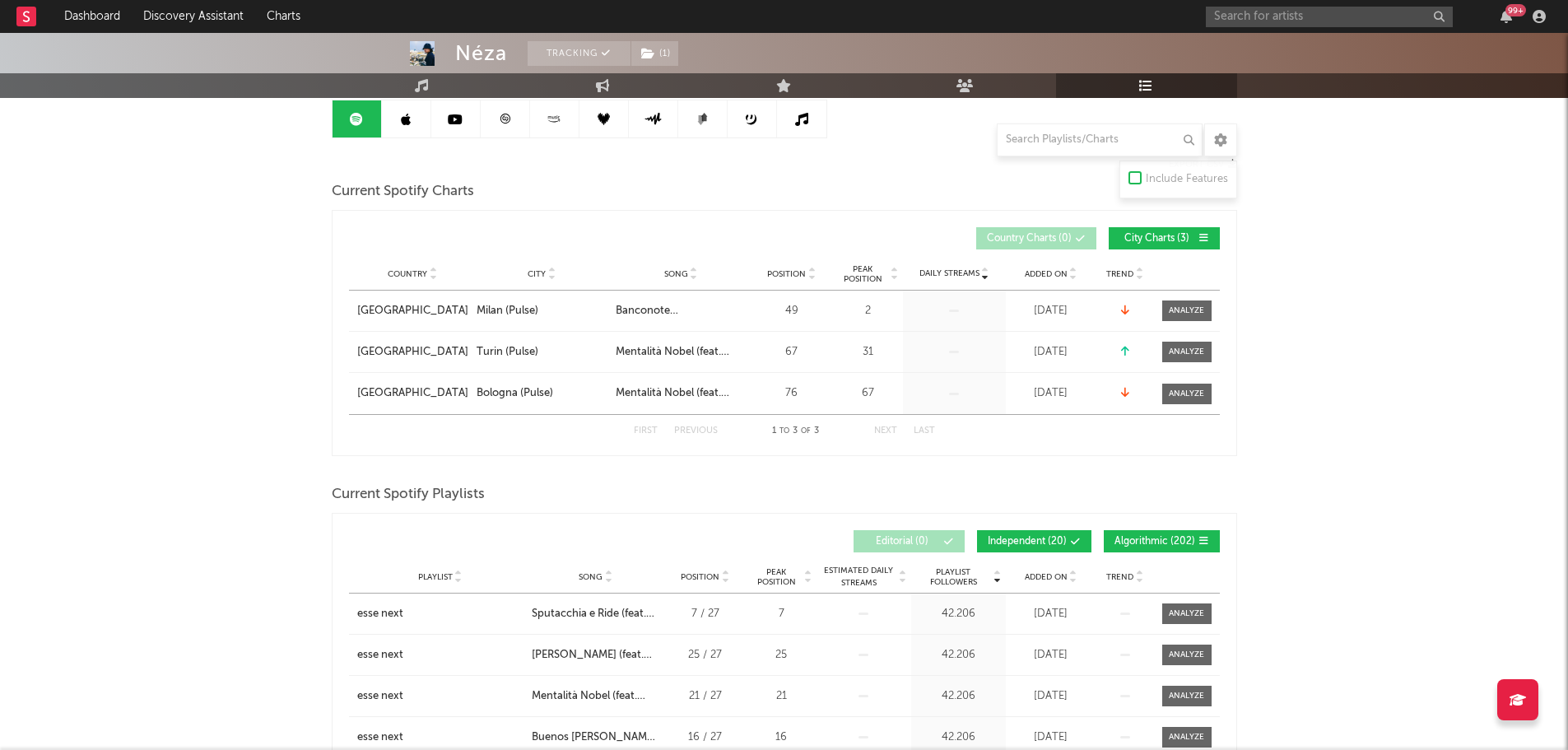
scroll to position [329, 0]
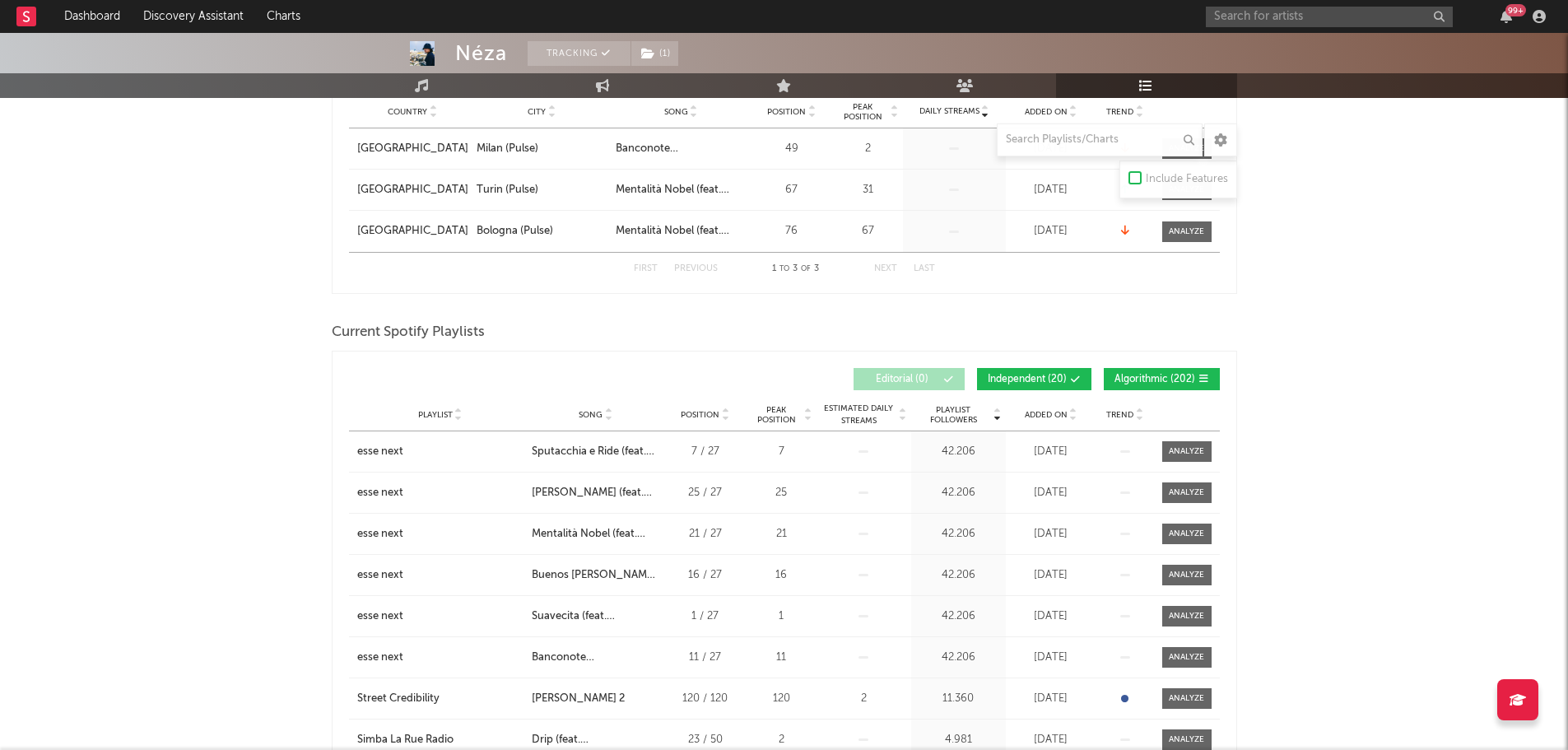
click at [1051, 375] on span "Independent ( 20 )" at bounding box center [1027, 379] width 79 height 10
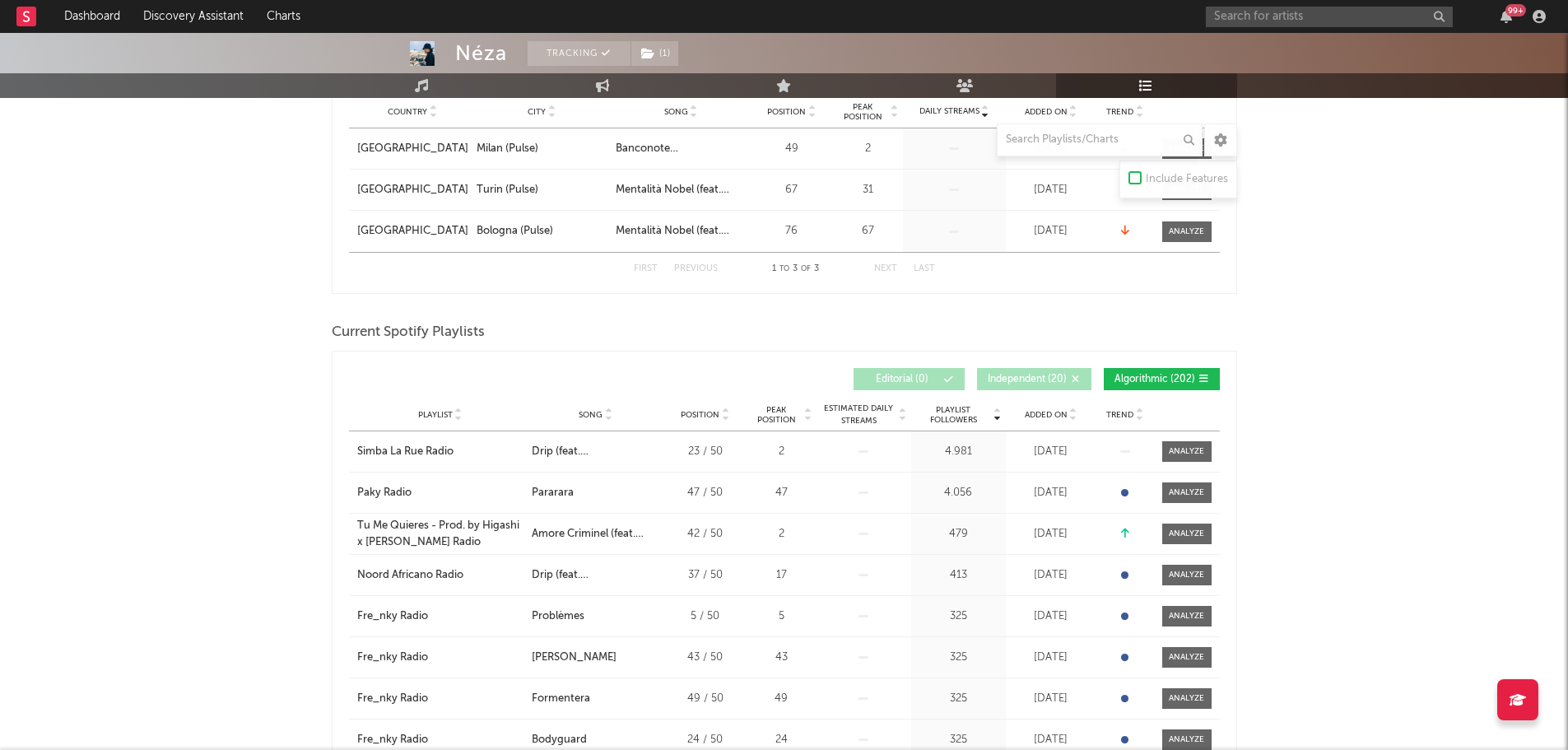
click at [1121, 380] on span "Algorithmic ( 202 )" at bounding box center [1155, 379] width 81 height 10
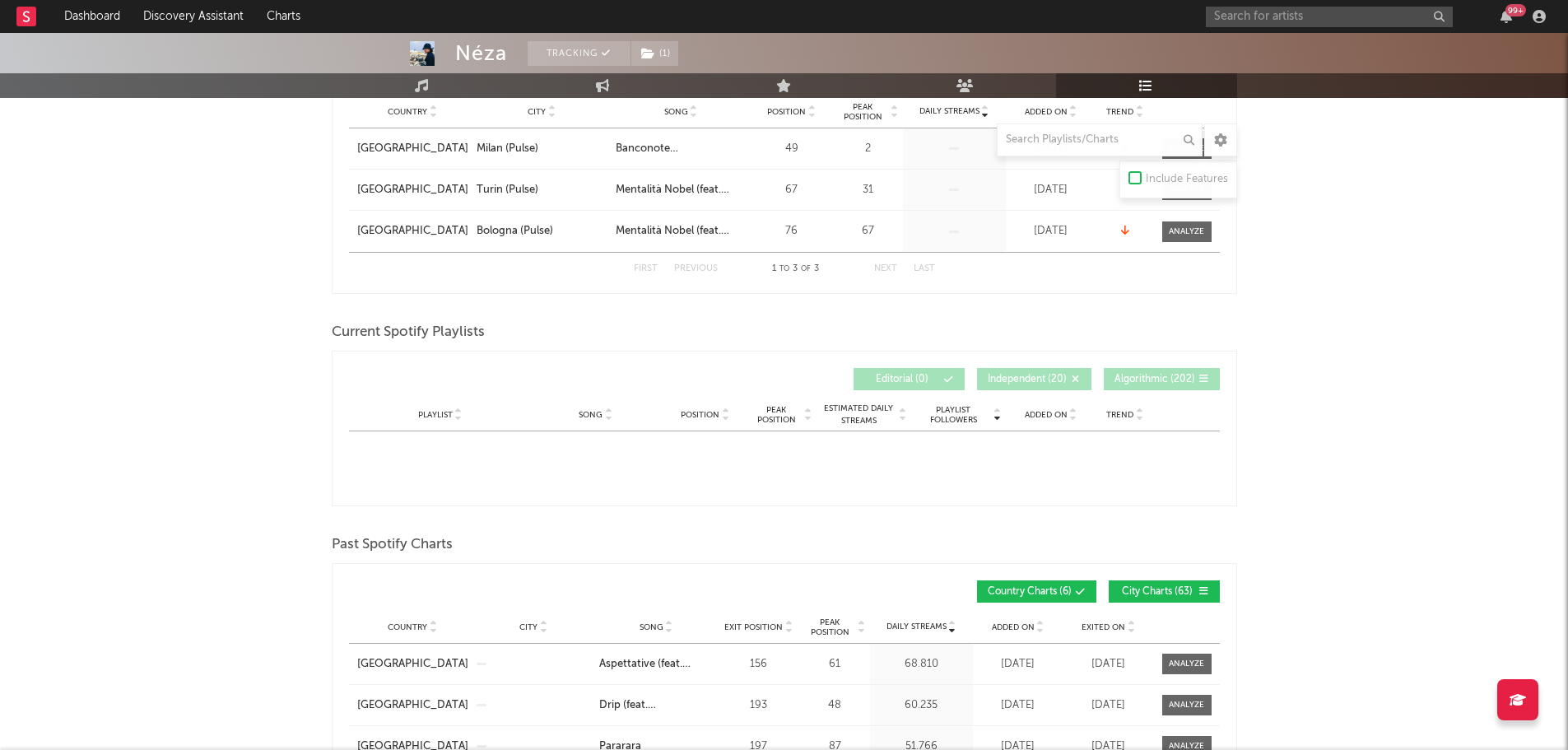
click at [1059, 413] on span "Added On" at bounding box center [1047, 414] width 43 height 10
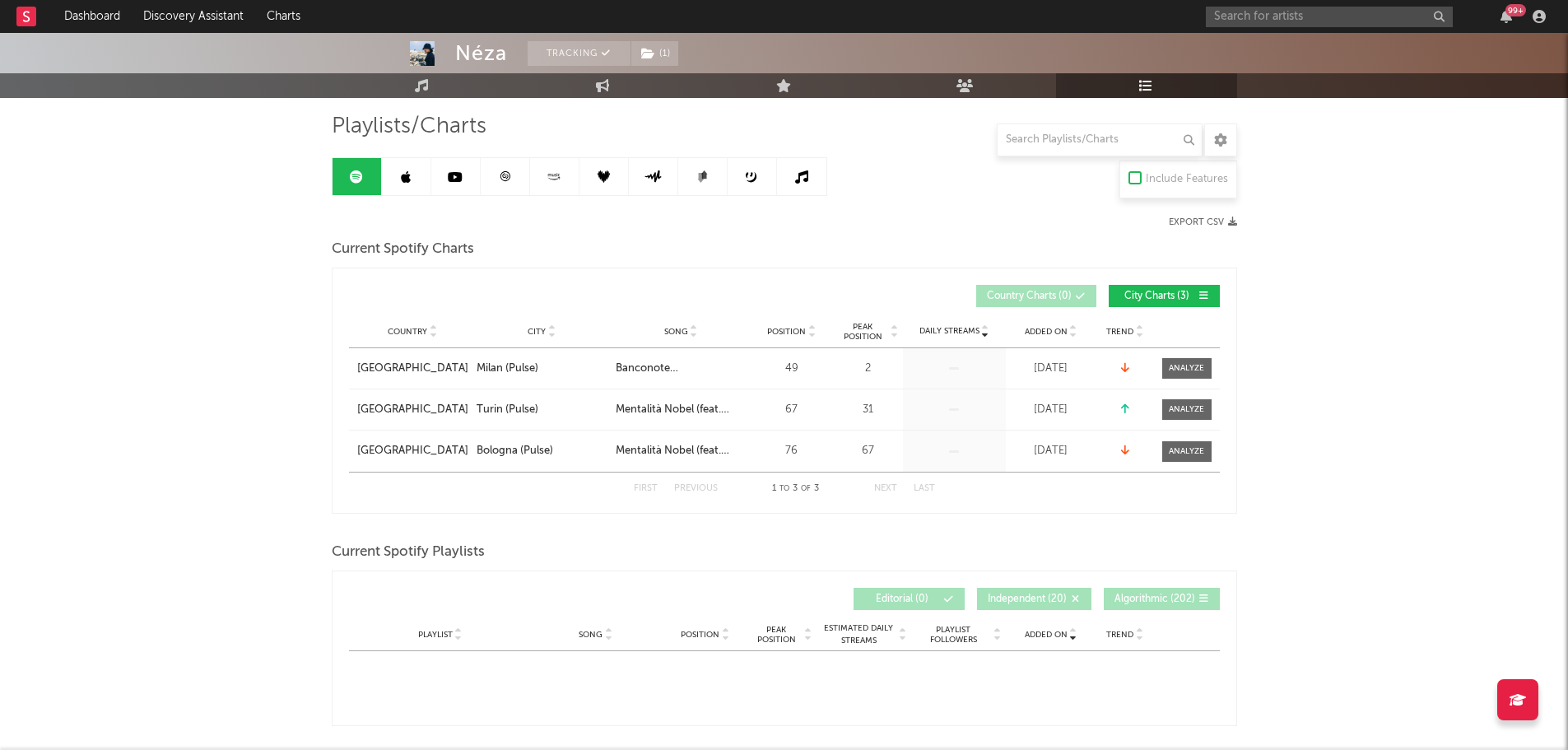
scroll to position [0, 0]
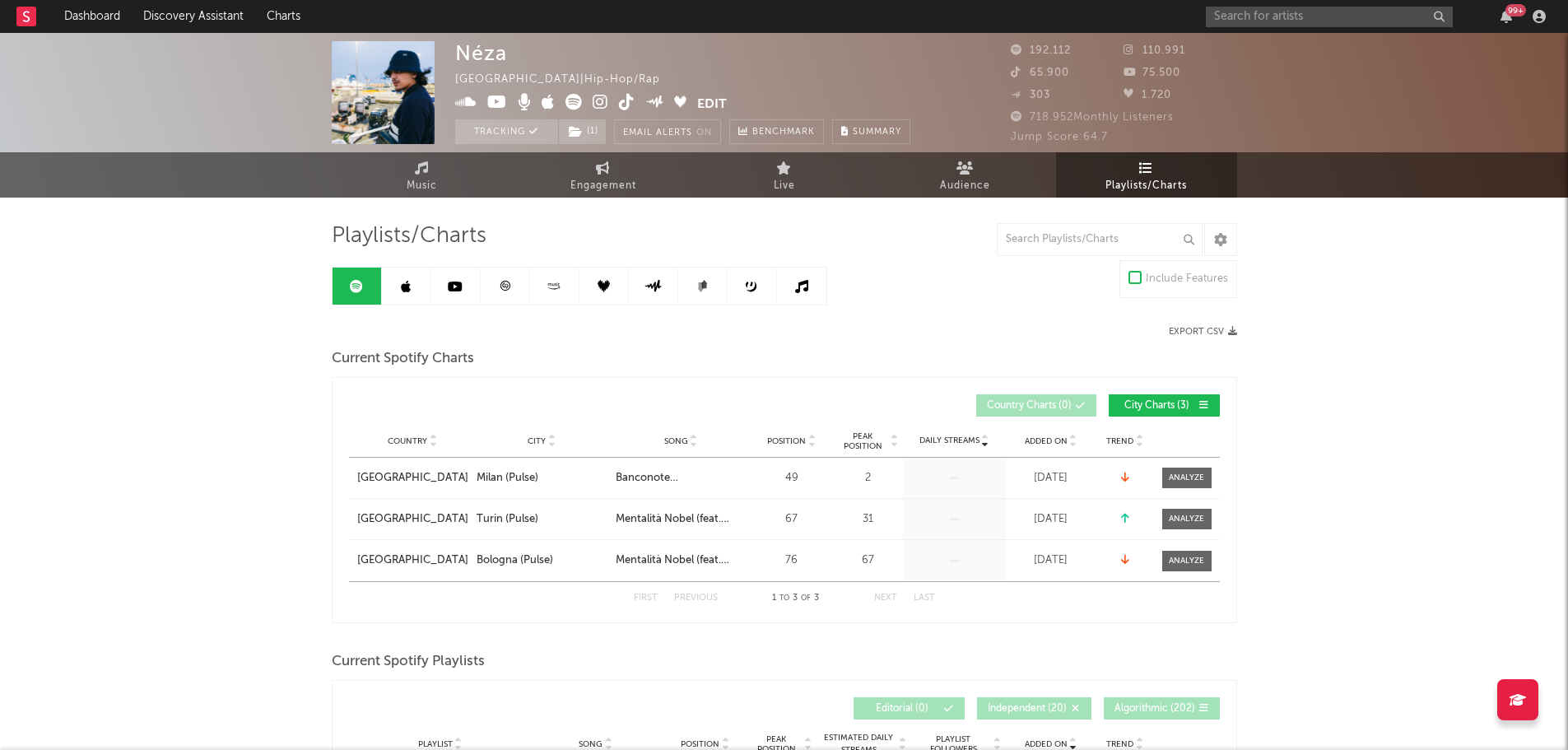
click at [1349, 21] on input "text" at bounding box center [1329, 17] width 247 height 21
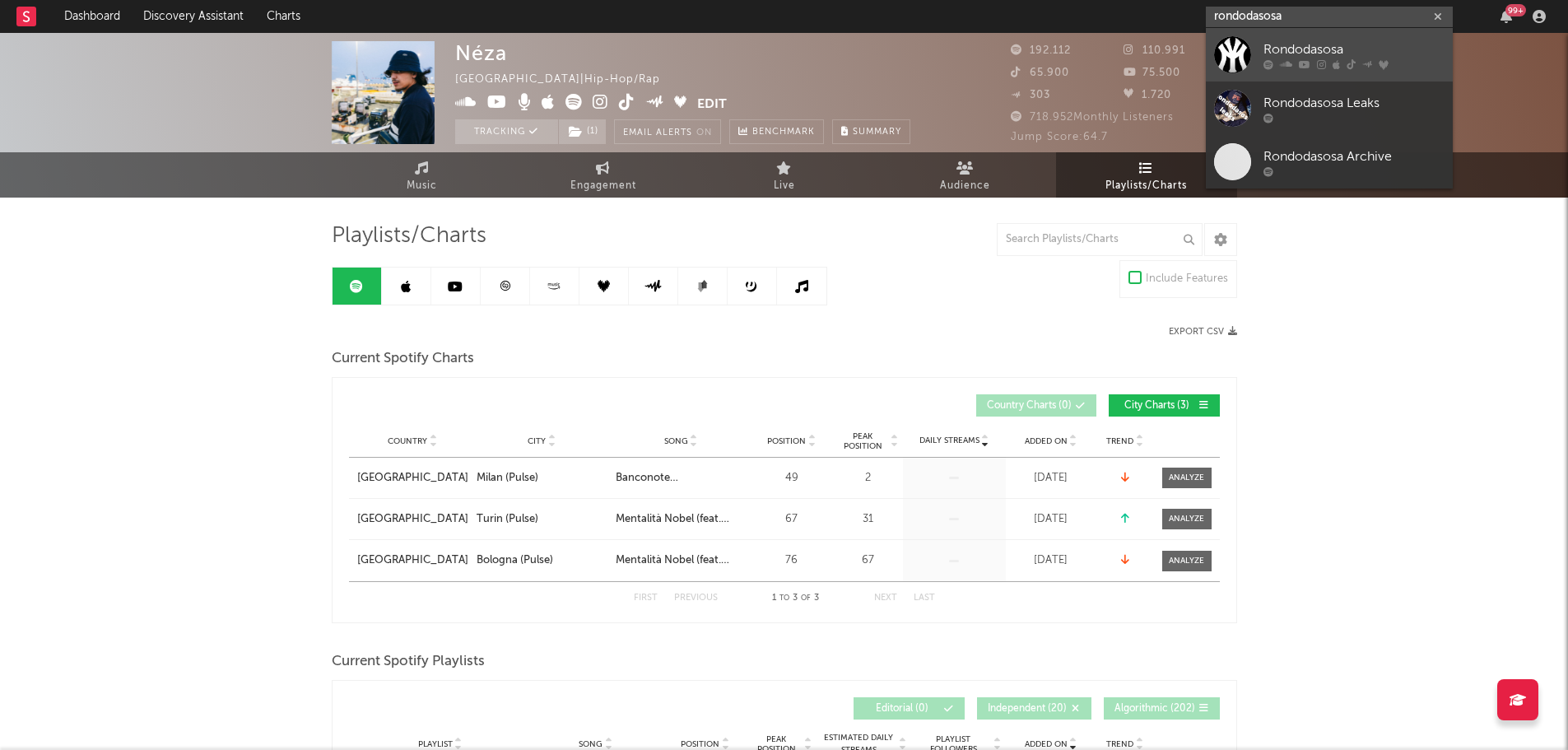
type input "rondodasosa"
click at [1299, 57] on div "Rondodasosa" at bounding box center [1353, 49] width 181 height 20
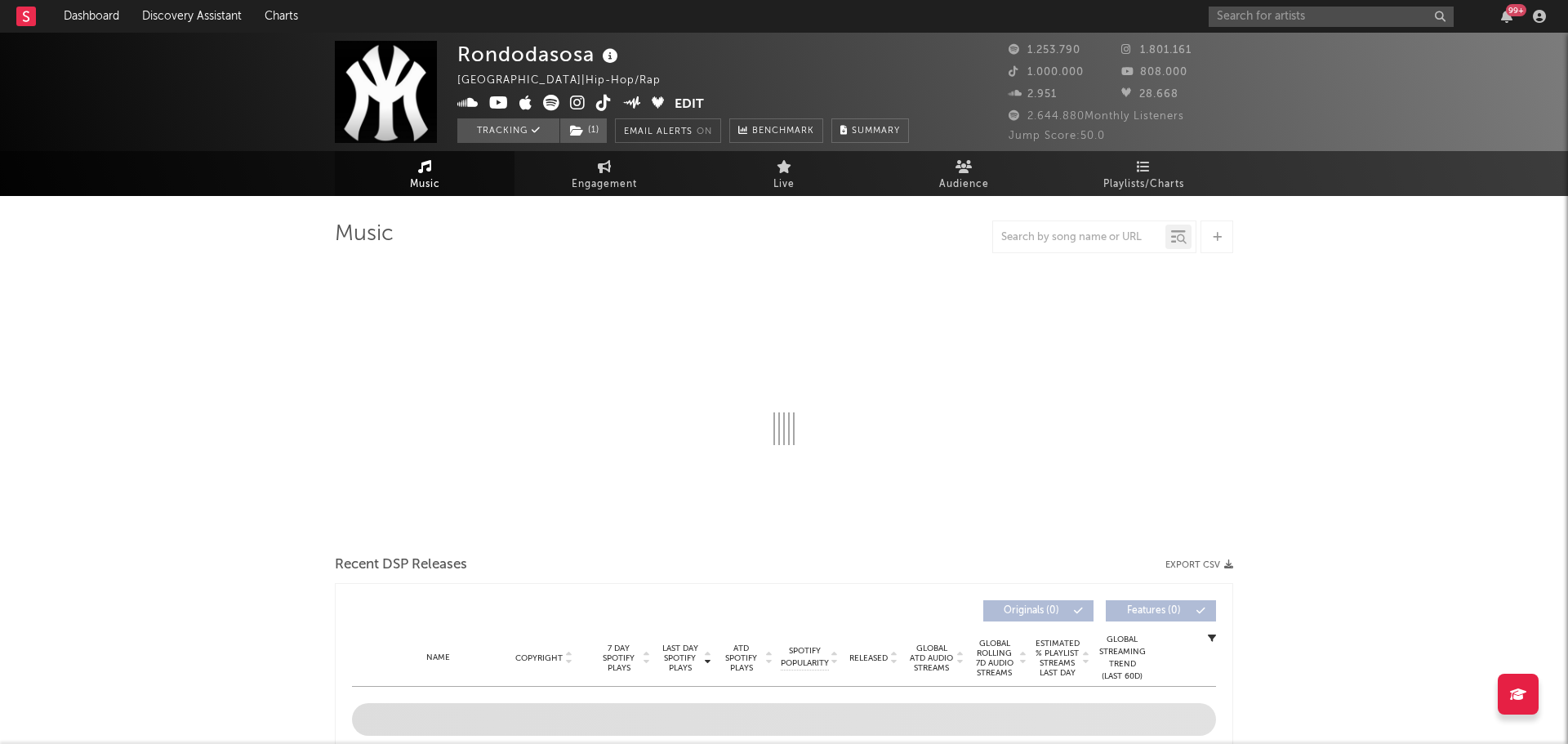
select select "6m"
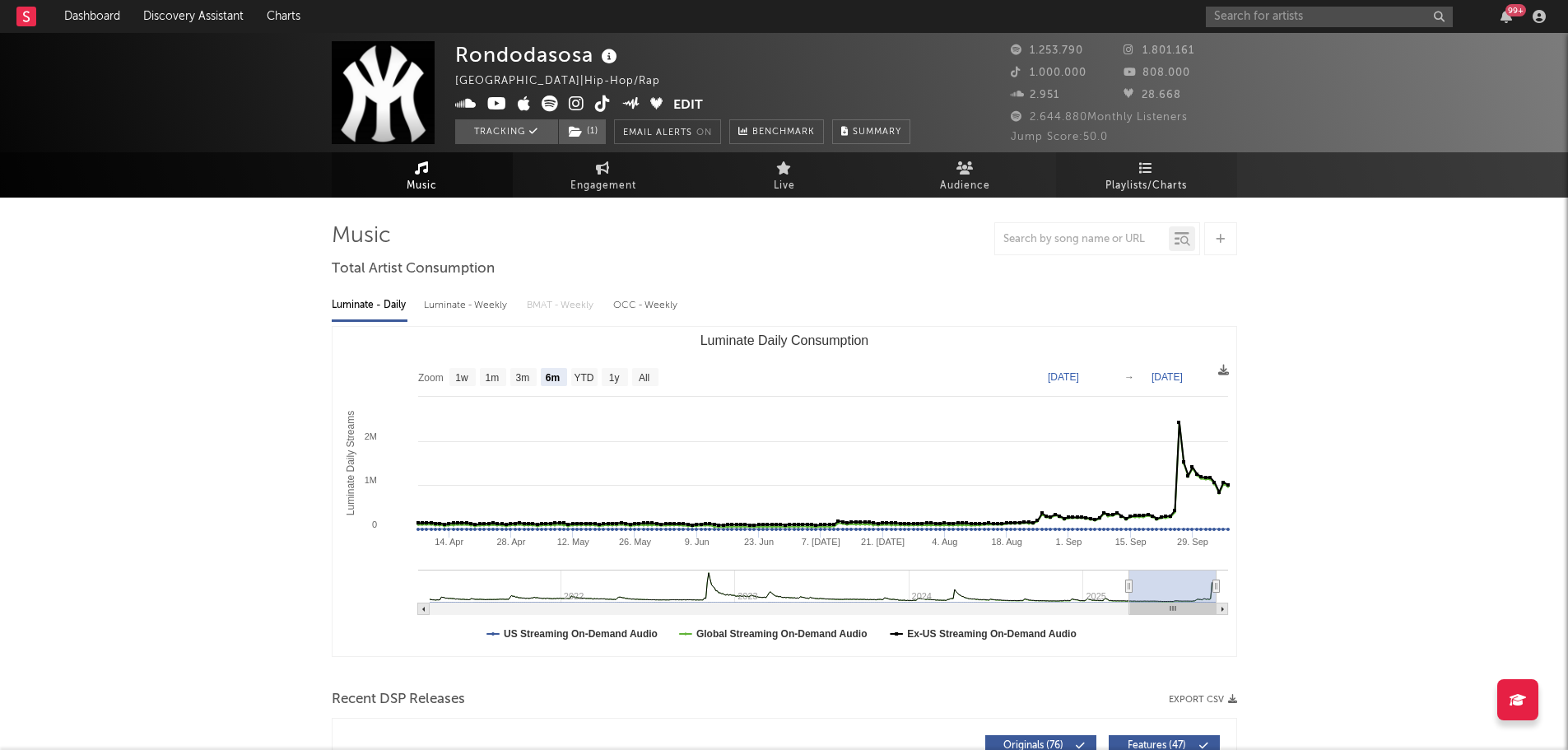
click at [1157, 186] on span "Playlists/Charts" at bounding box center [1146, 186] width 82 height 20
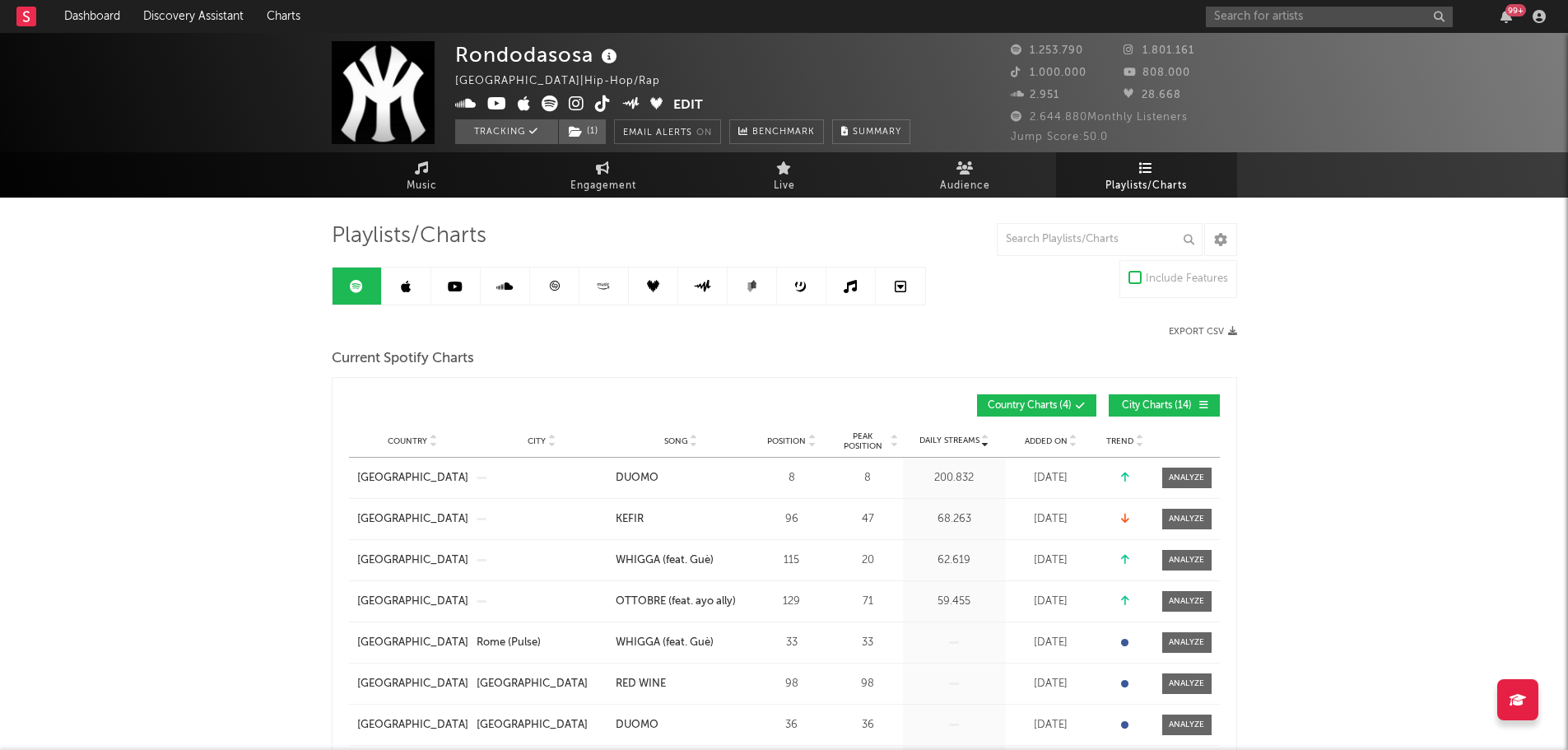
click at [1117, 181] on span "Playlists/Charts" at bounding box center [1146, 186] width 82 height 20
click at [1069, 441] on icon at bounding box center [1073, 443] width 8 height 7
click at [1056, 442] on span "Added On" at bounding box center [1047, 441] width 43 height 10
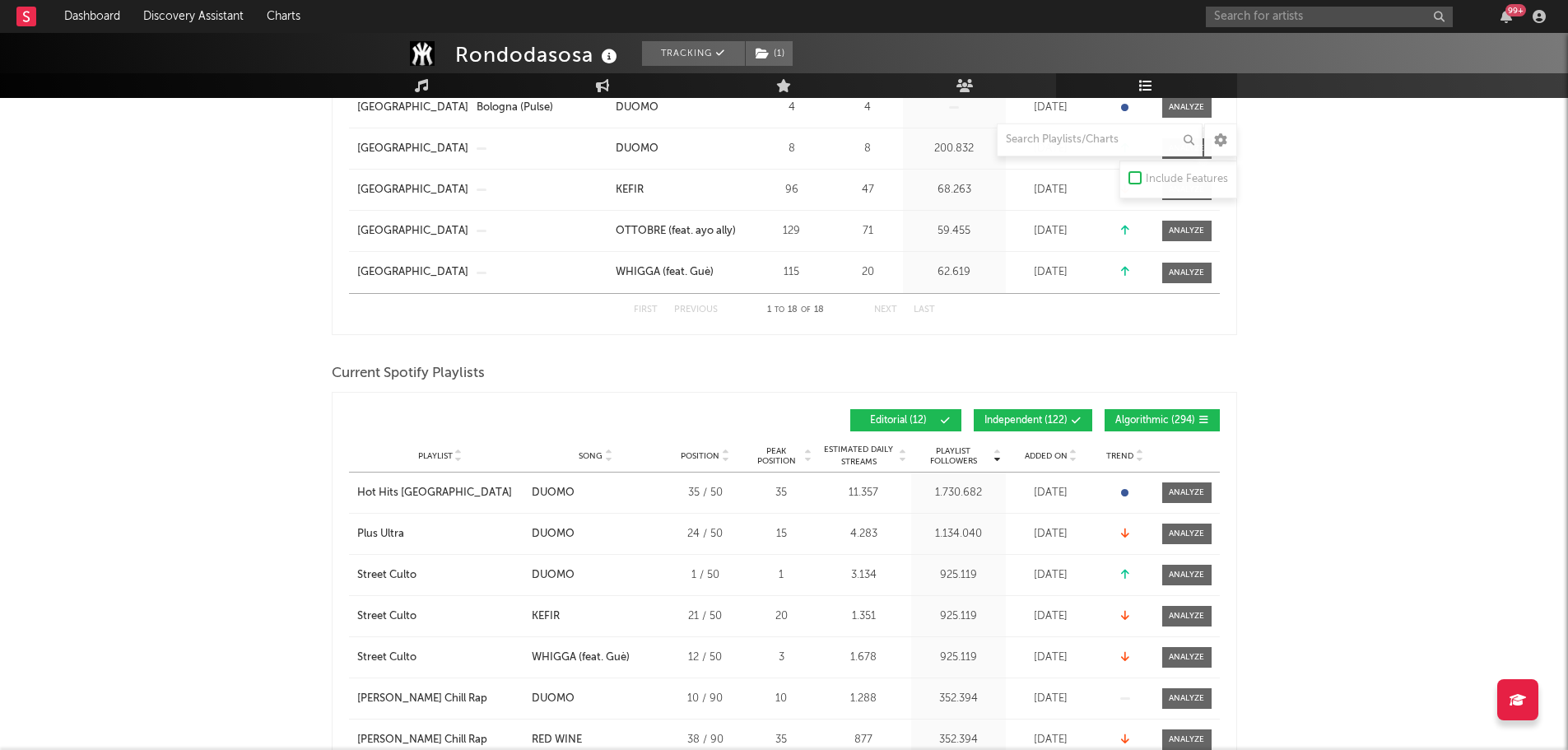
scroll to position [1152, 0]
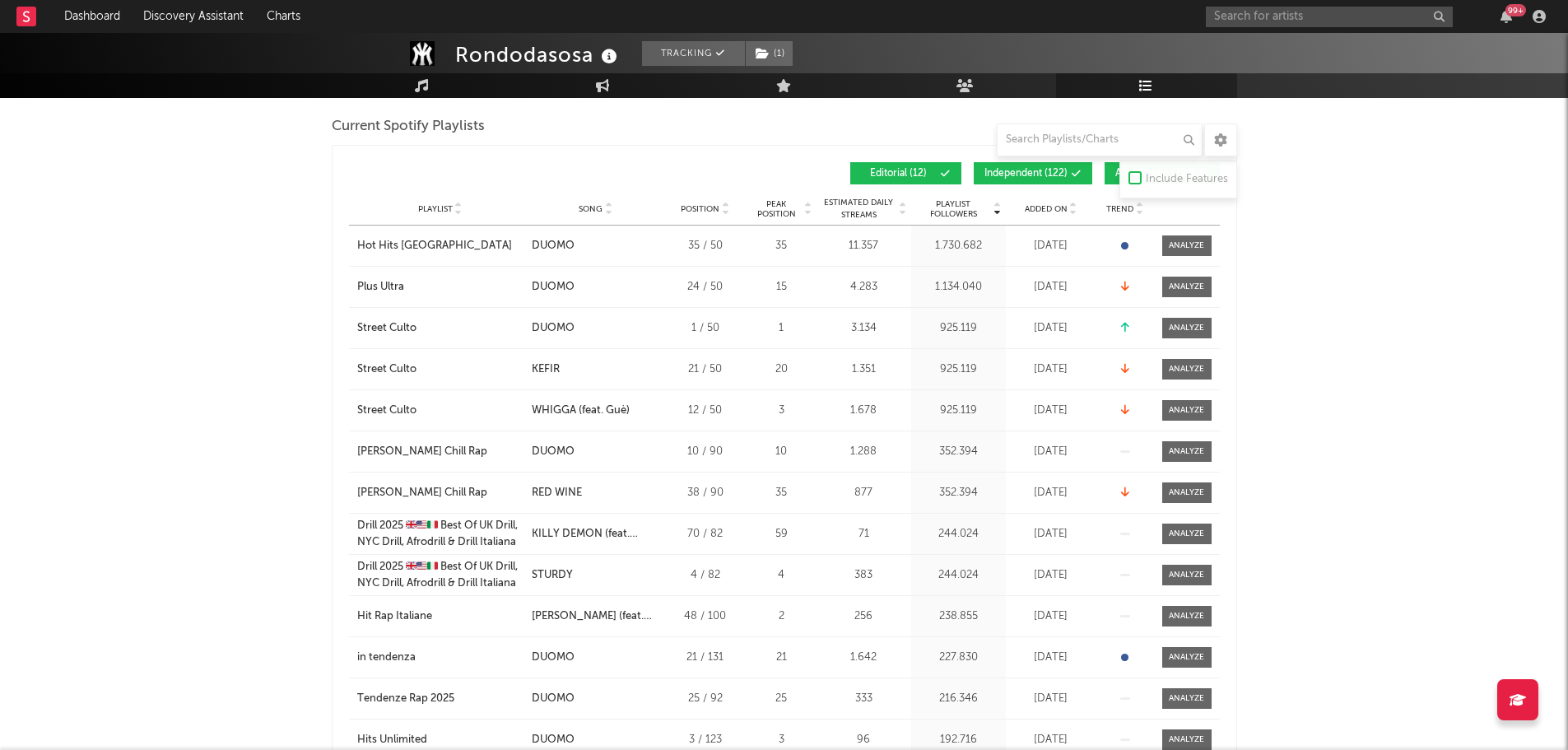
click at [1029, 208] on span "Added On" at bounding box center [1047, 209] width 43 height 10
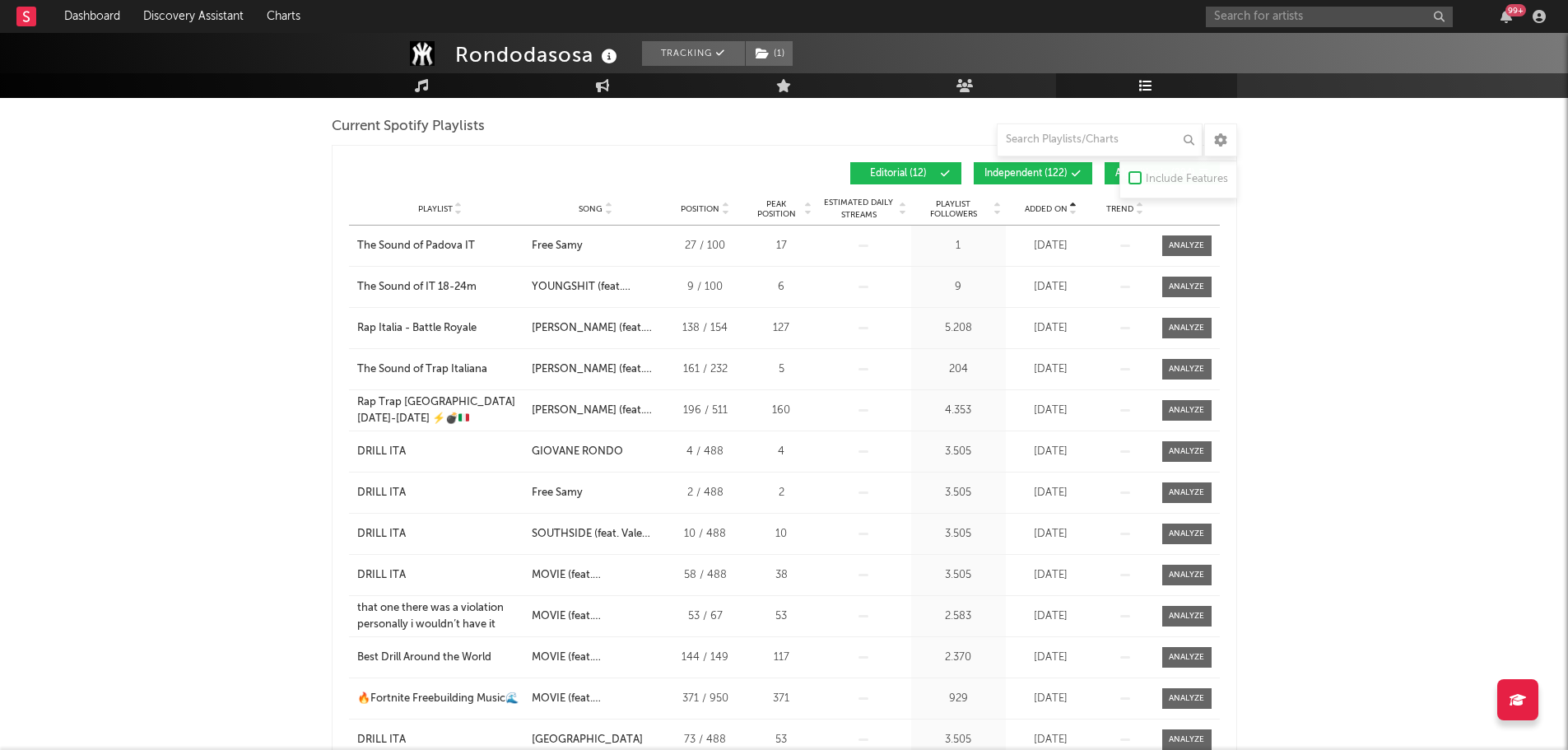
click at [1038, 205] on span "Added On" at bounding box center [1047, 209] width 43 height 10
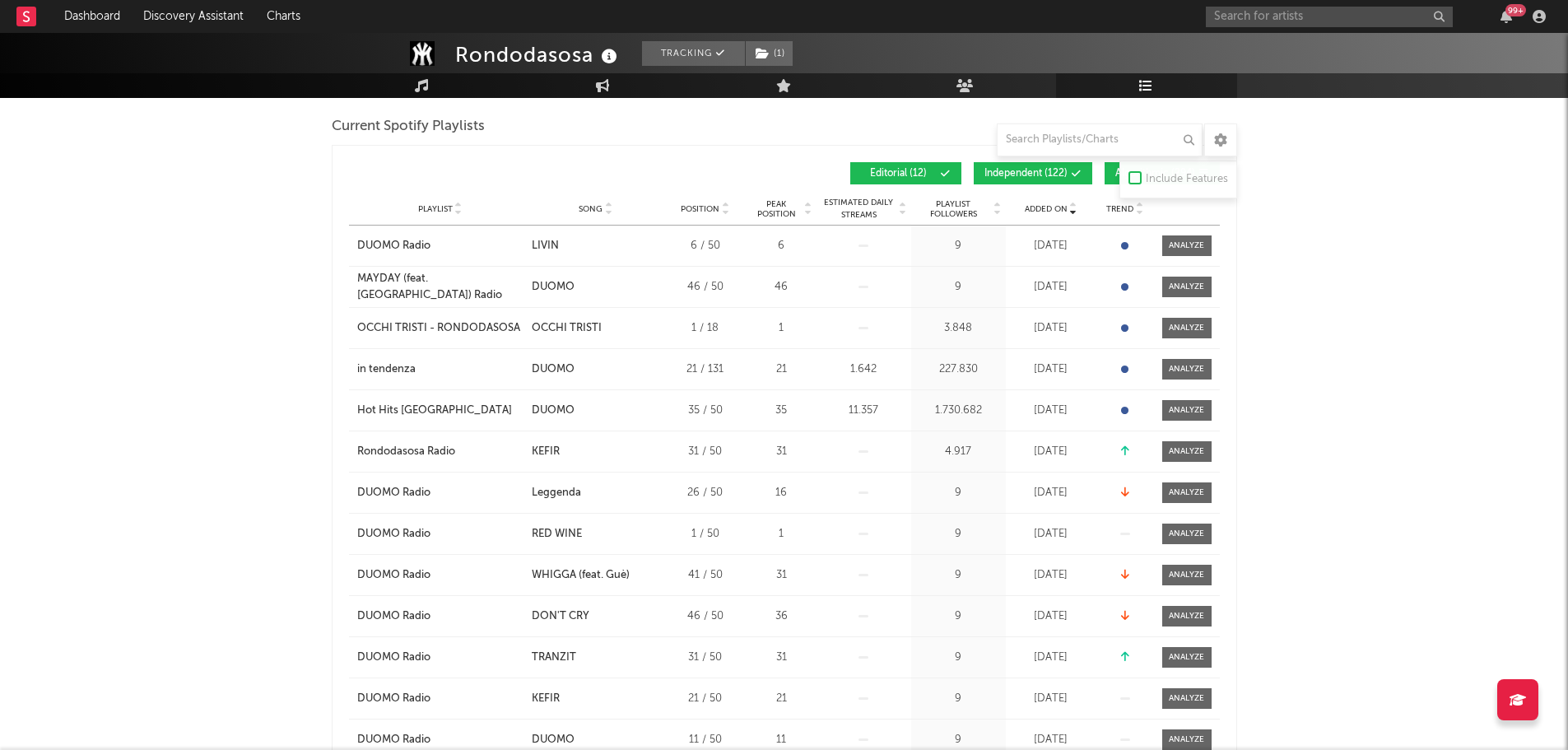
click at [1020, 179] on button "Independent ( 122 )" at bounding box center [1033, 173] width 118 height 22
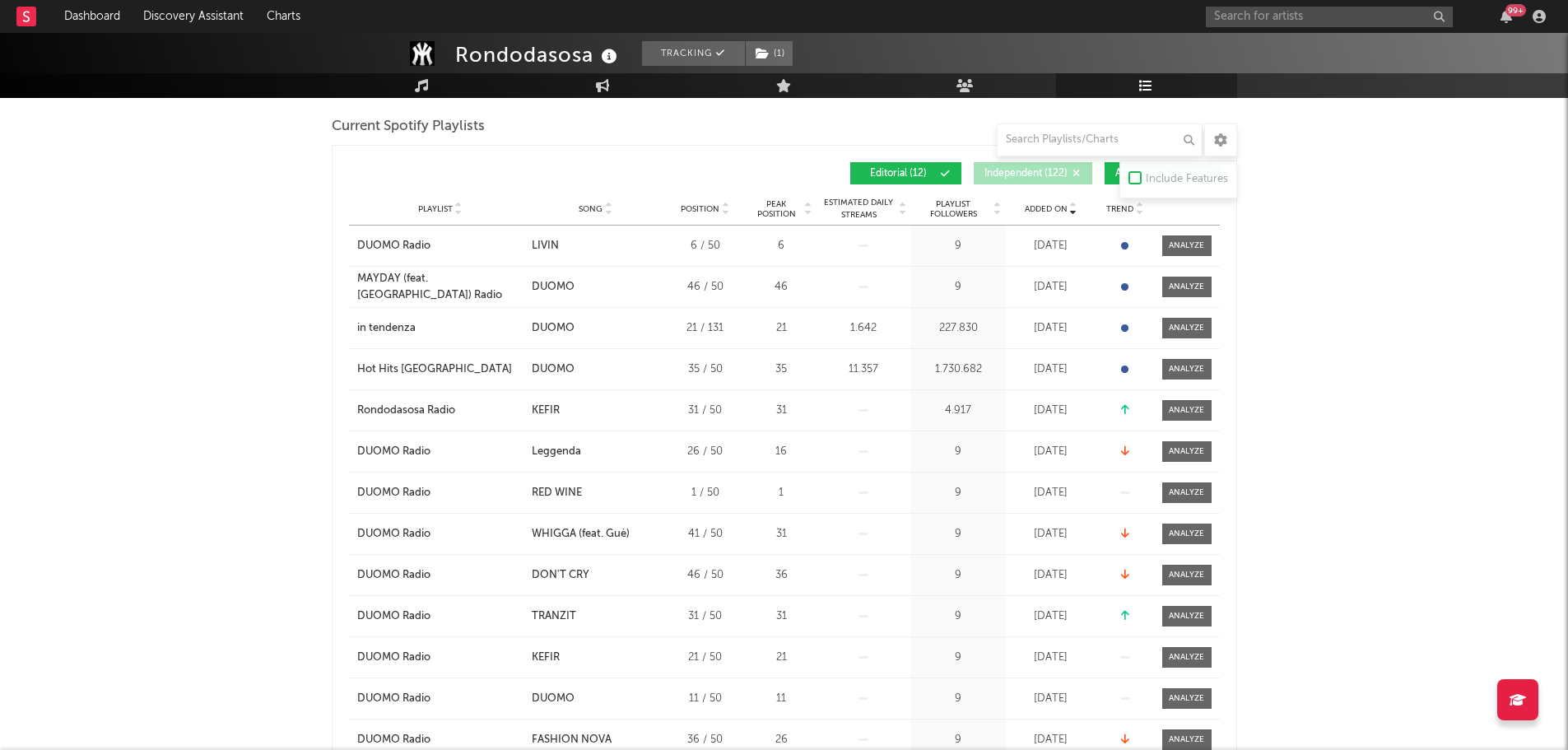
click at [1108, 166] on button "Algorithmic ( 294 )" at bounding box center [1162, 173] width 115 height 22
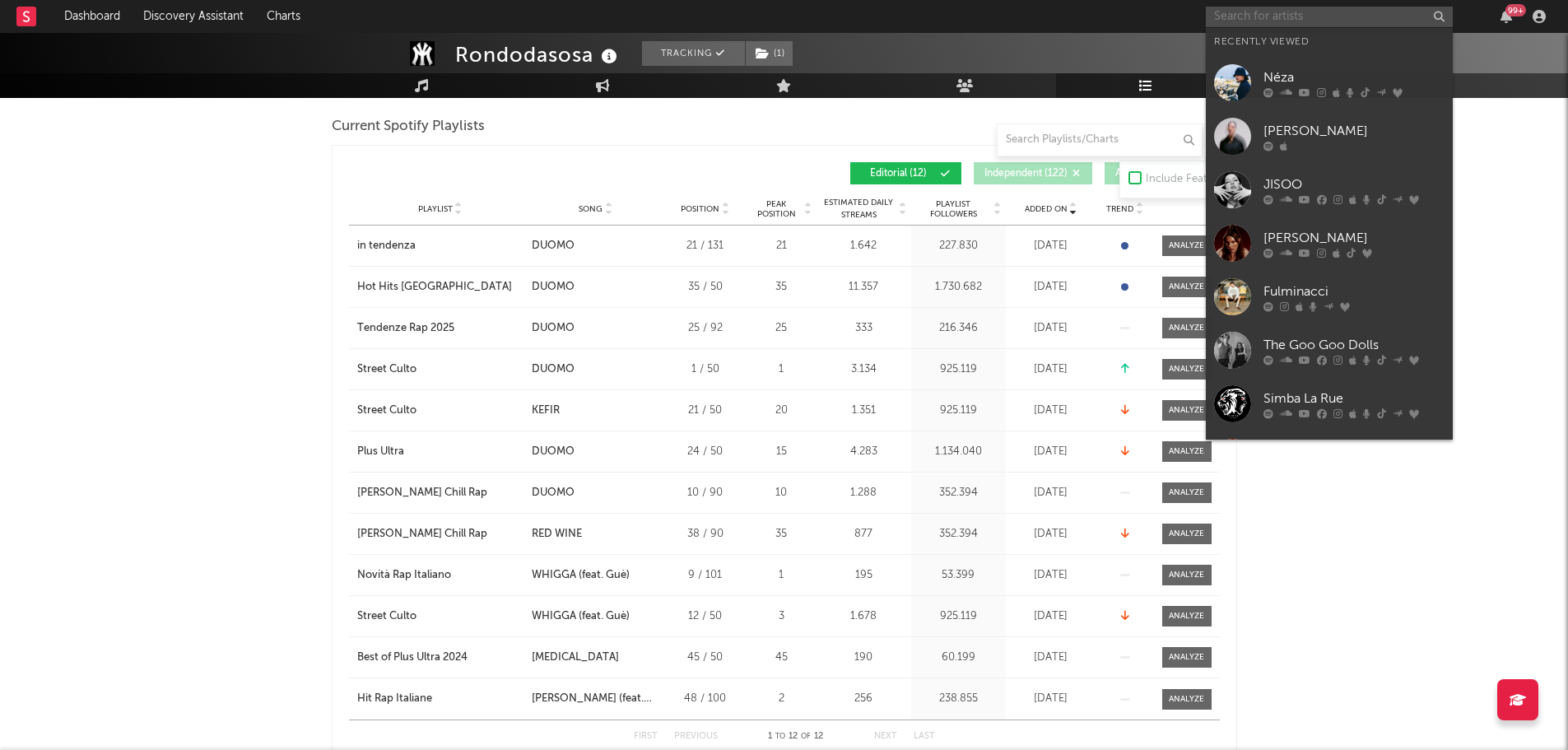
click at [1283, 21] on input "text" at bounding box center [1329, 17] width 247 height 21
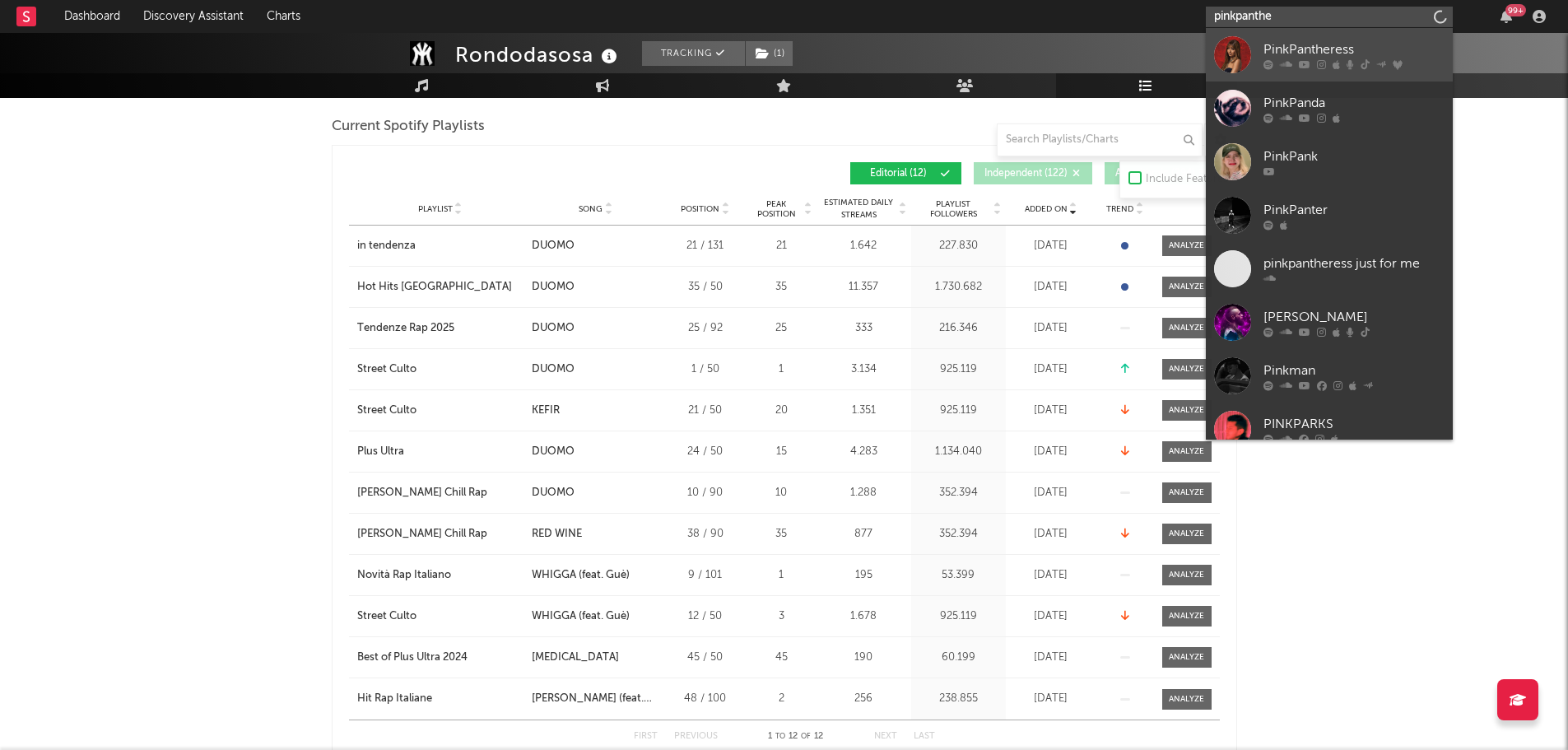
type input "pinkpanthe"
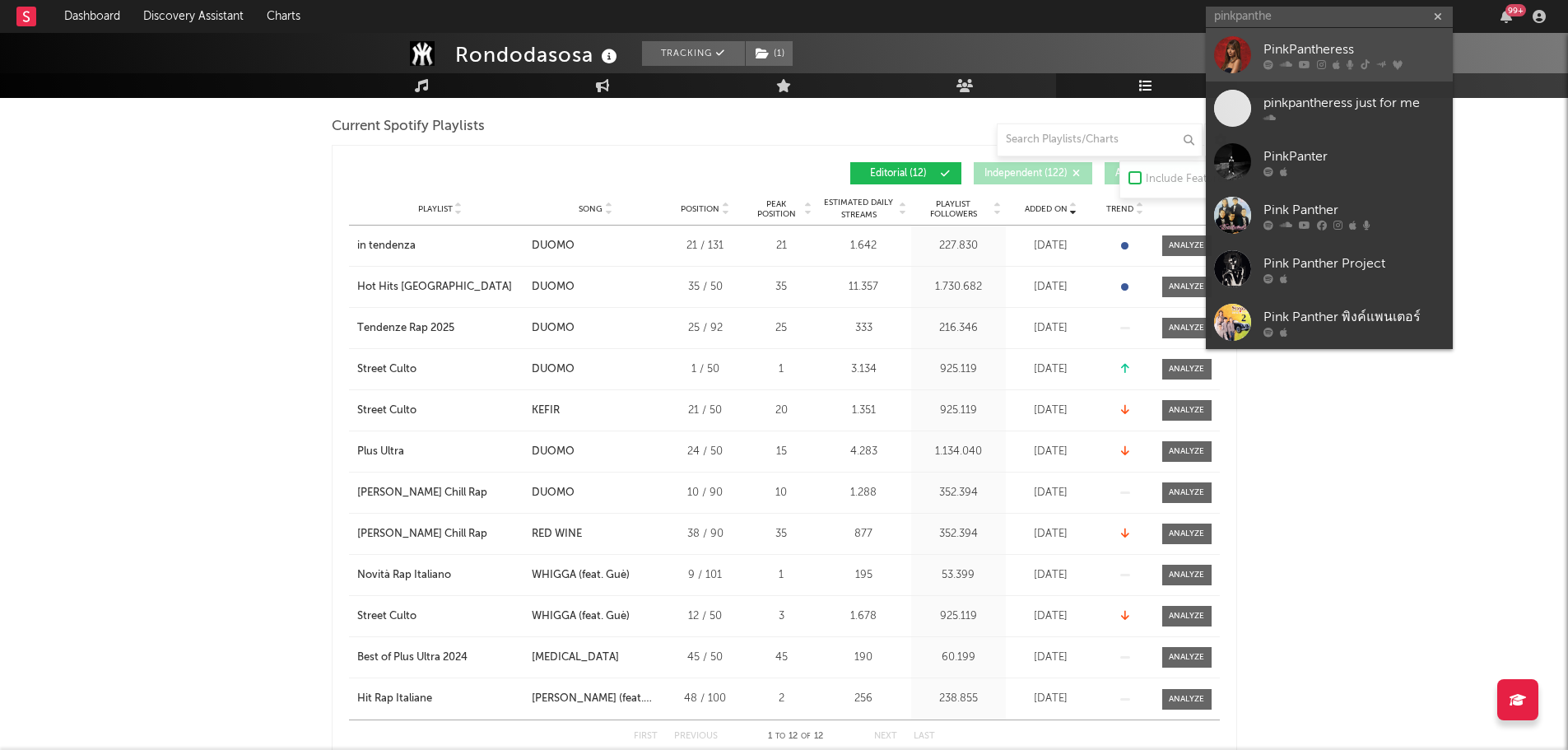
click at [1288, 45] on div "PinkPantheress" at bounding box center [1353, 49] width 181 height 20
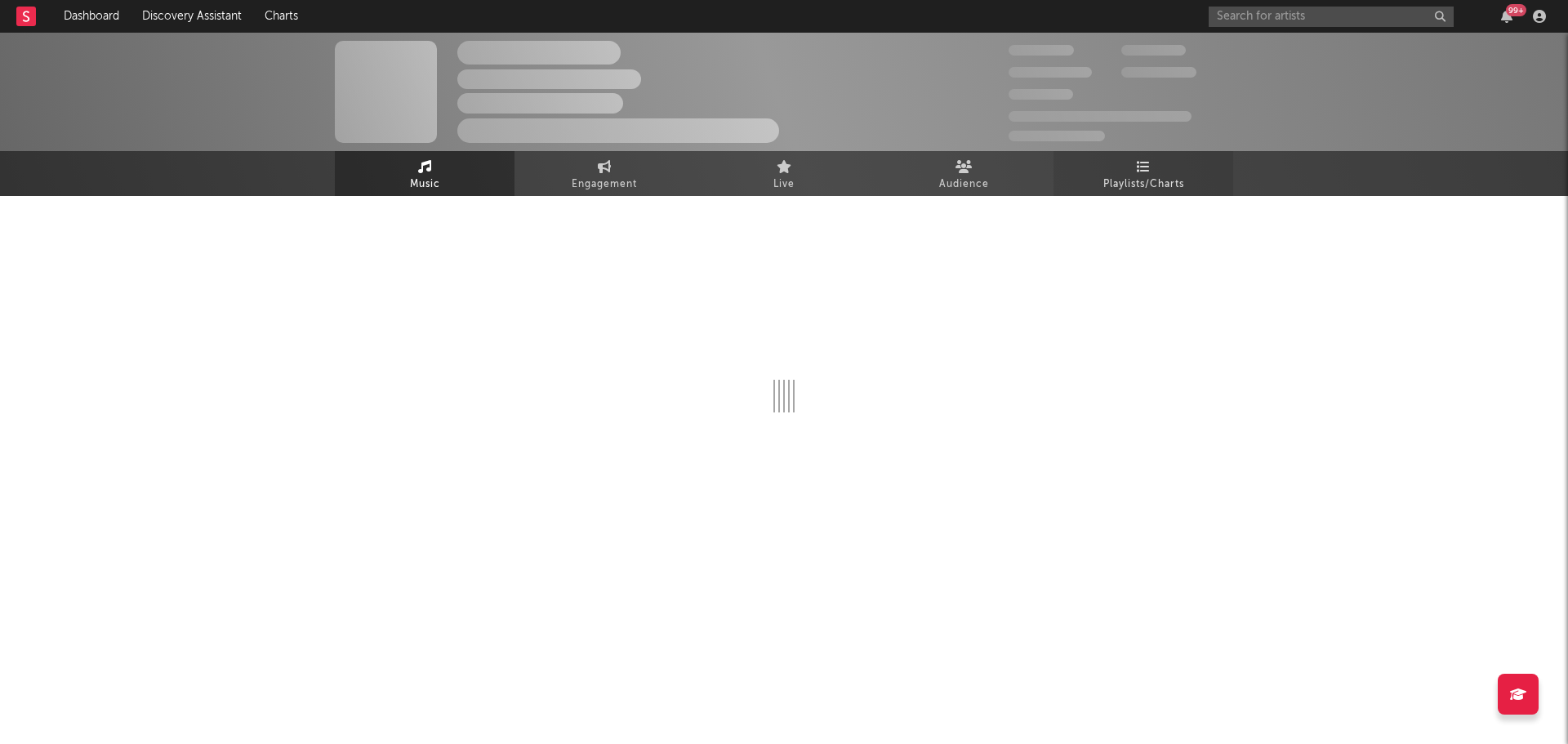
click at [1165, 177] on span "Playlists/Charts" at bounding box center [1144, 184] width 81 height 20
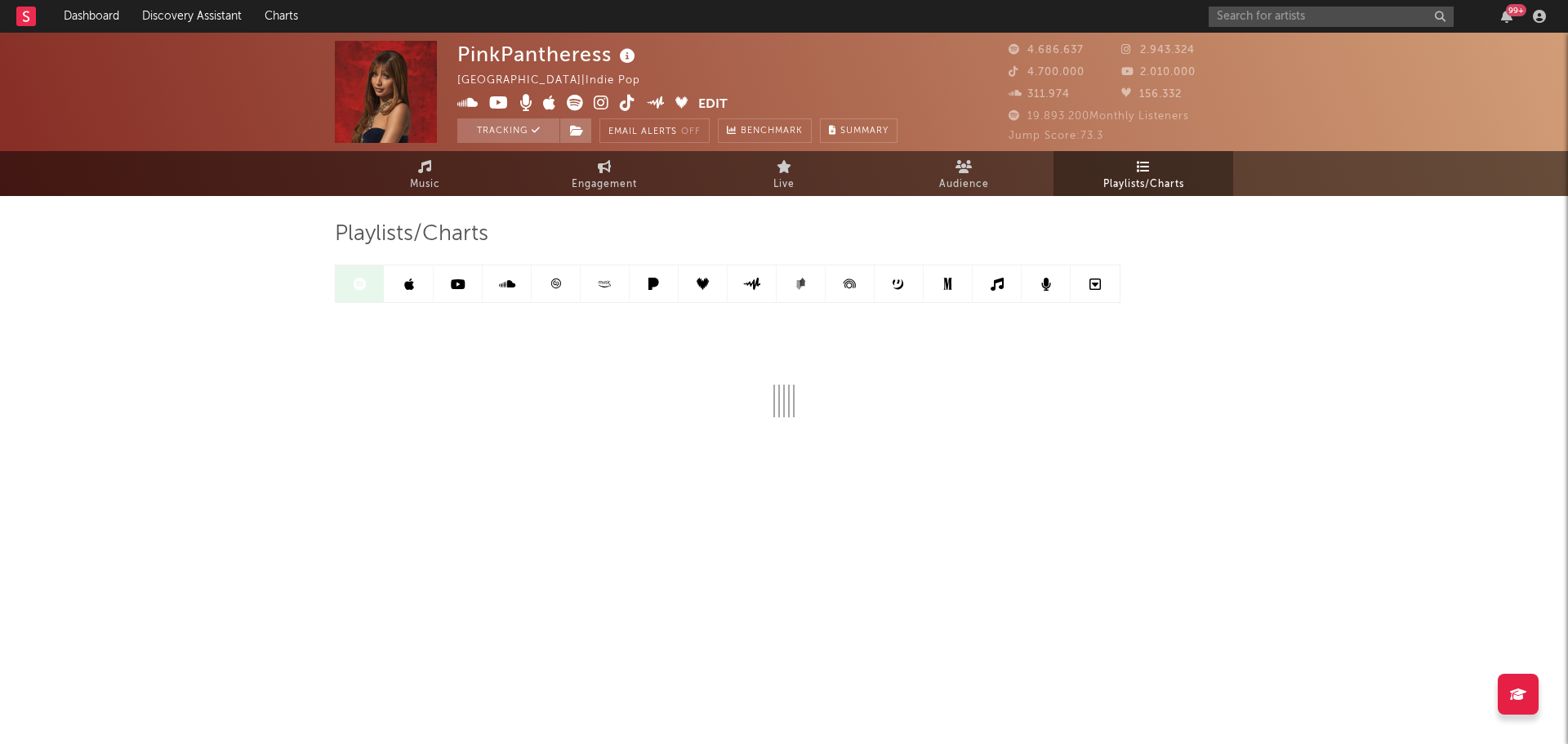
click at [264, 352] on div "PinkPantheress United Kingdom | Indie Pop Edit Tracking Email Alerts Off Benchm…" at bounding box center [784, 302] width 1568 height 539
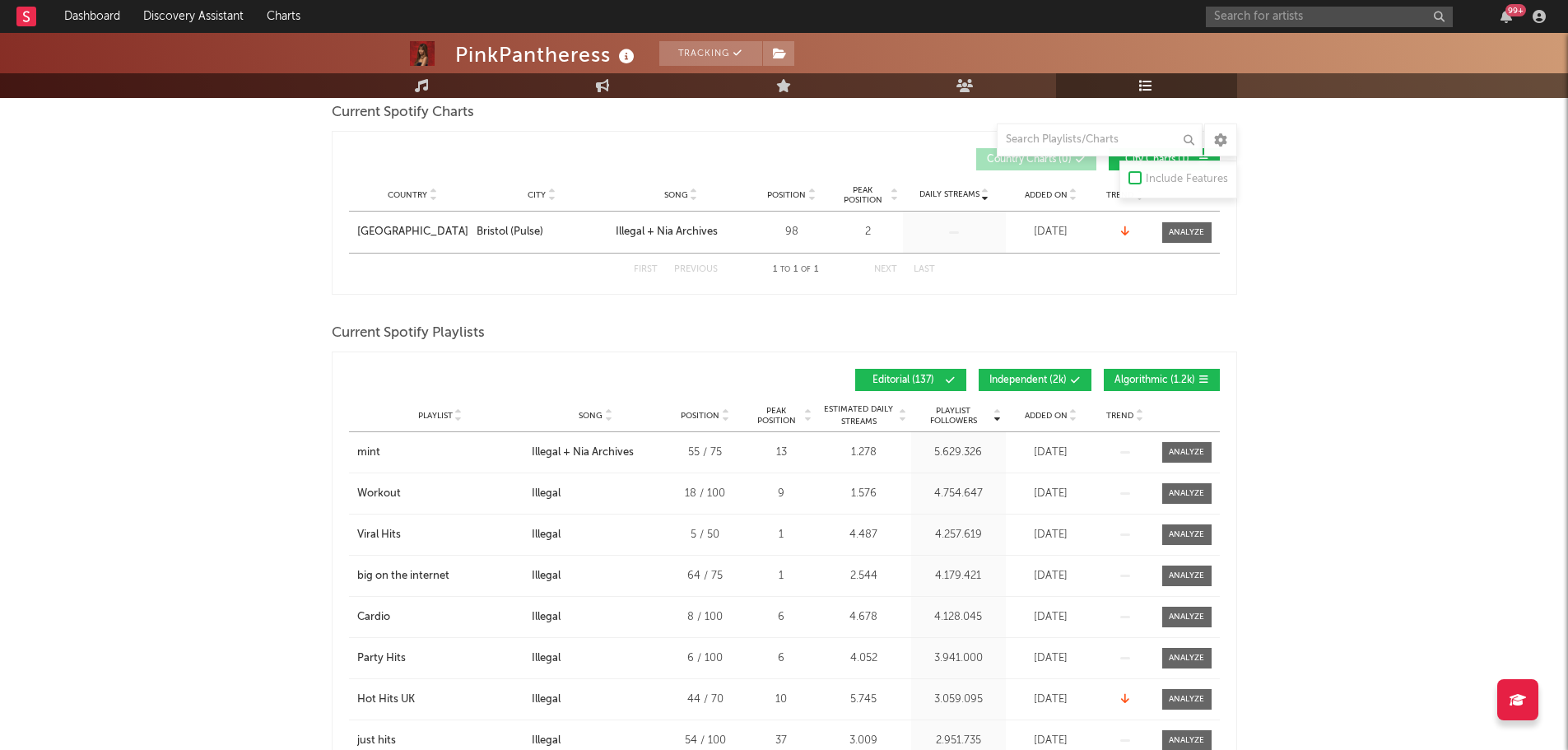
scroll to position [247, 0]
click at [1049, 374] on span at bounding box center [1048, 379] width 3 height 10
click at [1161, 380] on span "Algorithmic ( 1.2k )" at bounding box center [1155, 379] width 81 height 10
click at [1031, 421] on div "Playlist City Song Position Peak Position Estimated Daily Streams Playlist Foll…" at bounding box center [784, 414] width 871 height 33
click at [1036, 414] on span "Added On" at bounding box center [1047, 414] width 43 height 10
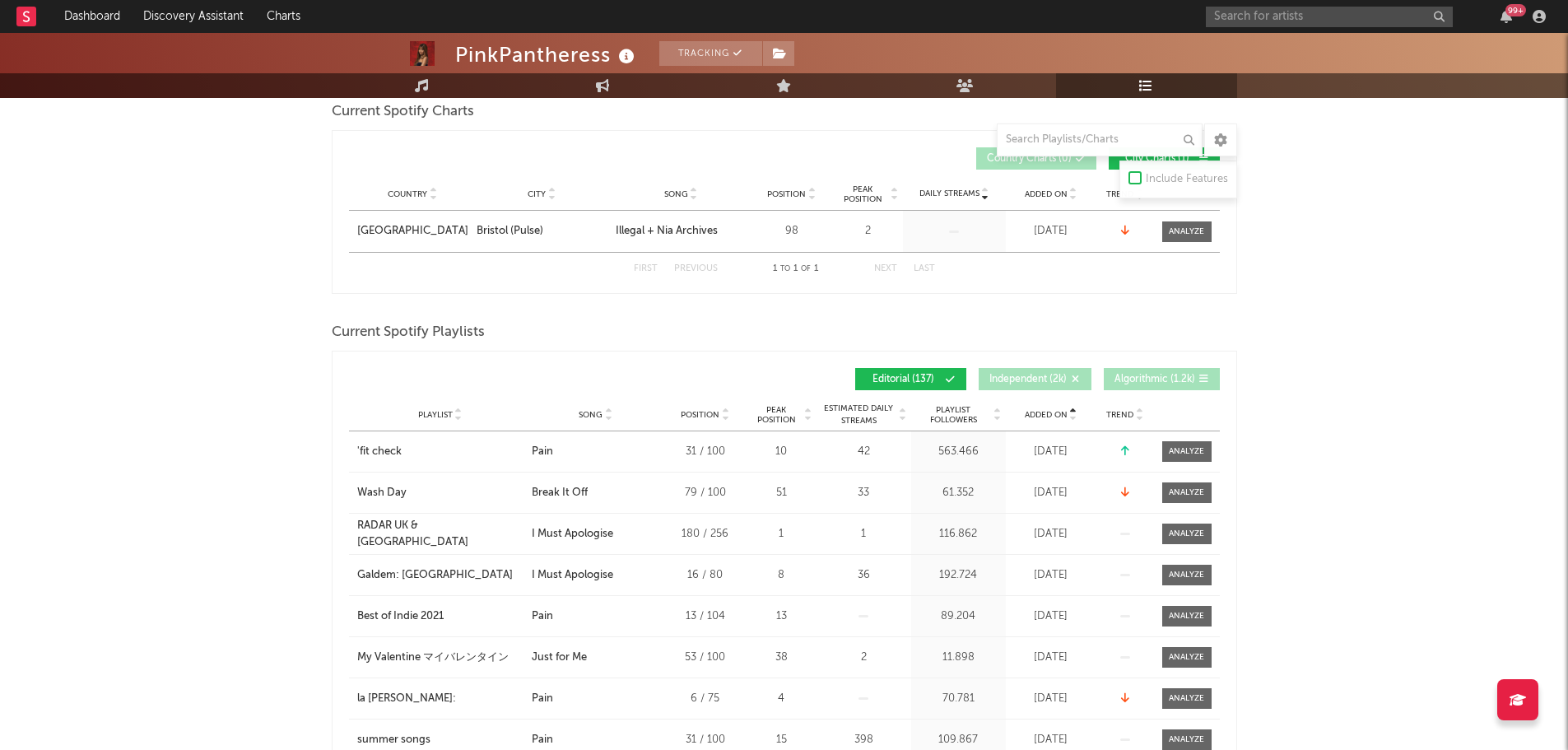
click at [1036, 414] on span "Added On" at bounding box center [1047, 414] width 43 height 10
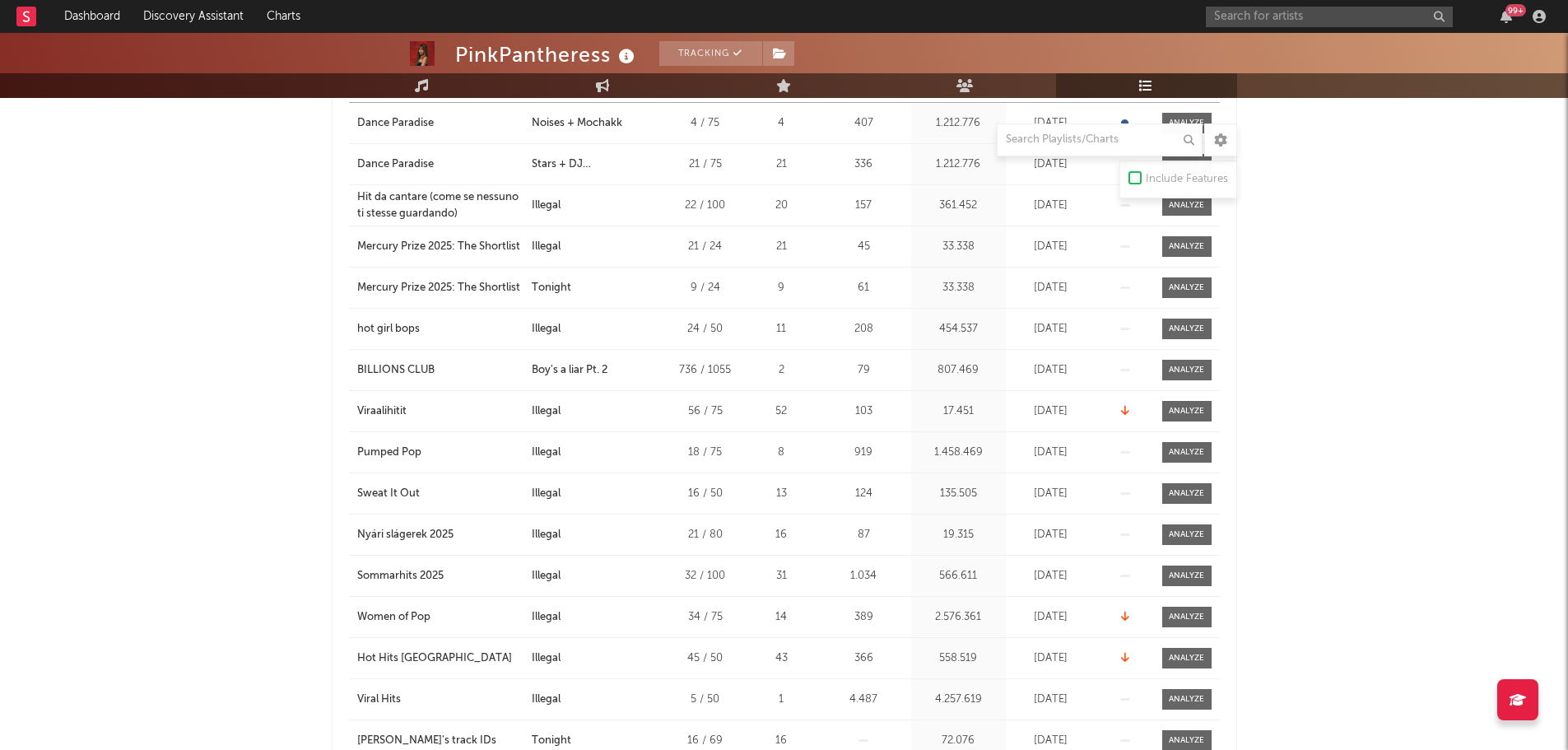
scroll to position [576, 0]
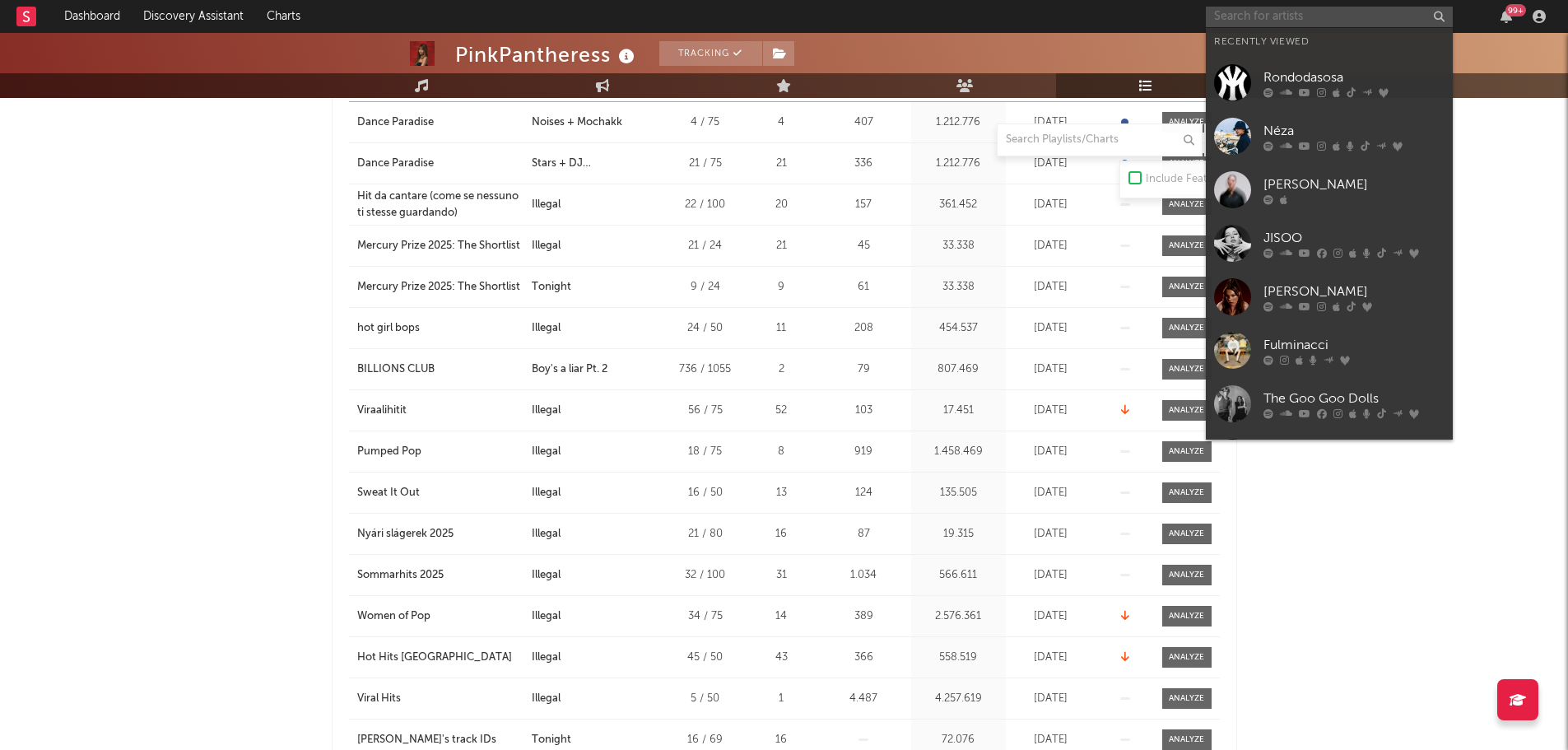
click at [1286, 18] on input "text" at bounding box center [1329, 17] width 247 height 21
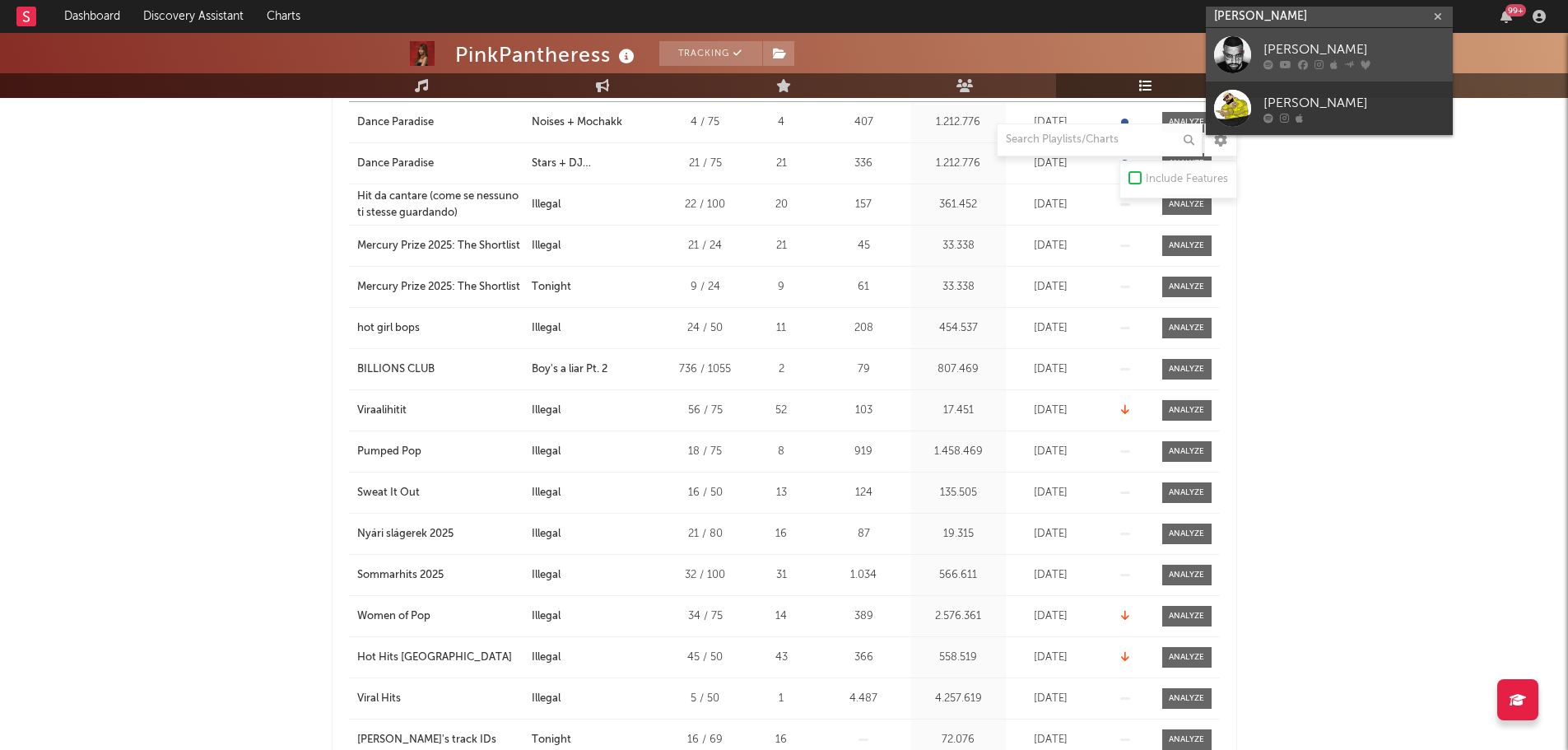
type input "niko pandetta"
drag, startPoint x: 1300, startPoint y: 55, endPoint x: 1050, endPoint y: 6, distance: 254.8
click at [1300, 55] on div "Niko Pandetta" at bounding box center [1353, 49] width 181 height 20
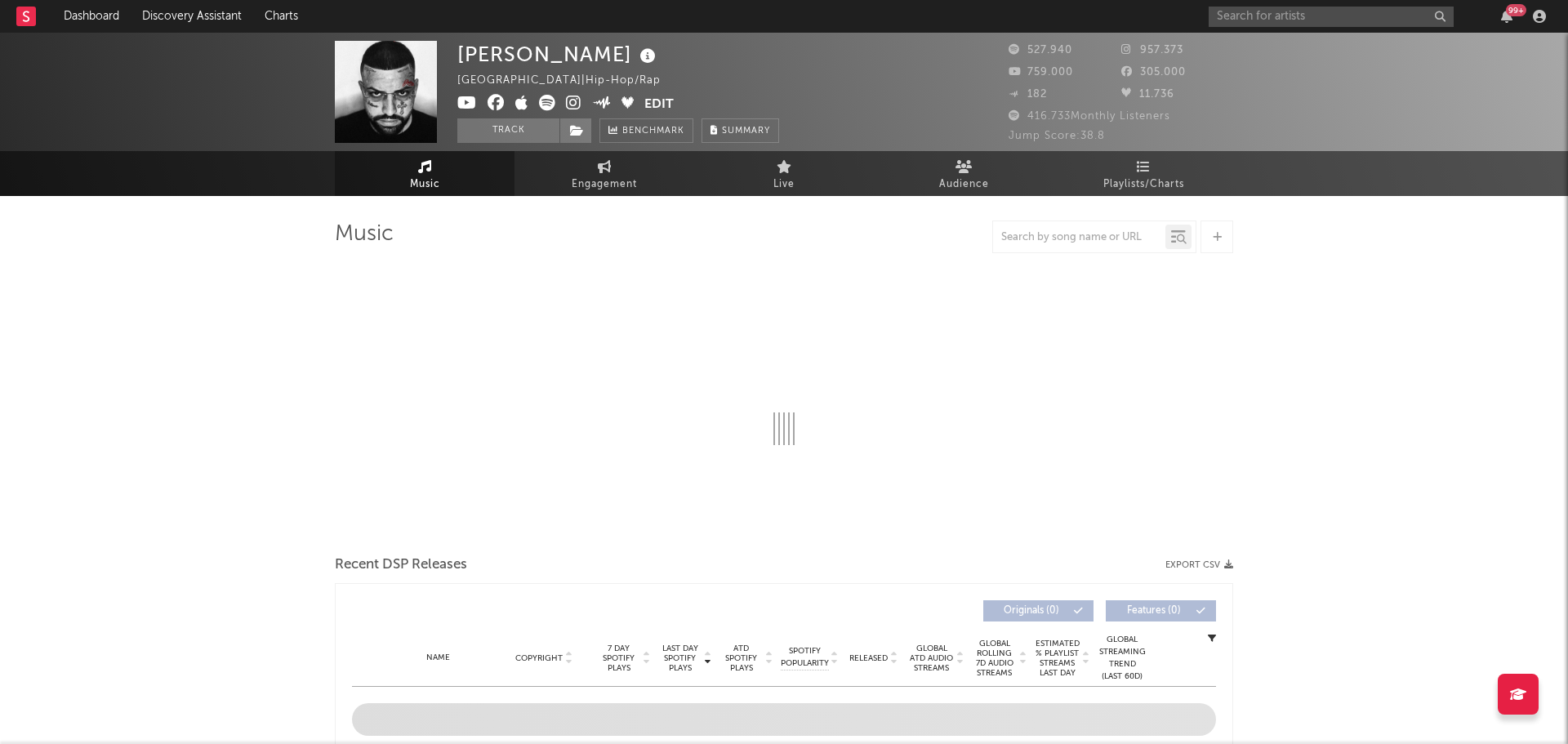
select select "6m"
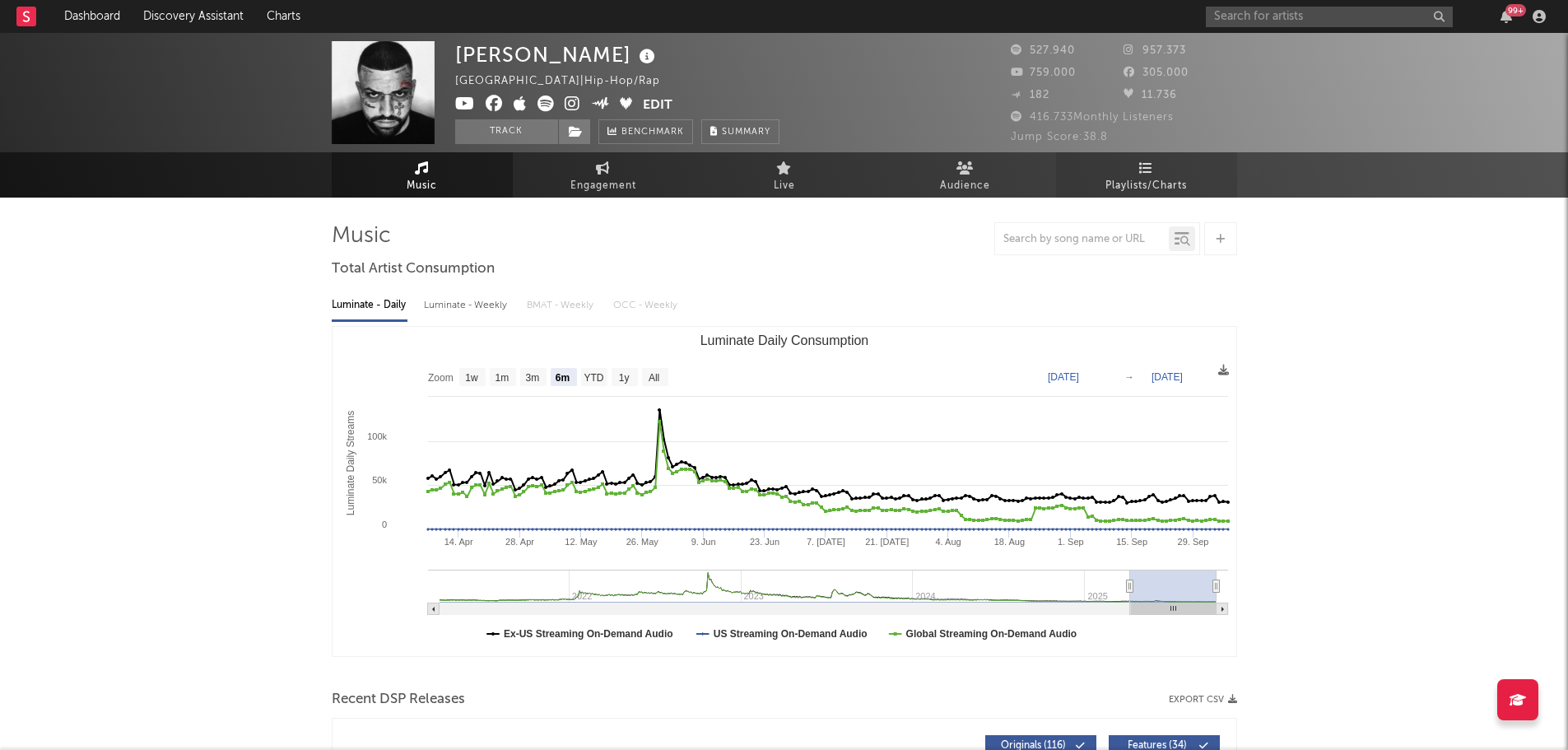
click at [1094, 175] on link "Playlists/Charts" at bounding box center [1146, 174] width 181 height 45
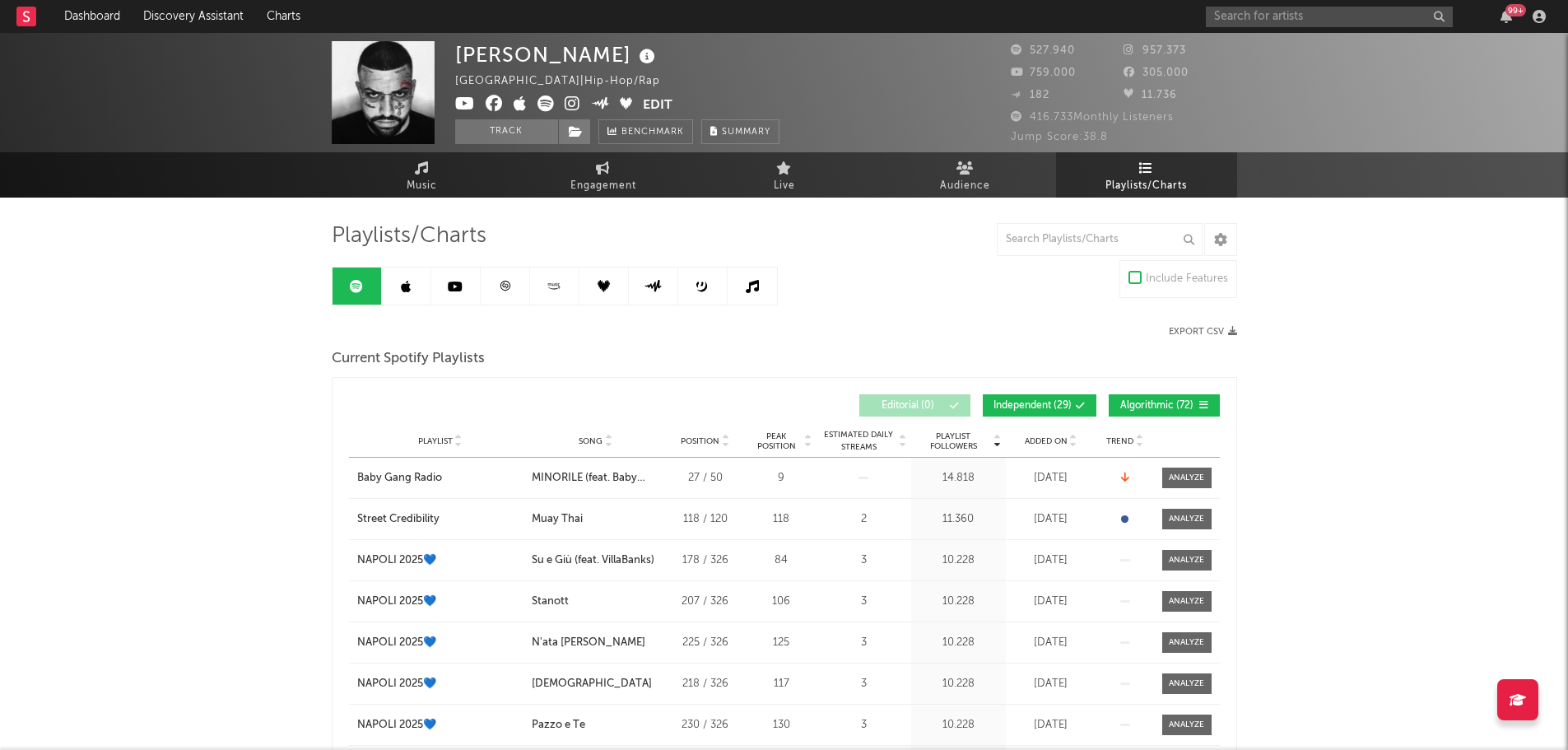
click at [1046, 402] on span "Independent ( 29 )" at bounding box center [1032, 405] width 78 height 10
click at [1124, 408] on span "Algorithmic ( 72 )" at bounding box center [1157, 405] width 76 height 10
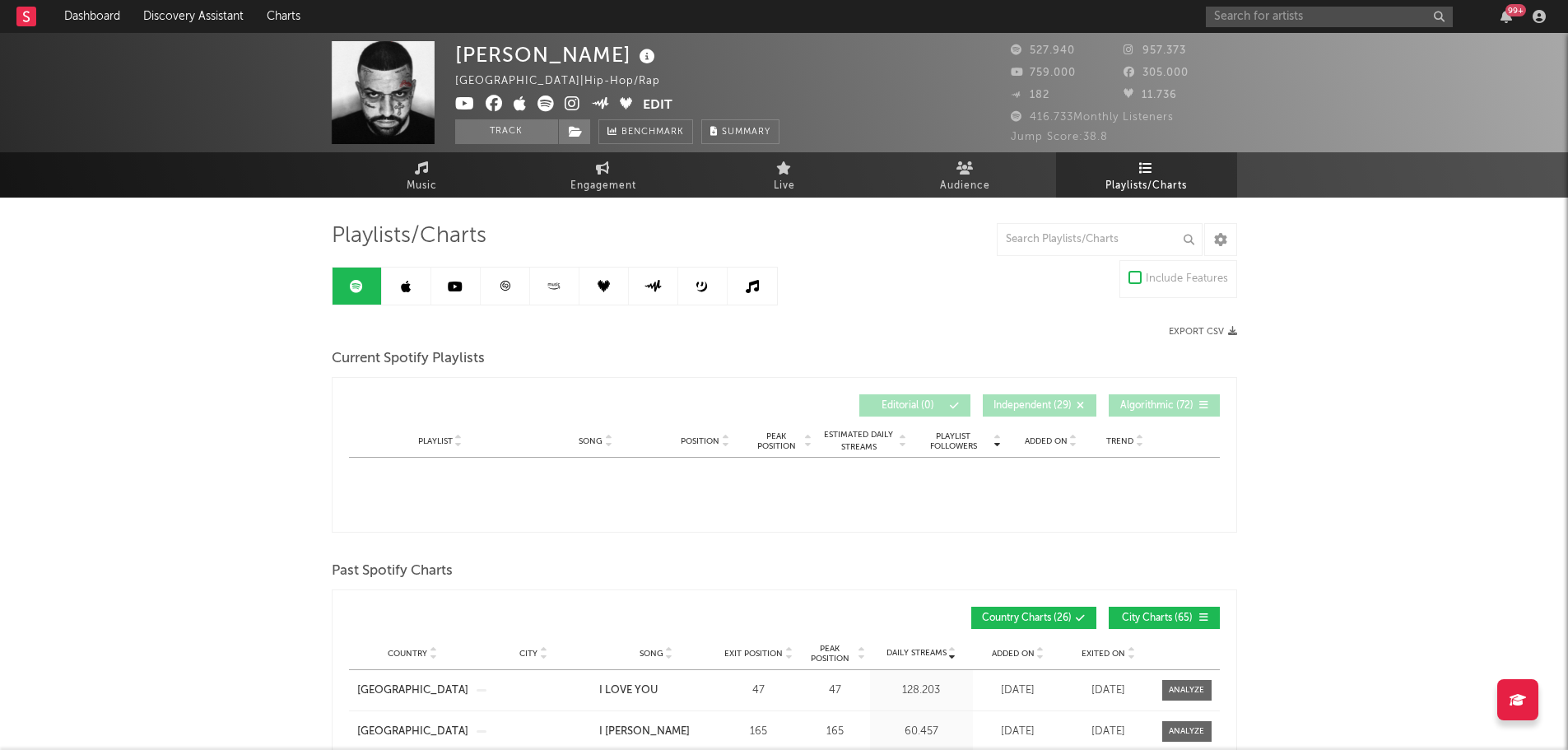
click at [1069, 434] on icon at bounding box center [1073, 437] width 8 height 7
click at [1278, 8] on input "text" at bounding box center [1329, 17] width 247 height 21
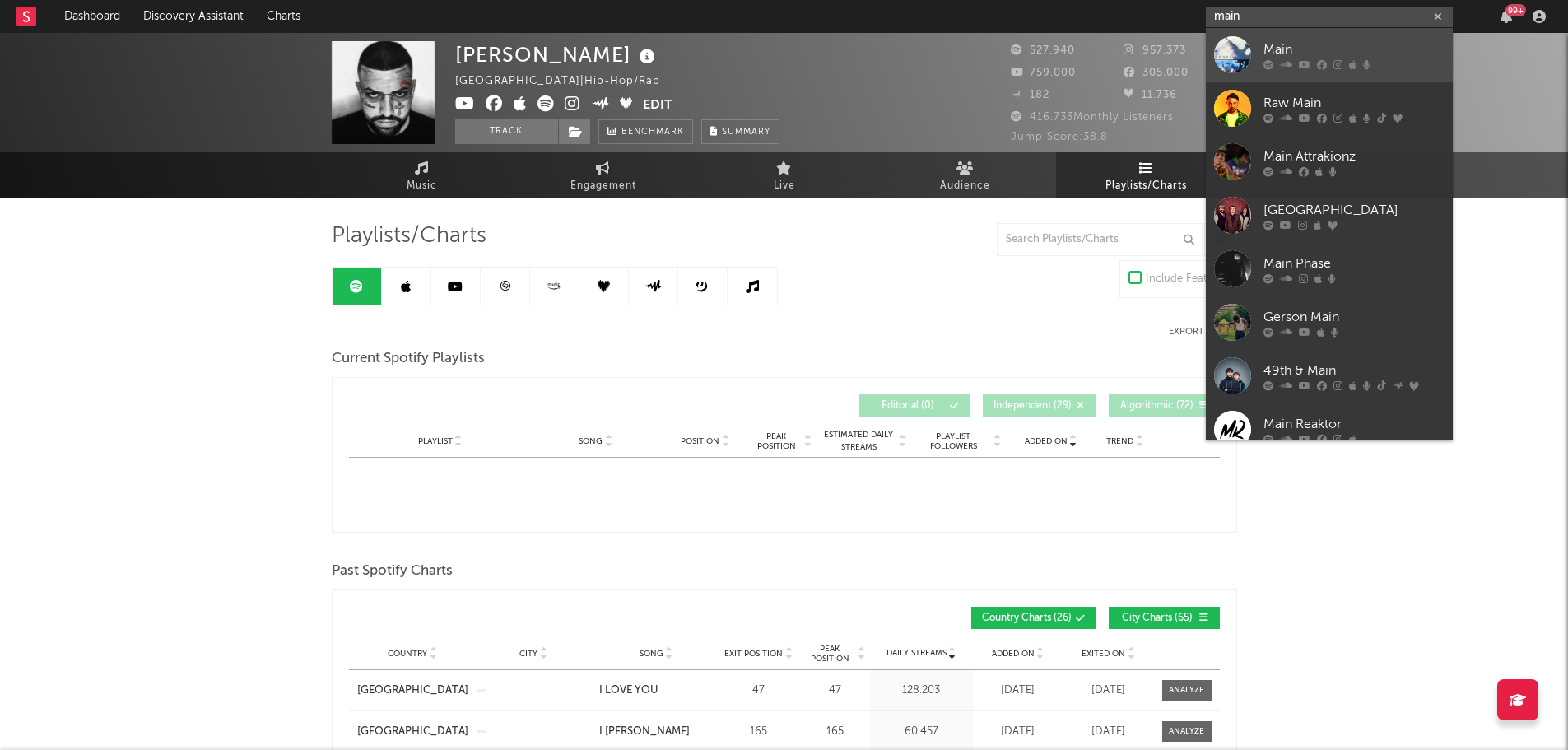
type input "main"
drag, startPoint x: 1283, startPoint y: 50, endPoint x: 1214, endPoint y: 52, distance: 69.0
click at [1283, 50] on div "Main" at bounding box center [1353, 49] width 181 height 20
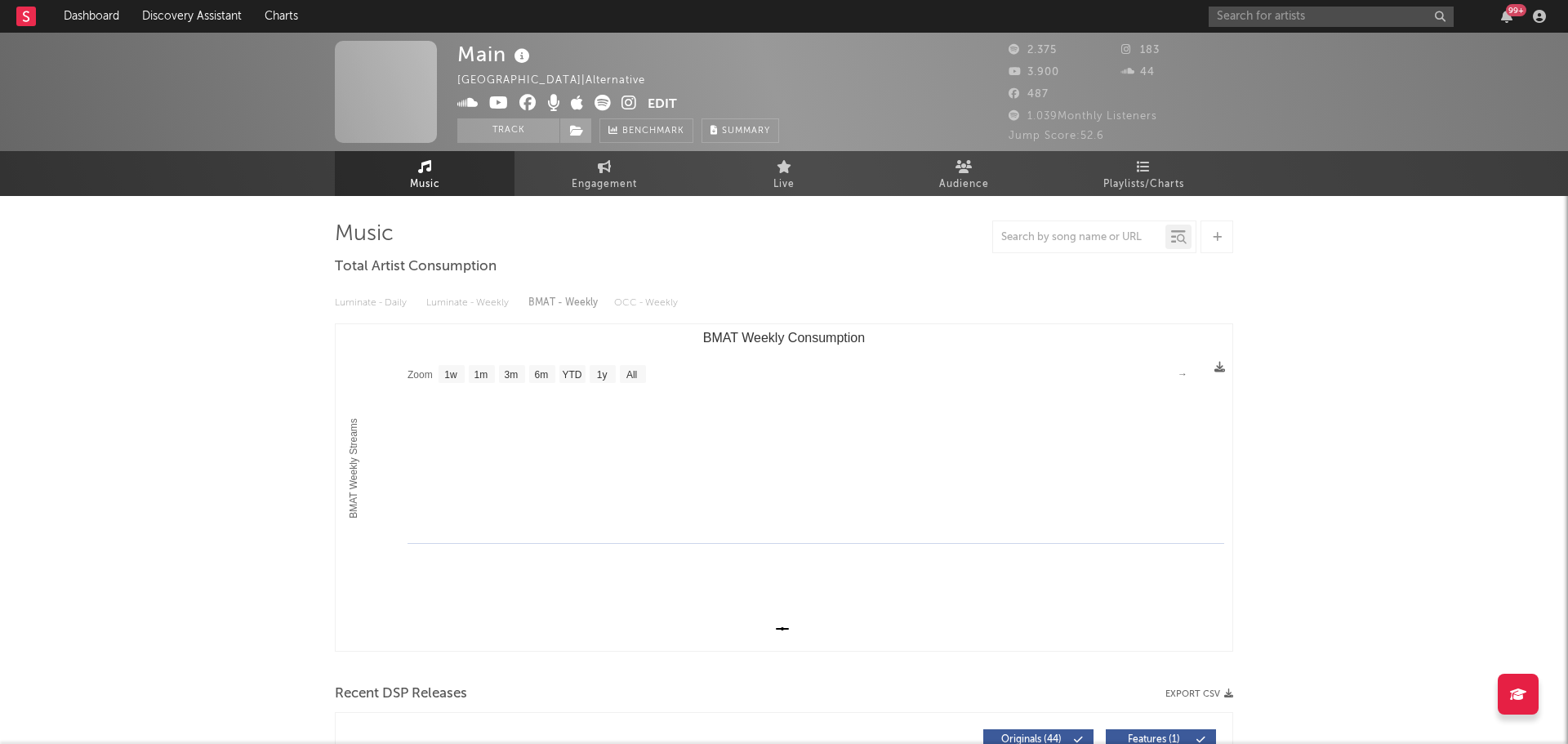
select select "1w"
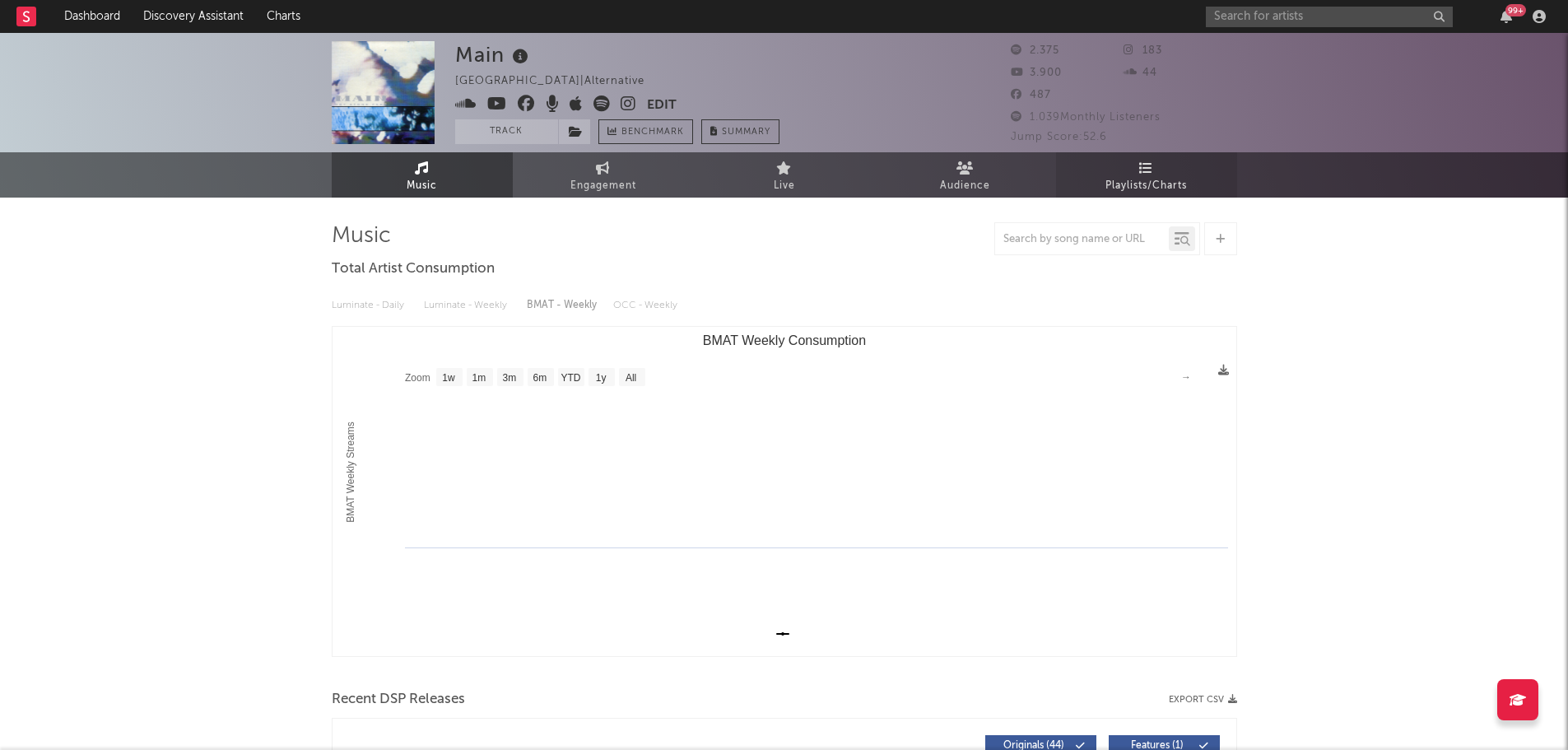
click at [1113, 172] on link "Playlists/Charts" at bounding box center [1146, 174] width 181 height 45
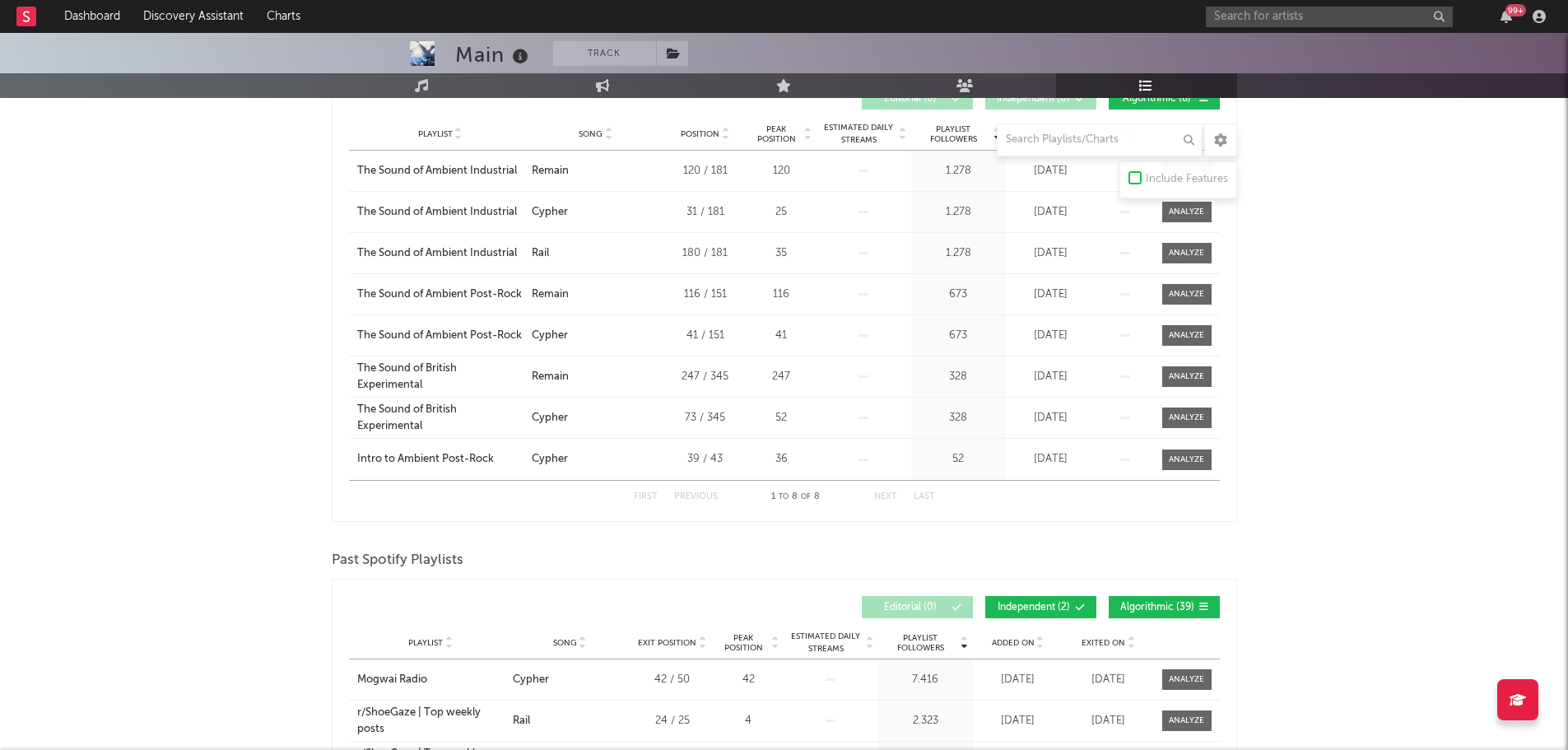
scroll to position [82, 0]
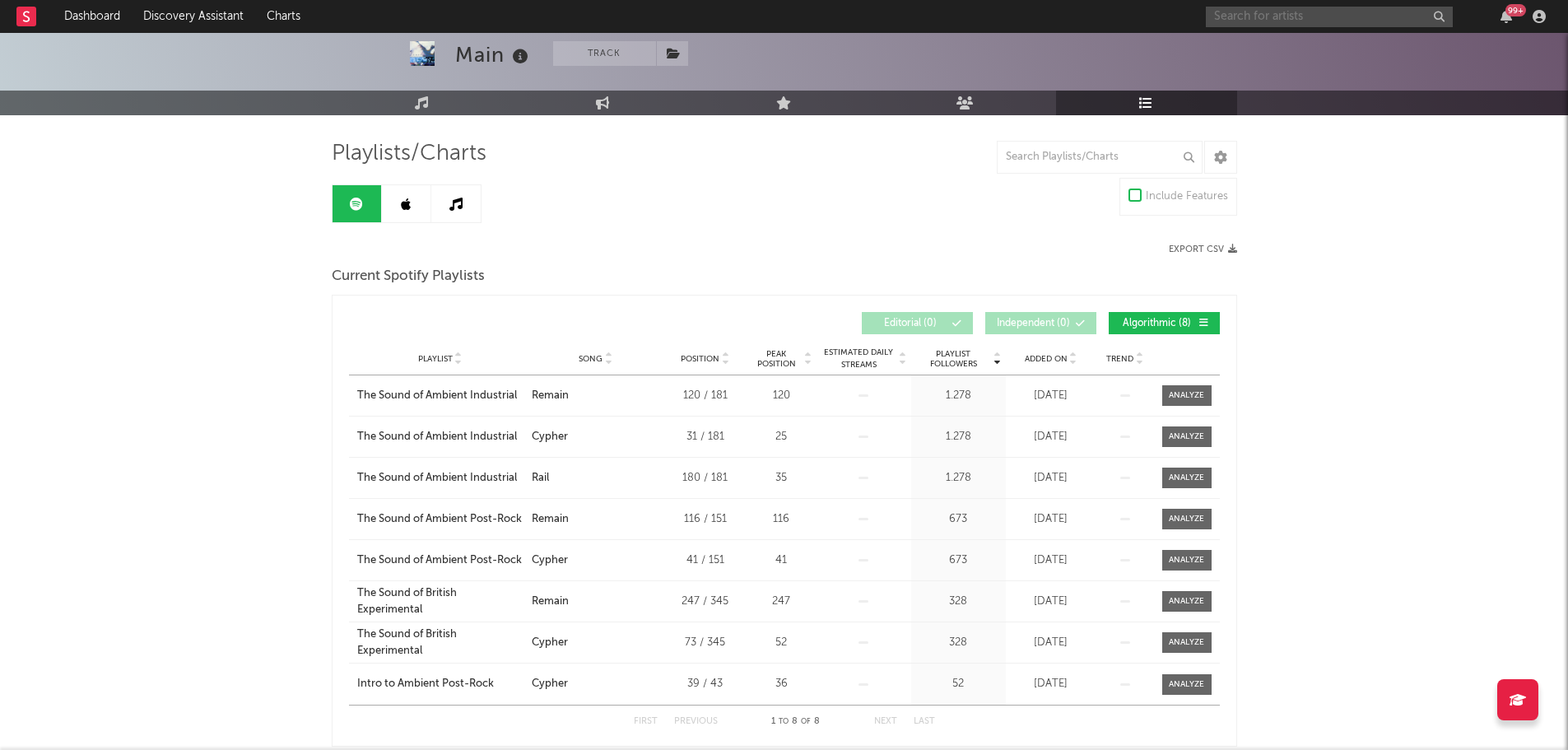
click at [1262, 7] on input "text" at bounding box center [1329, 17] width 247 height 21
type input "fulmina"
